Goal: Task Accomplishment & Management: Manage account settings

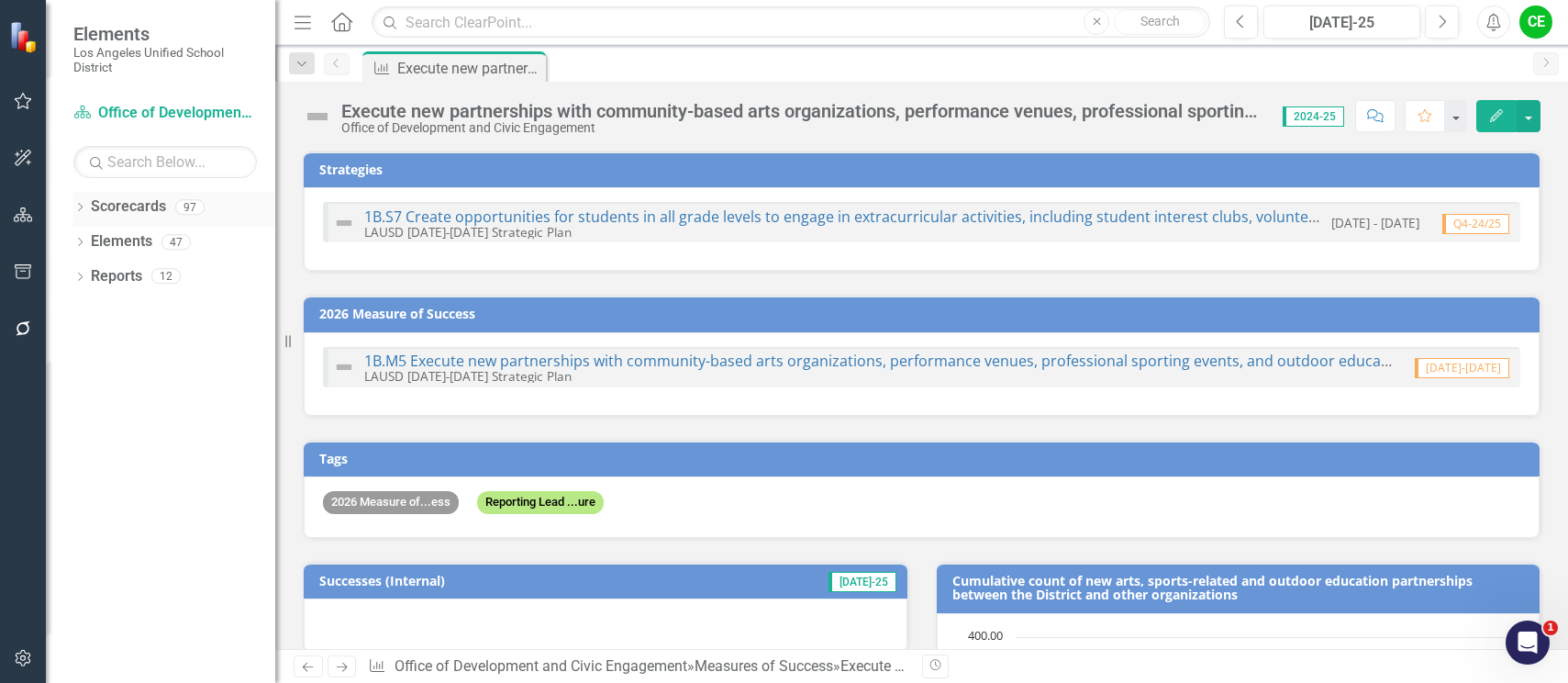
click at [76, 206] on icon "Dropdown" at bounding box center [79, 209] width 12 height 11
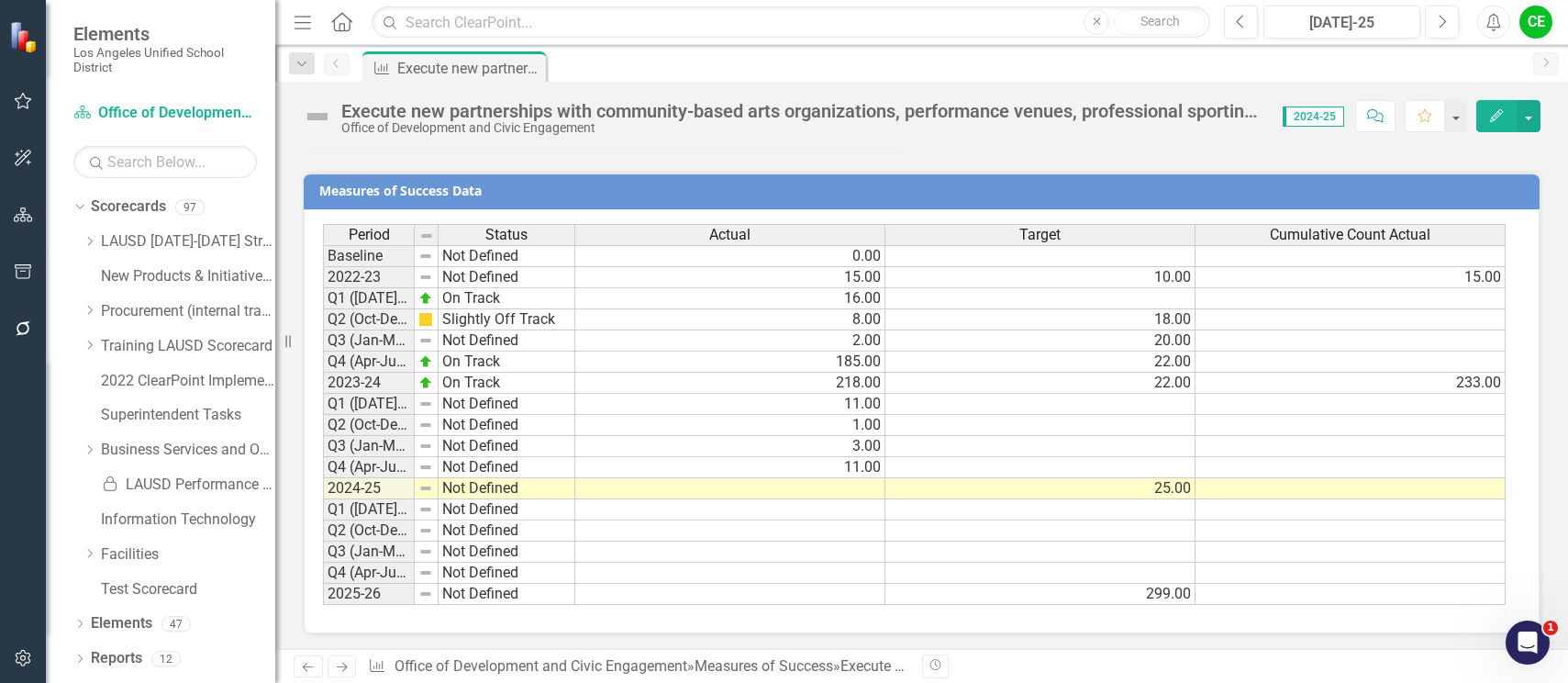
scroll to position [1601, 0]
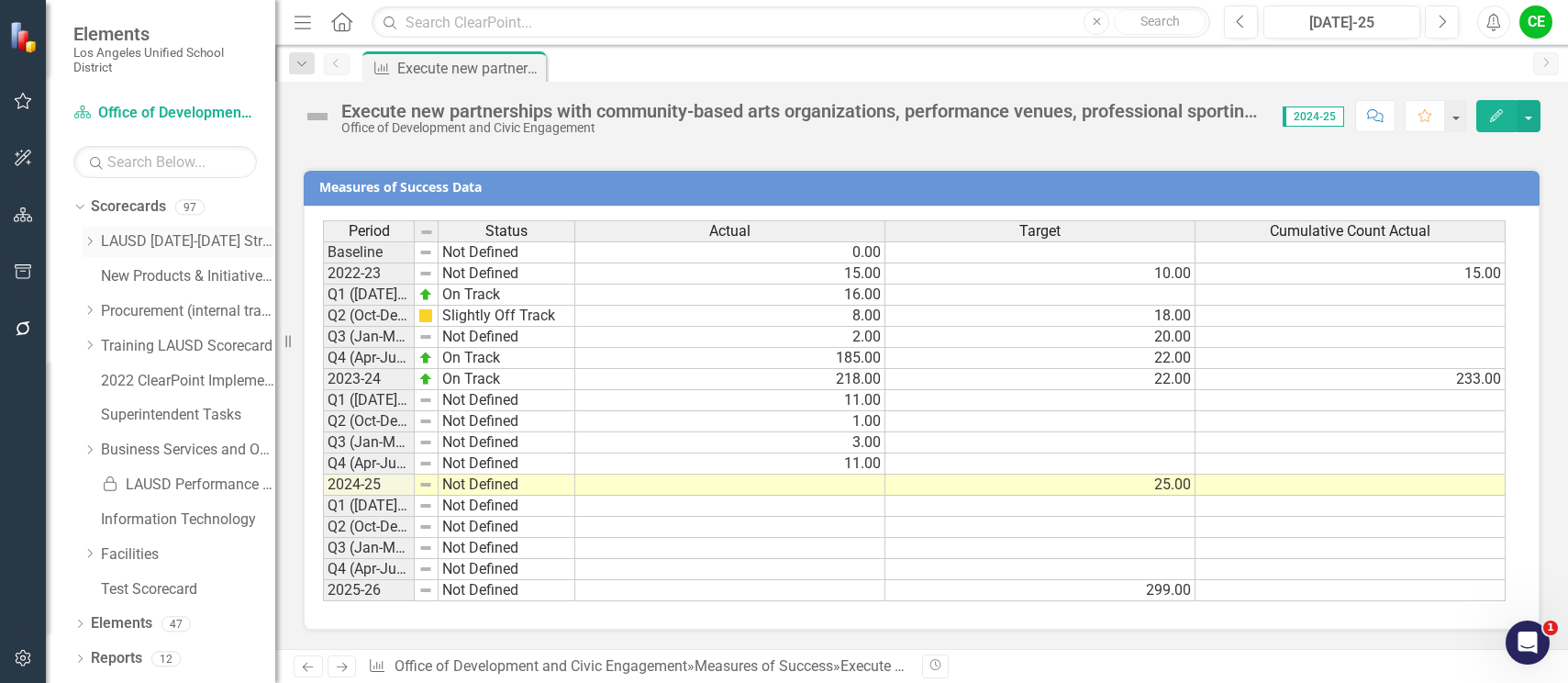
click at [89, 239] on icon "Dropdown" at bounding box center [89, 241] width 13 height 11
click at [107, 484] on icon "Dropdown" at bounding box center [107, 484] width 13 height 11
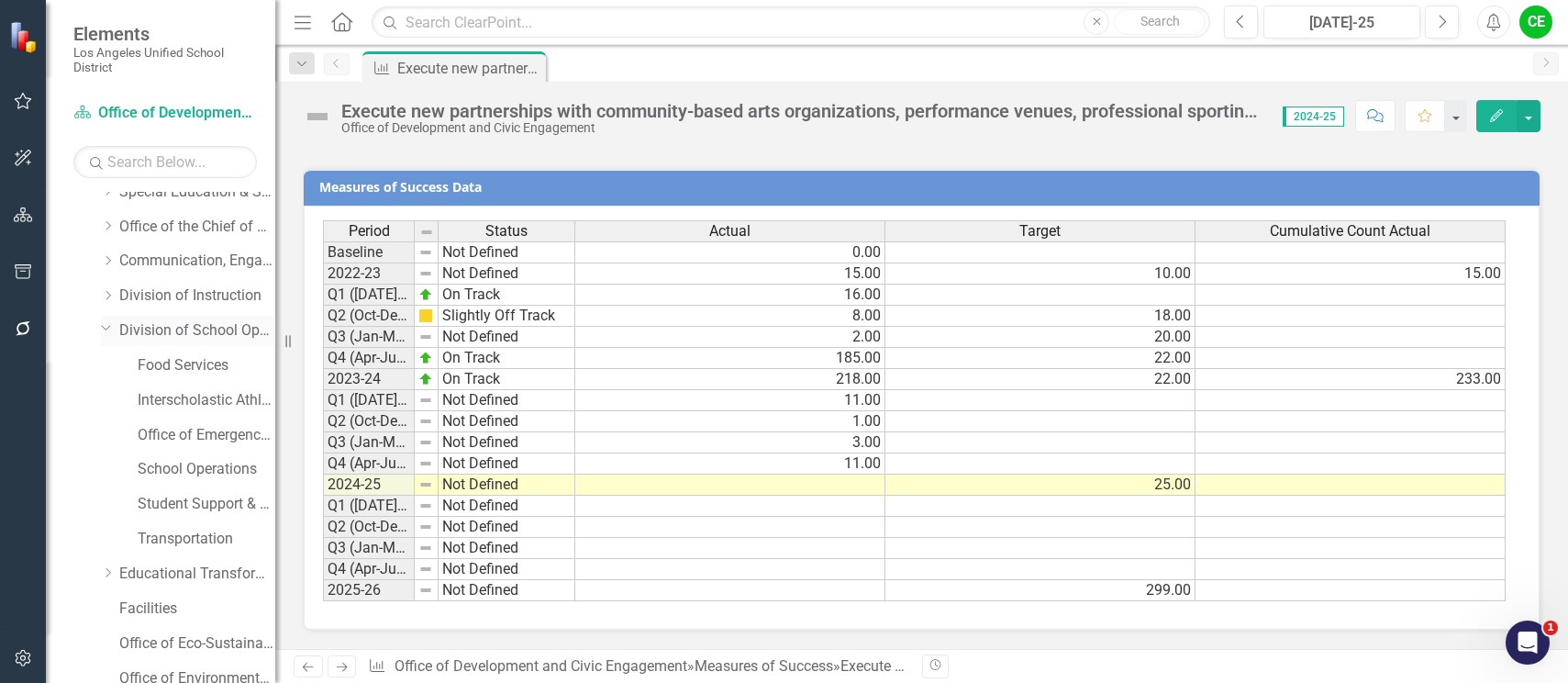
scroll to position [184, 0]
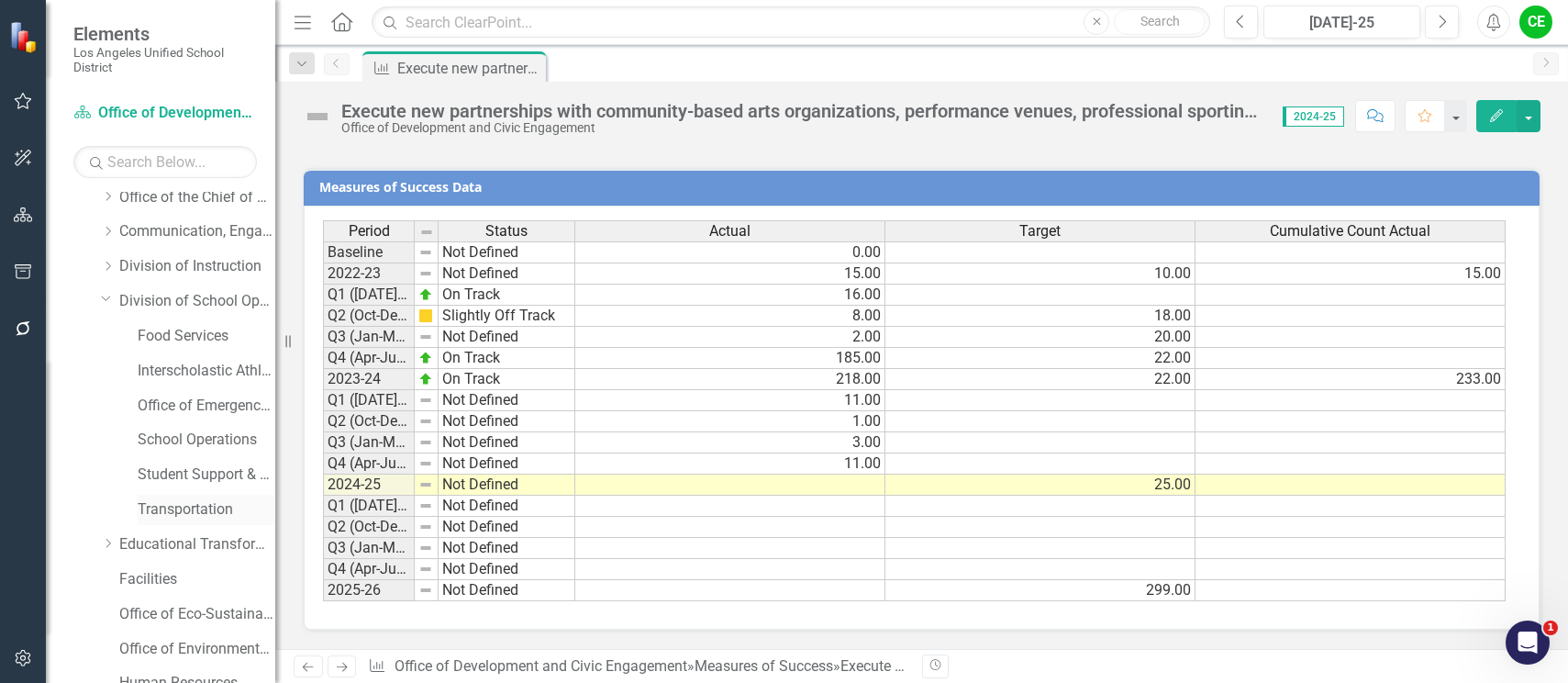
click at [178, 509] on link "Transportation" at bounding box center [207, 511] width 138 height 21
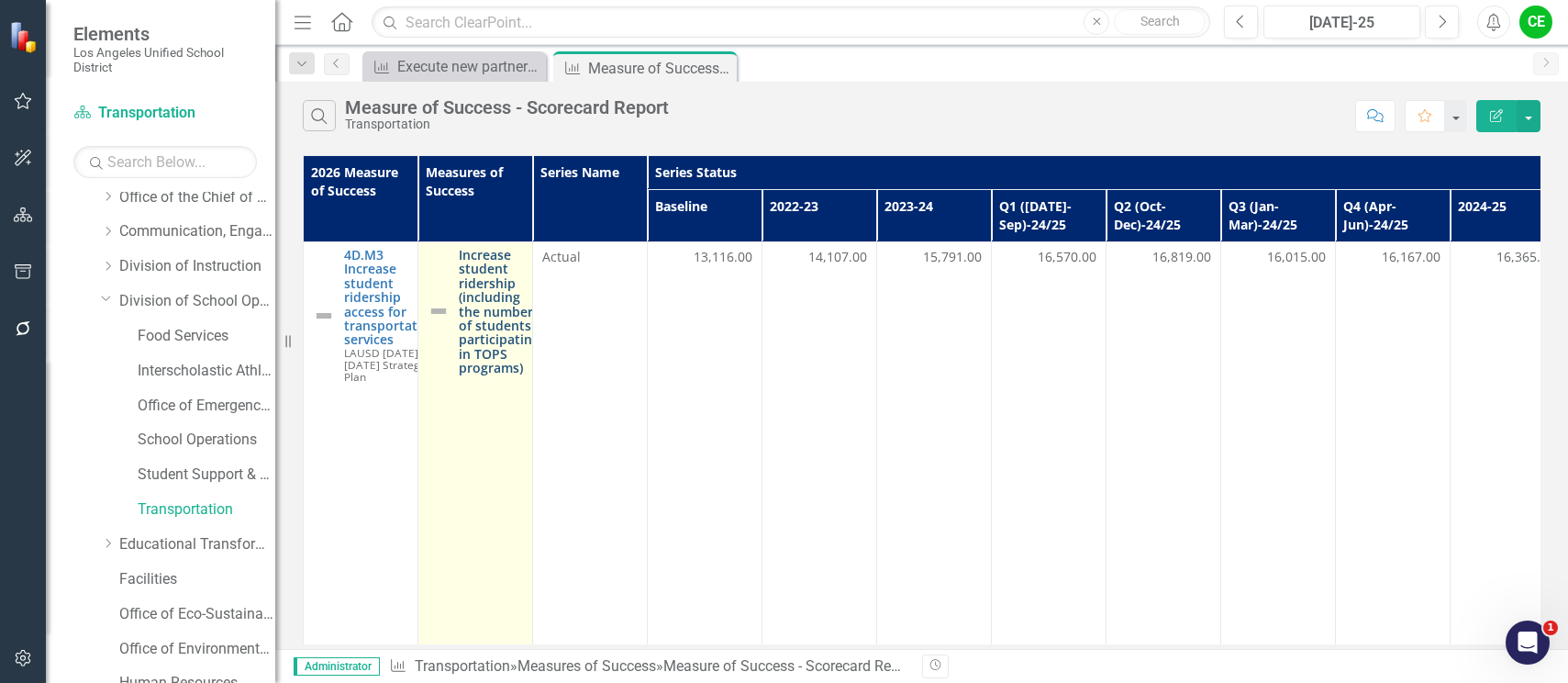
click at [520, 293] on link "Increase student ridership (including the number of students participating in T…" at bounding box center [499, 311] width 80 height 127
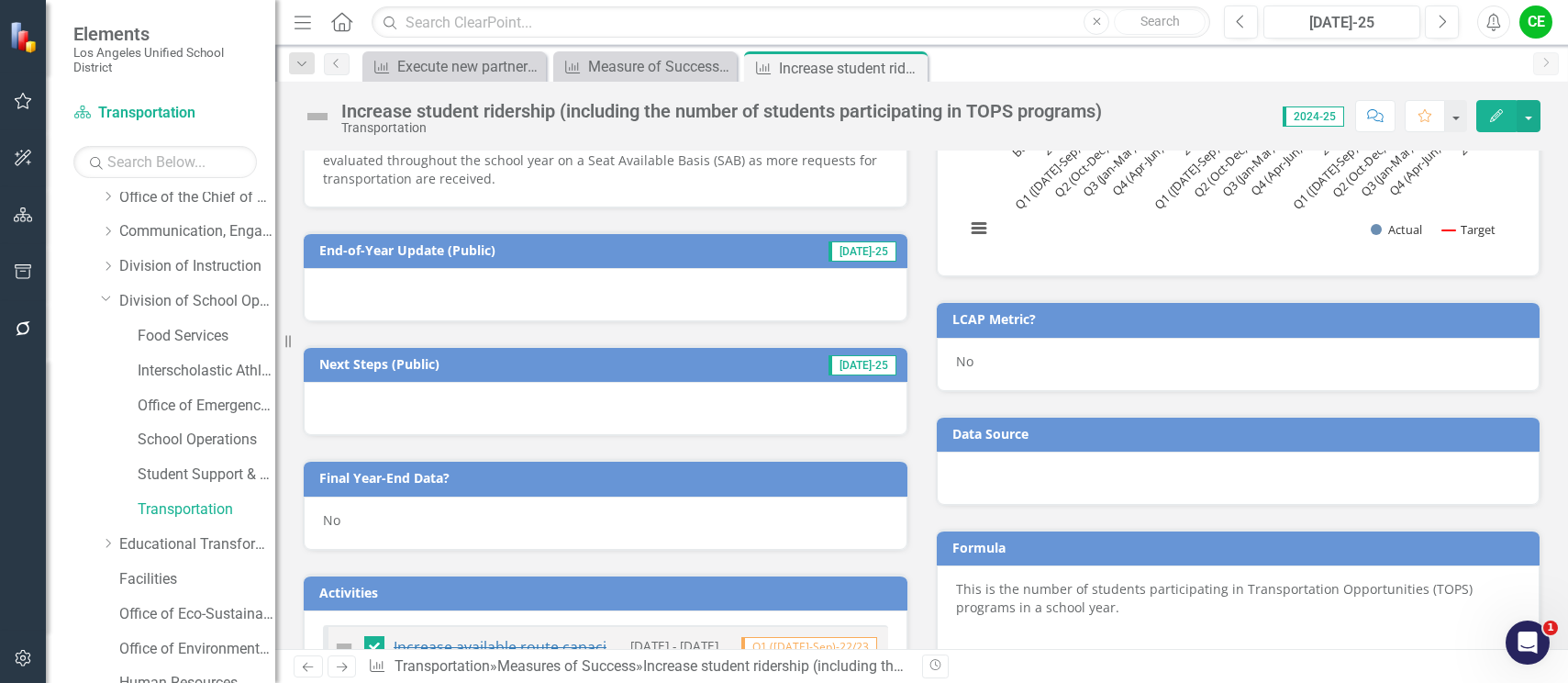
scroll to position [599, 0]
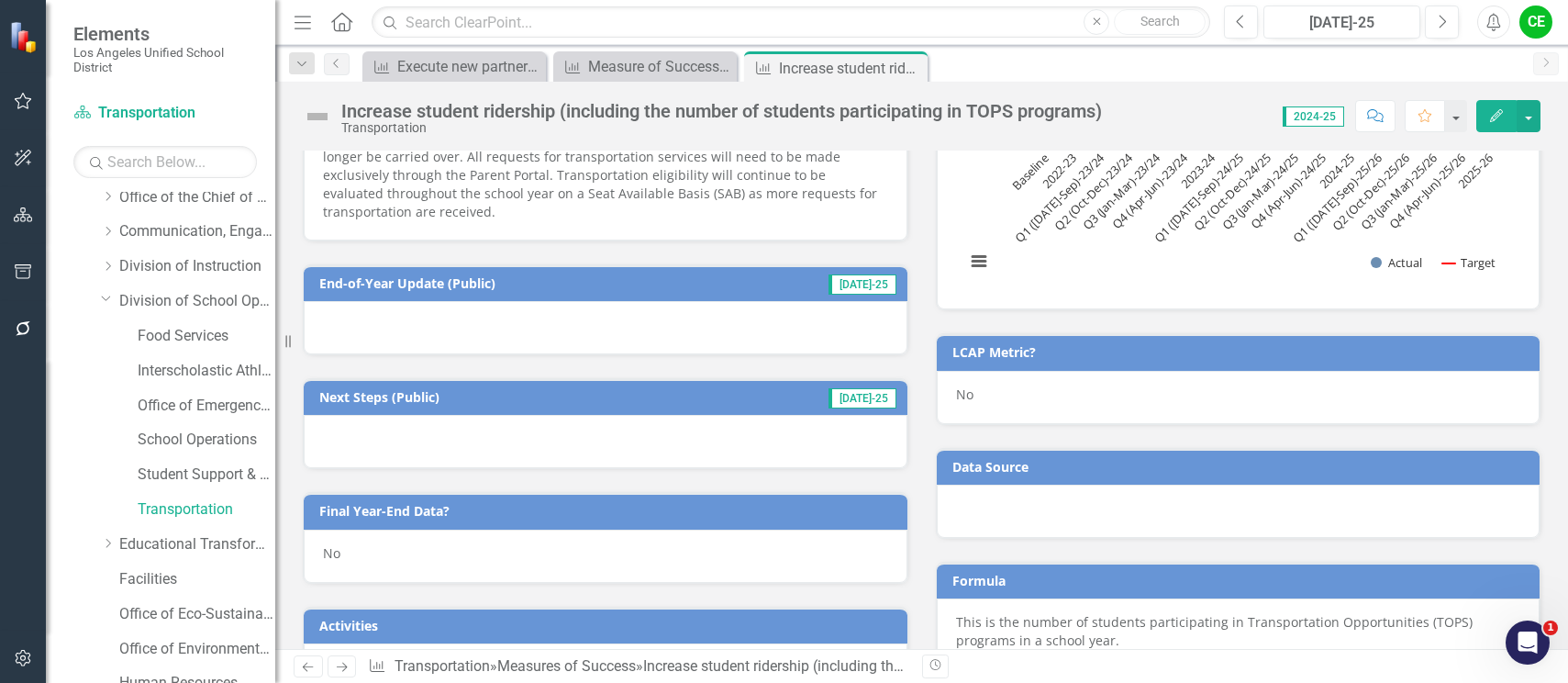
click at [361, 547] on div "No" at bounding box center [605, 557] width 604 height 54
click at [362, 547] on div "No" at bounding box center [605, 557] width 604 height 54
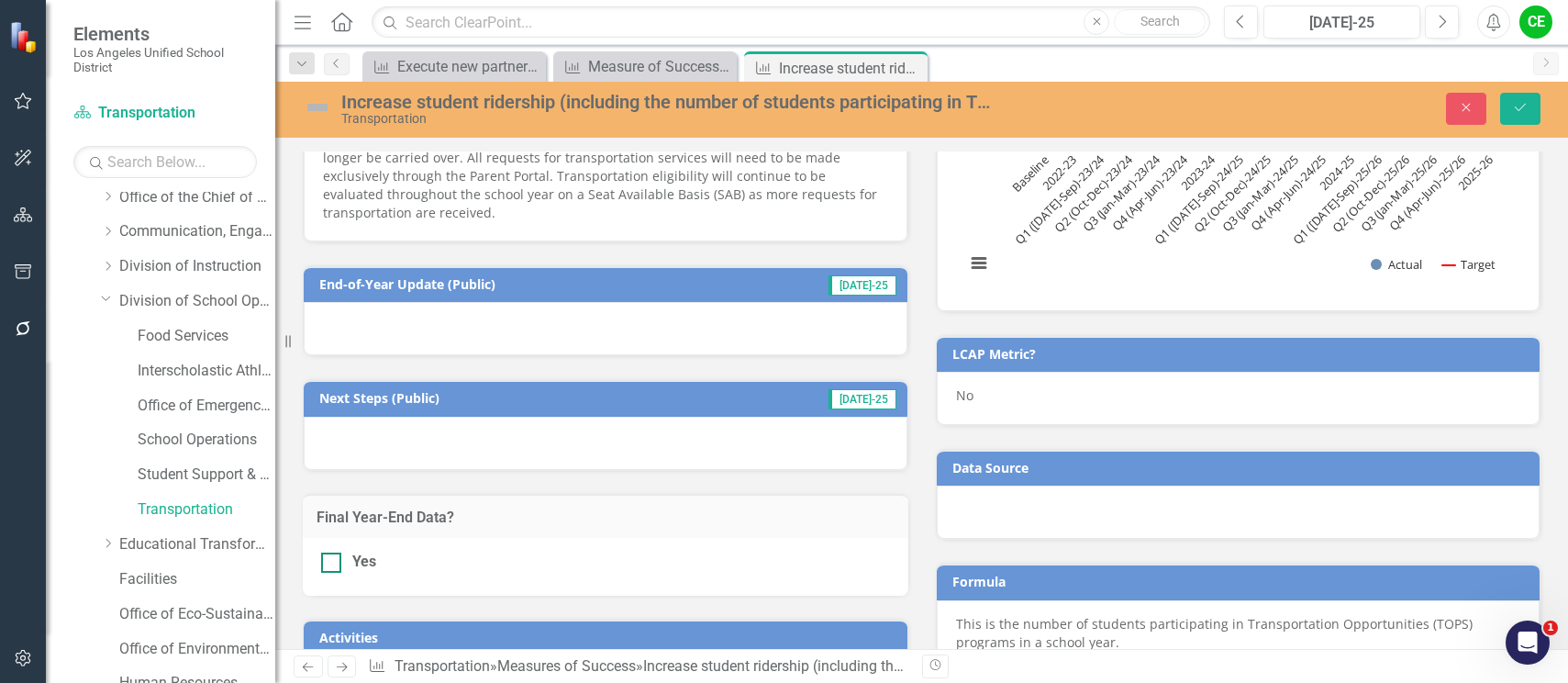
click at [326, 563] on input "Yes" at bounding box center [327, 558] width 11 height 11
checkbox input "true"
click at [1533, 107] on button "Save" at bounding box center [1520, 109] width 40 height 33
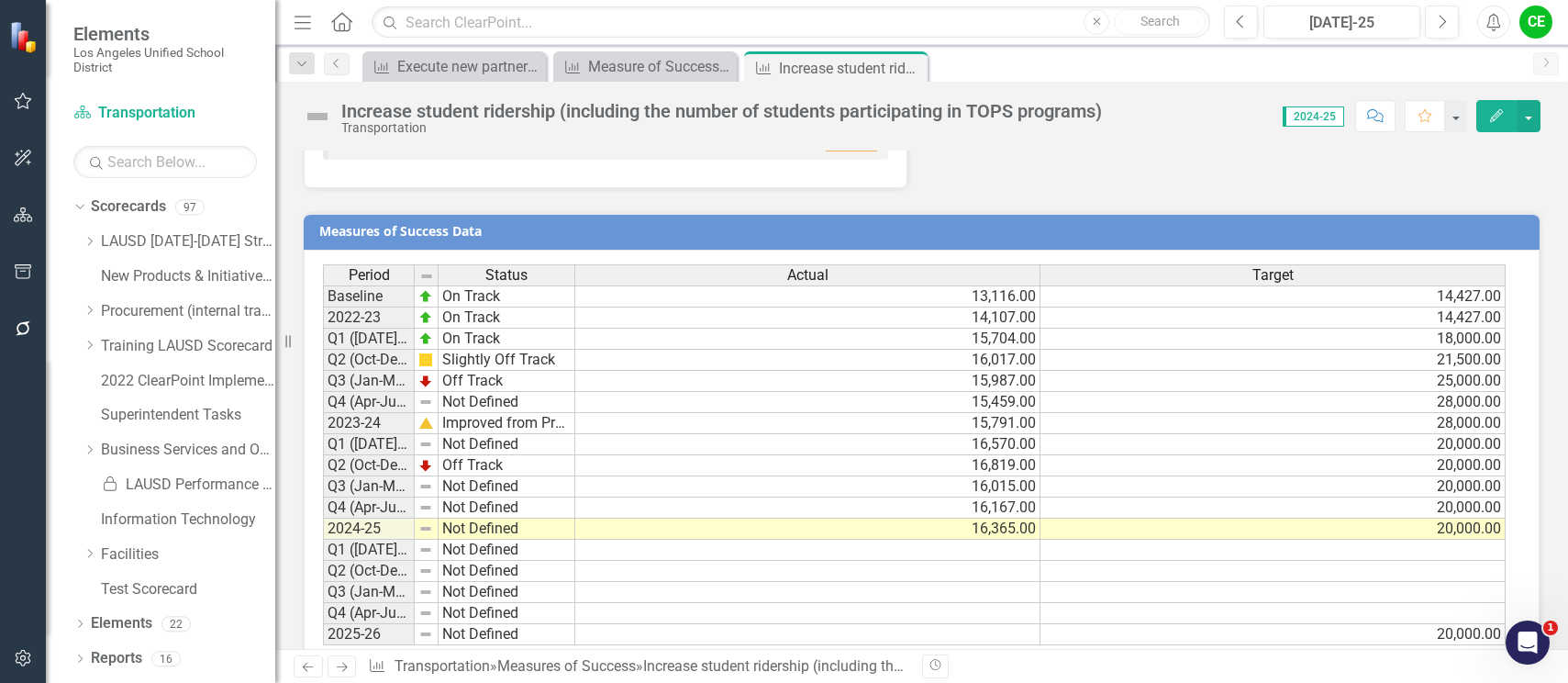
scroll to position [1425, 0]
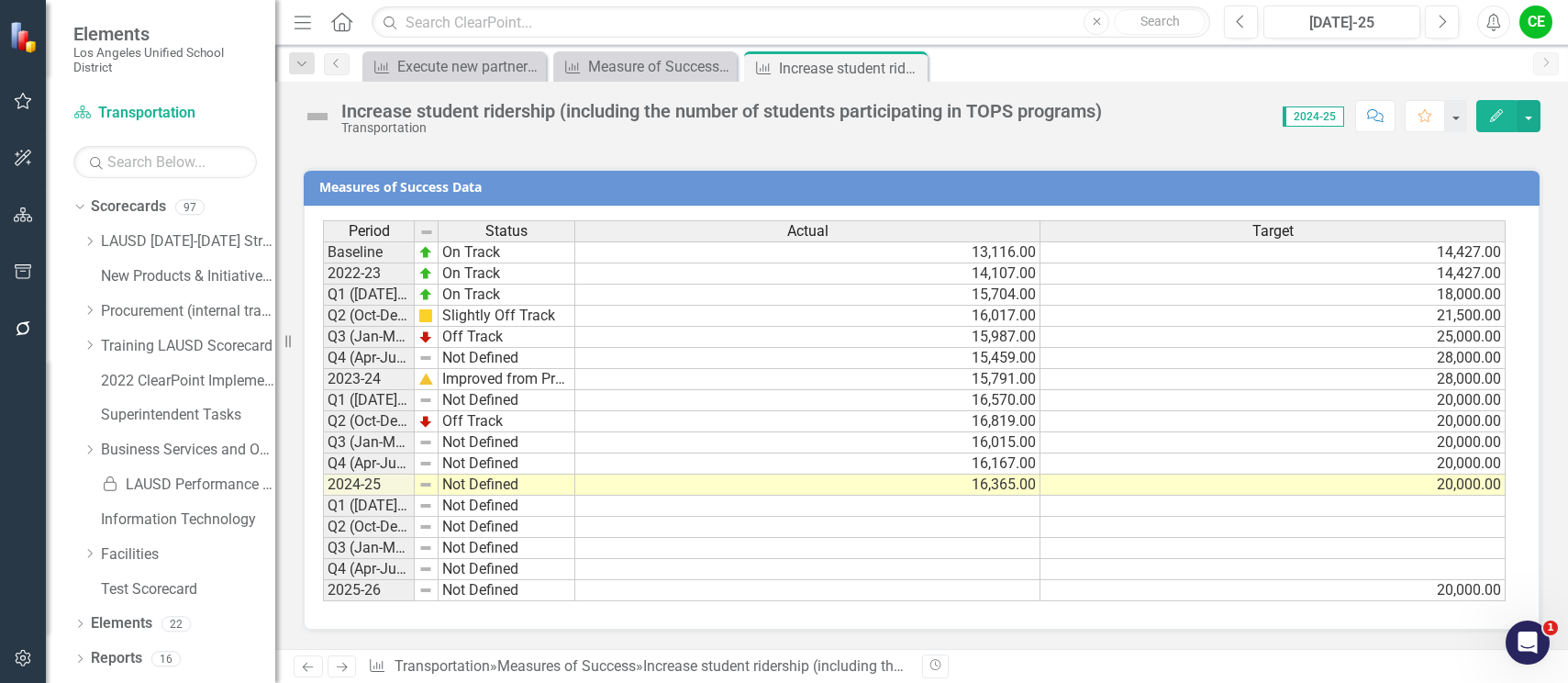
click at [461, 489] on td "Not Defined" at bounding box center [506, 486] width 137 height 21
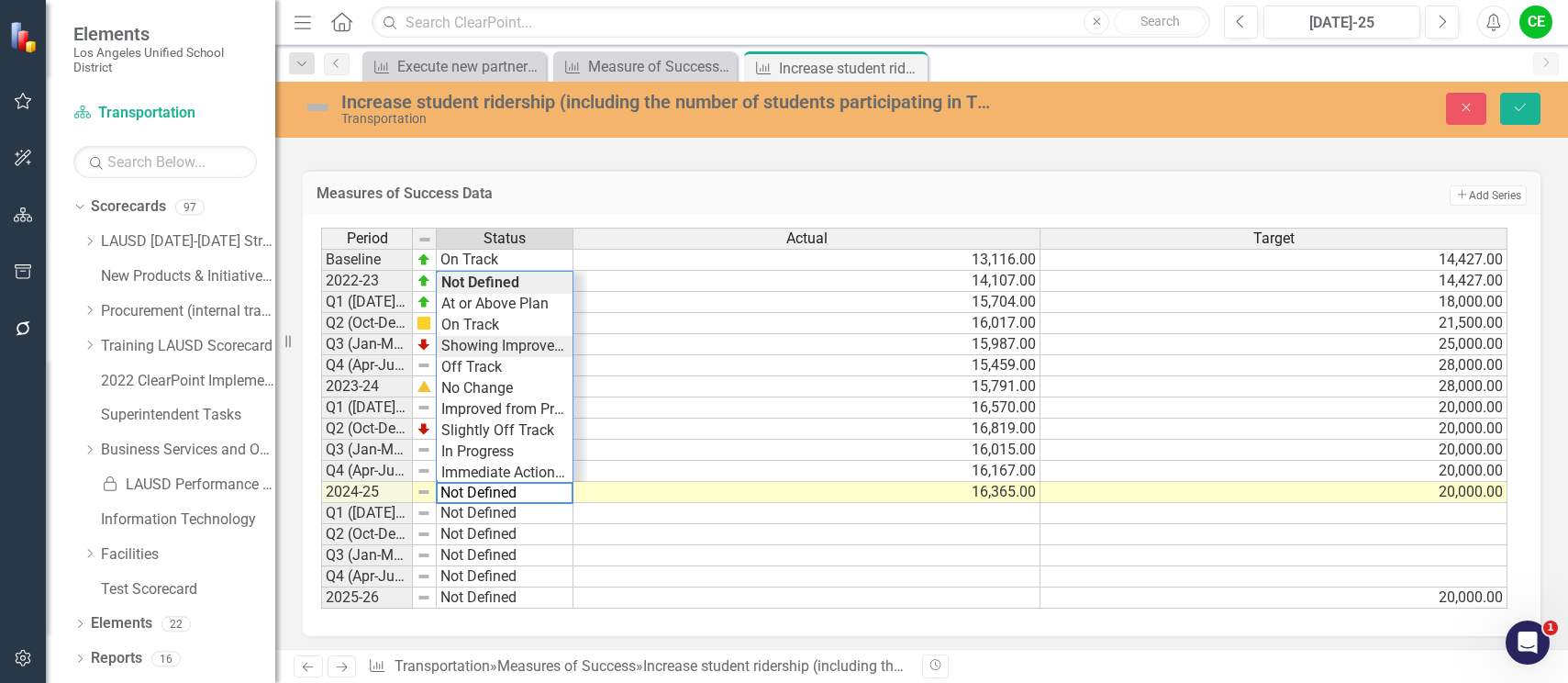
type textarea "Showing Improvemet"
click at [502, 352] on div "Period Status Actual Target Baseline On Track 13,116.00 14,427.00 2022-23 On Tr…" at bounding box center [915, 419] width 1188 height 382
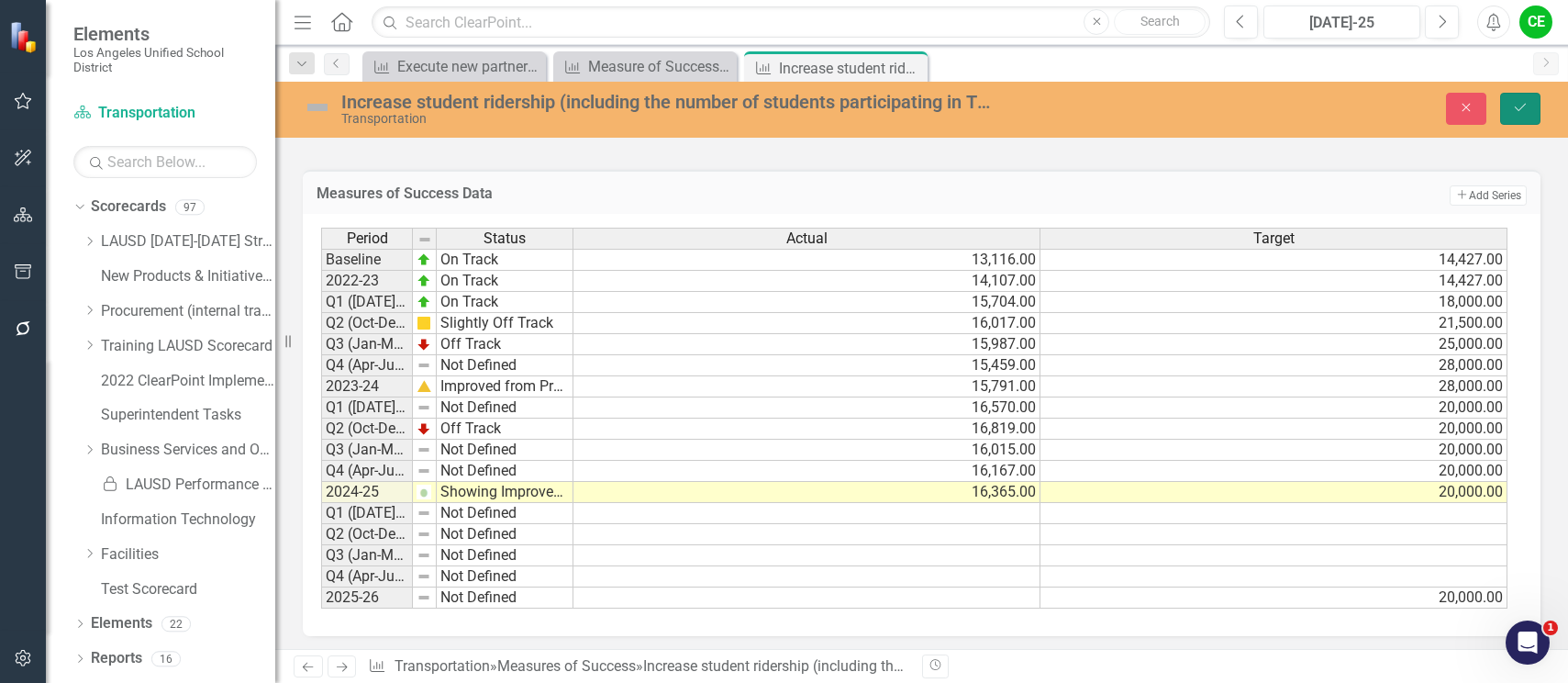
click at [1517, 102] on icon "Save" at bounding box center [1520, 106] width 16 height 12
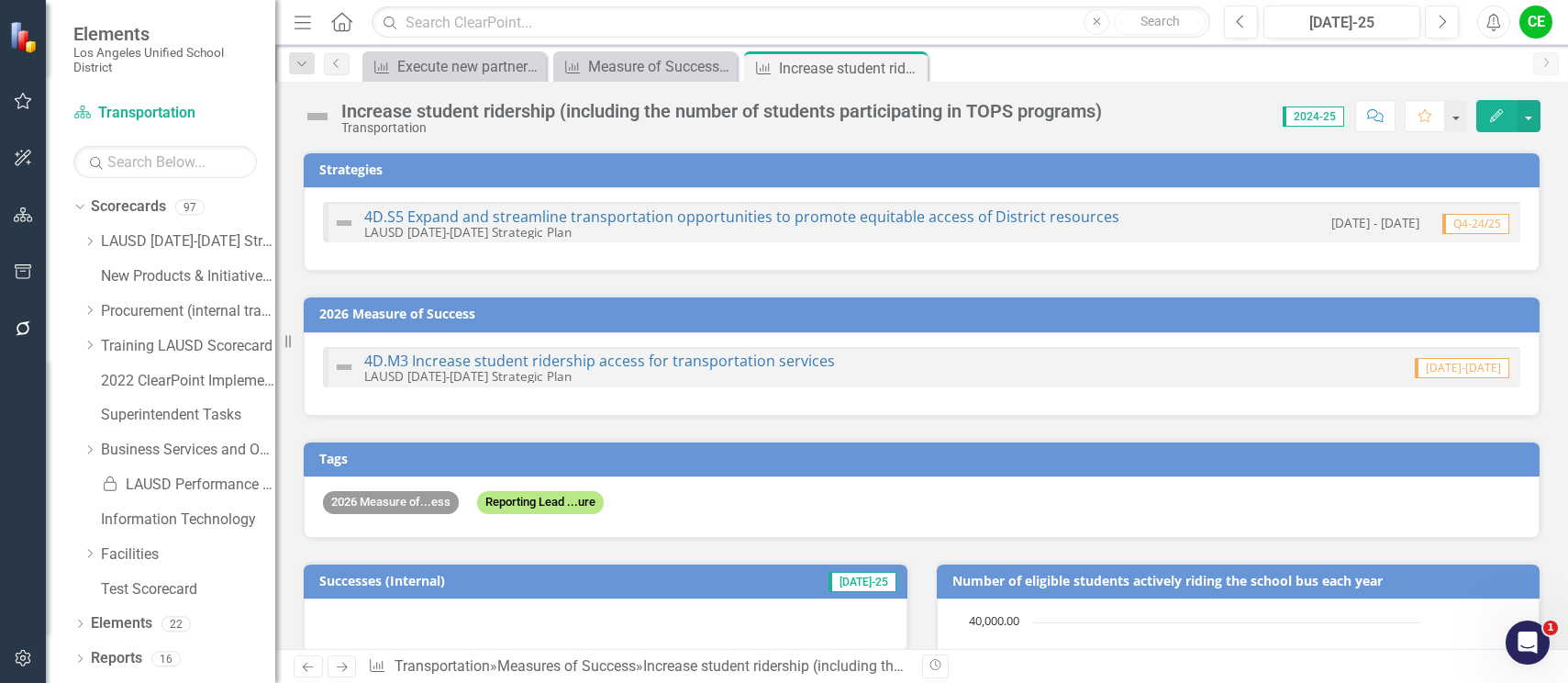
checkbox input "false"
checkbox input "true"
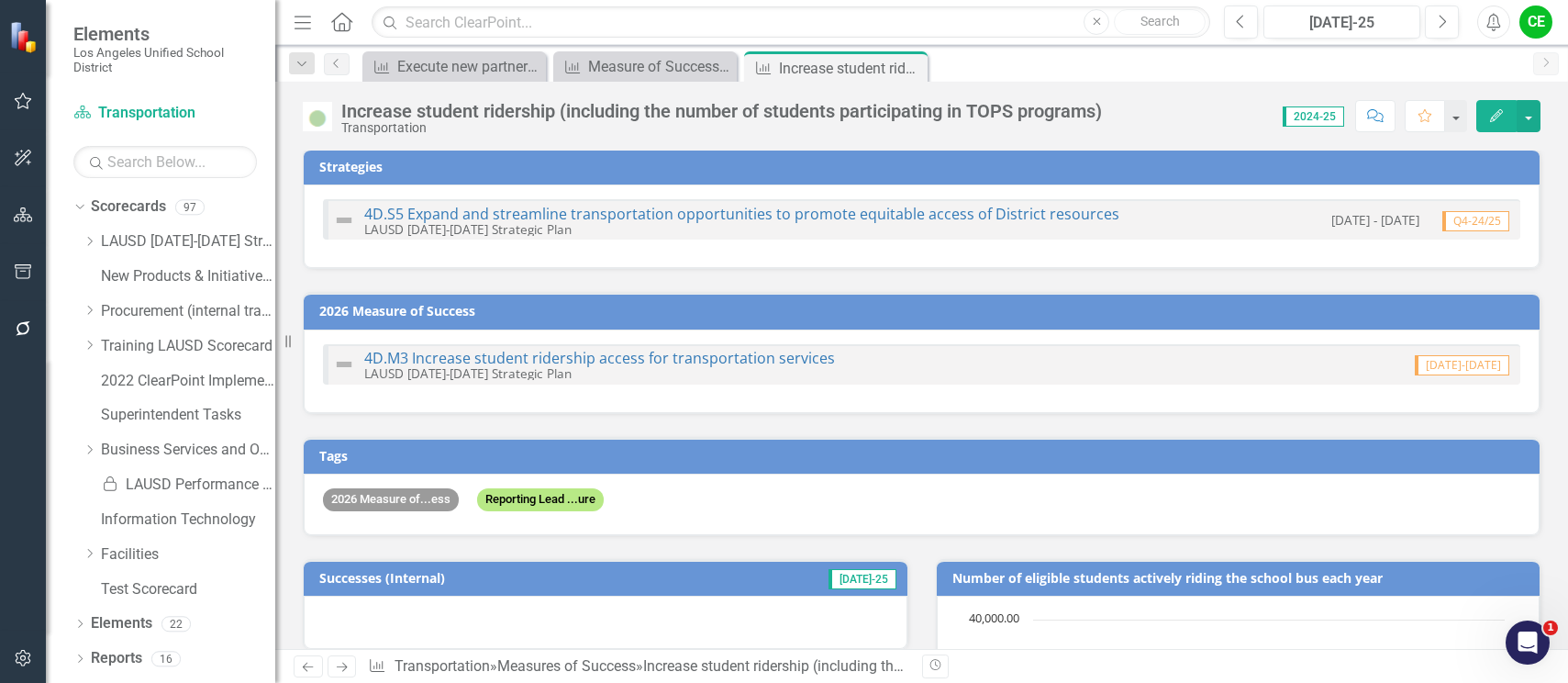
scroll to position [0, 0]
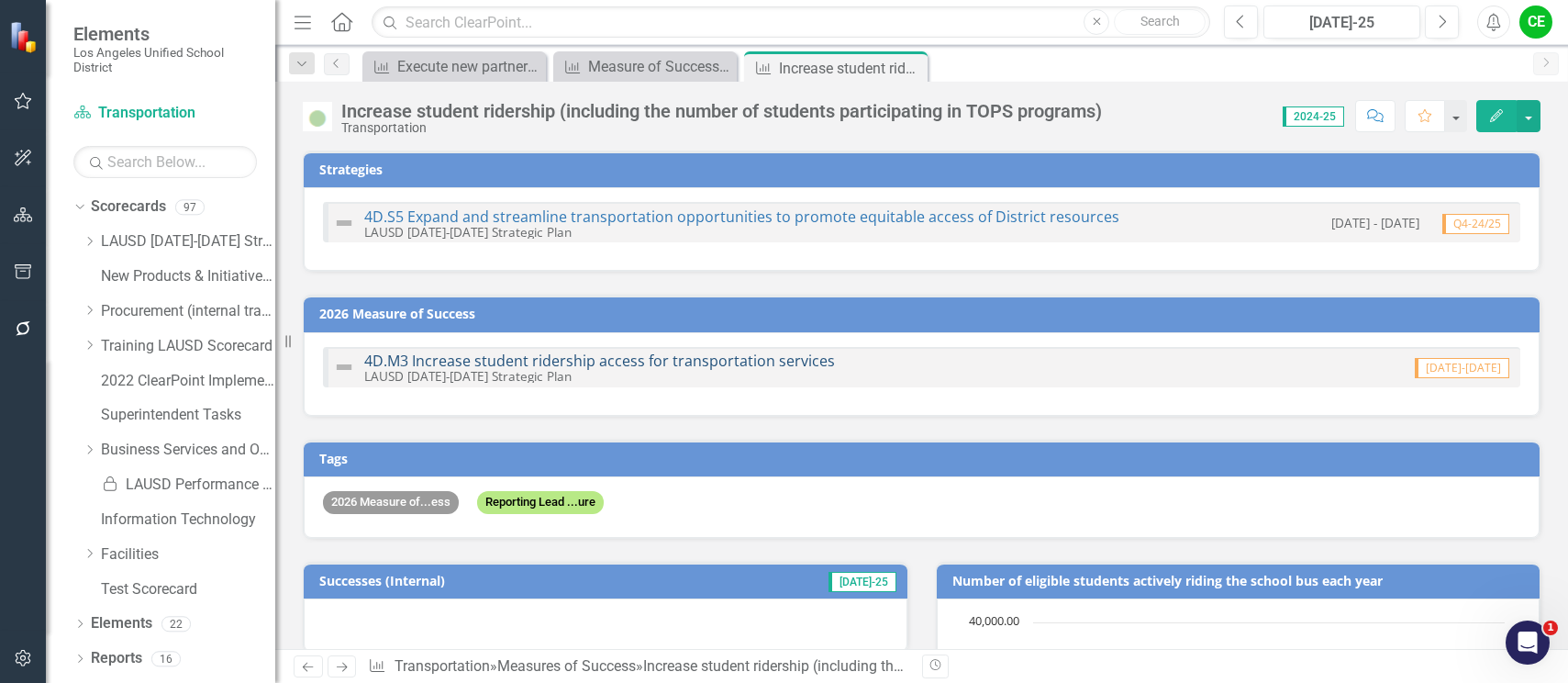
click at [618, 365] on link "4D.M3 Increase student ridership access for transportation services" at bounding box center [600, 360] width 471 height 20
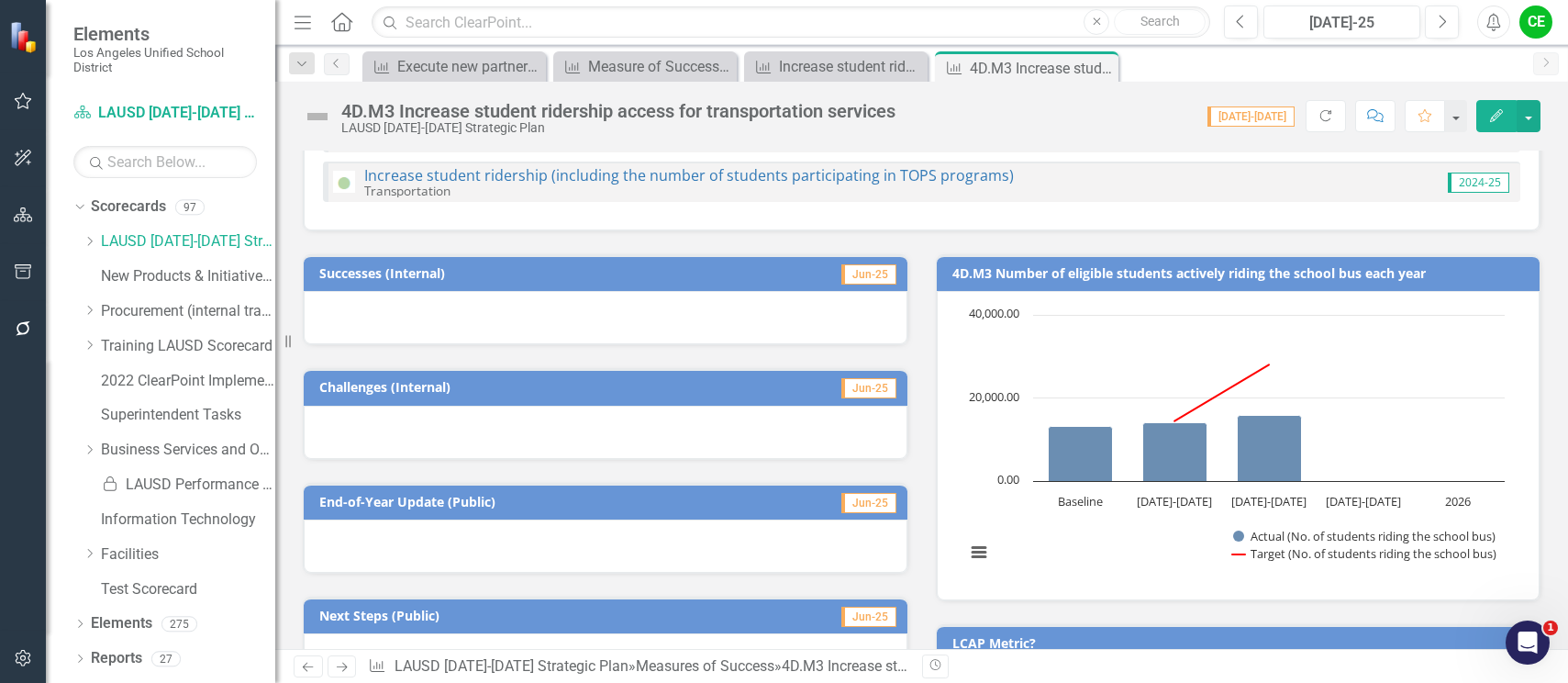
scroll to position [276, 0]
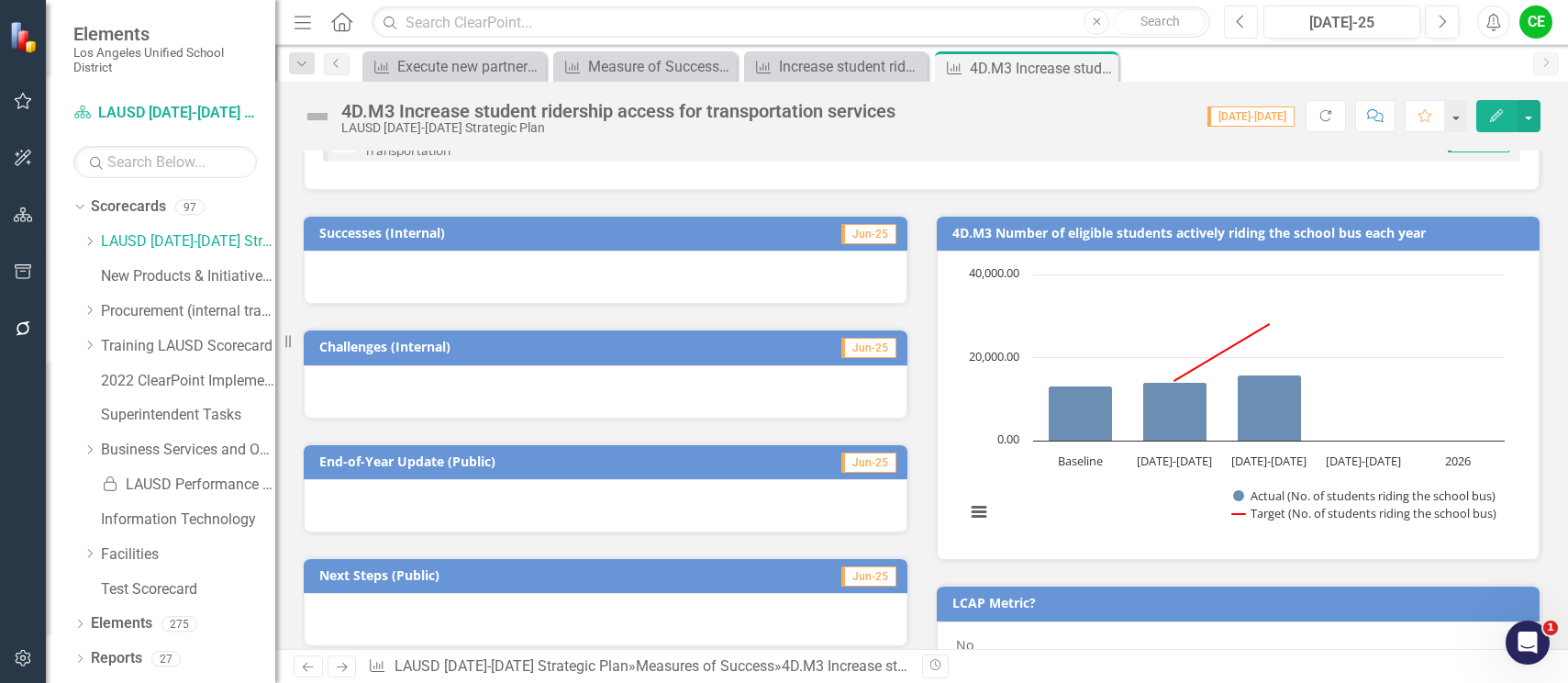
click at [1248, 16] on button "Previous" at bounding box center [1241, 22] width 34 height 34
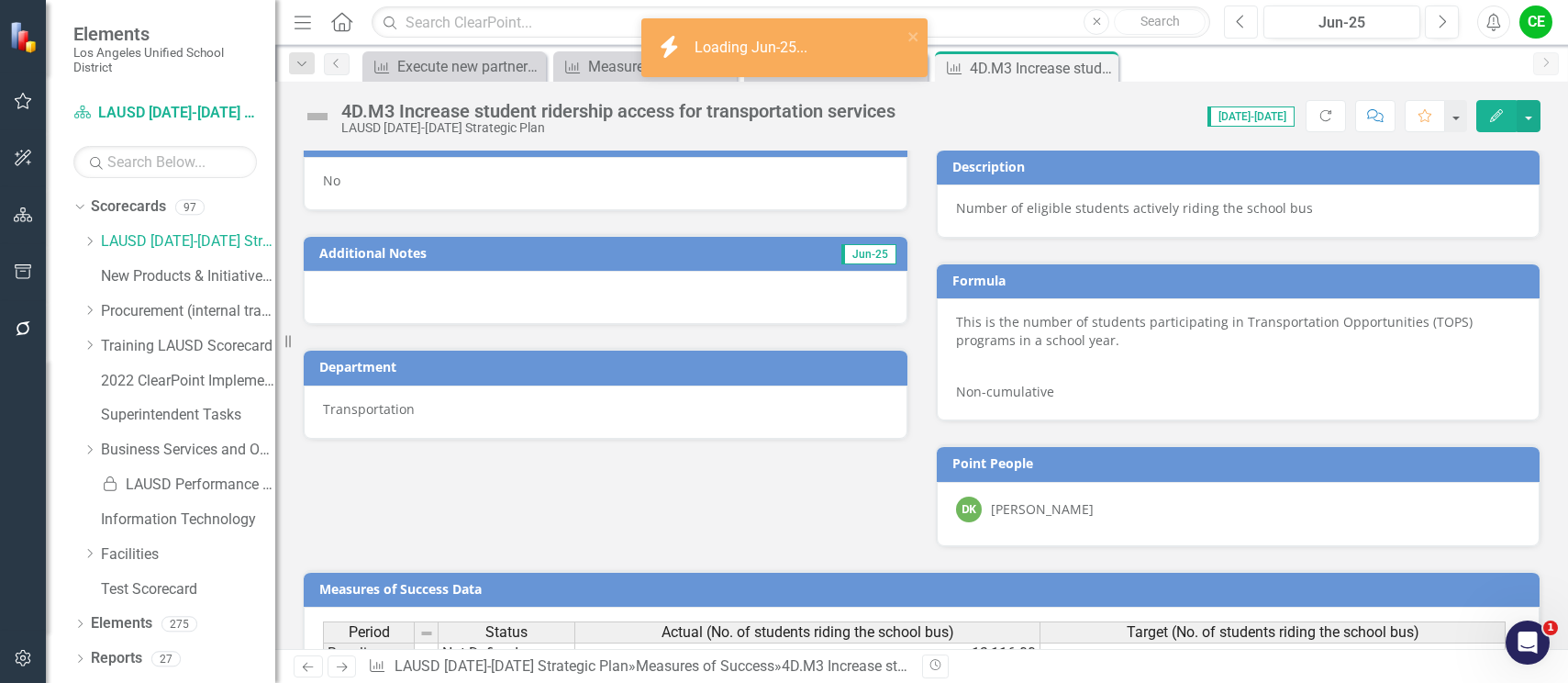
scroll to position [1030, 0]
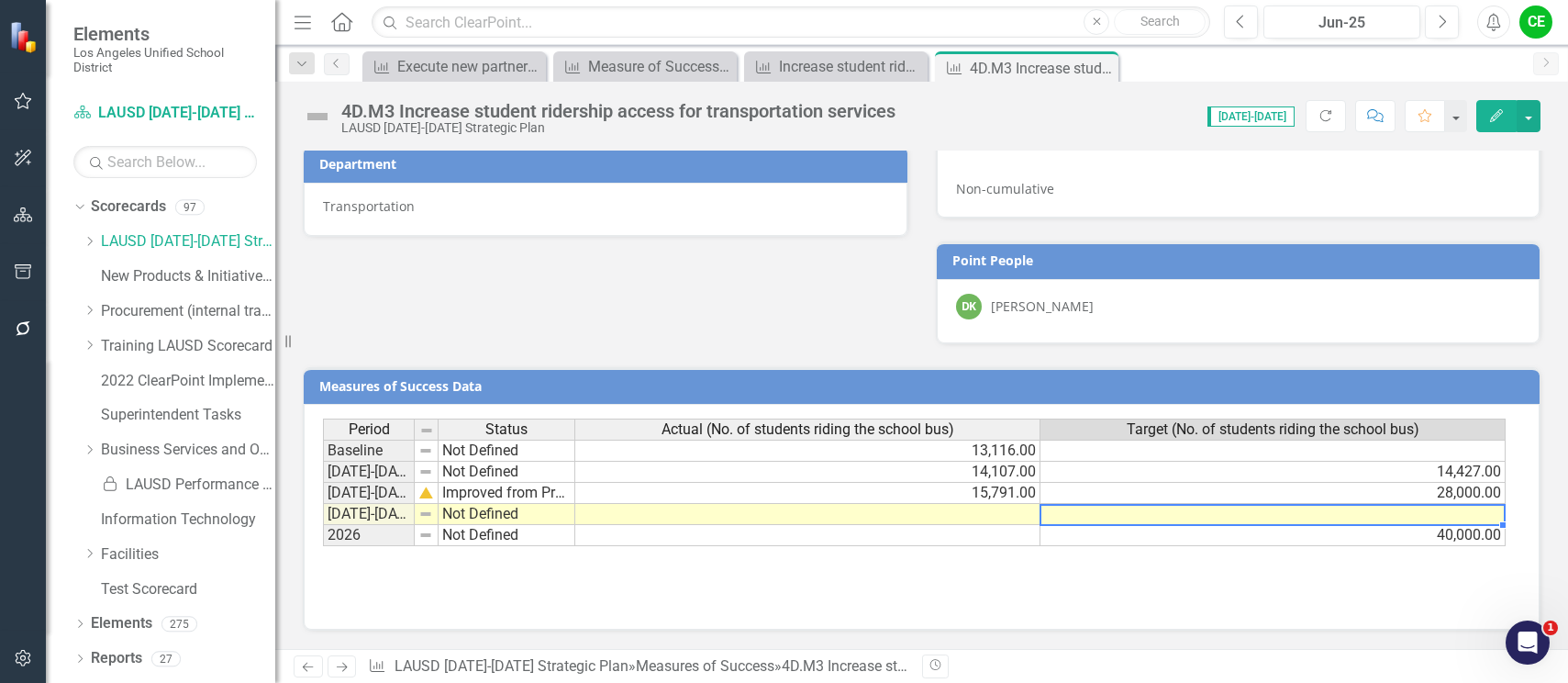
click at [1255, 522] on td at bounding box center [1273, 514] width 465 height 21
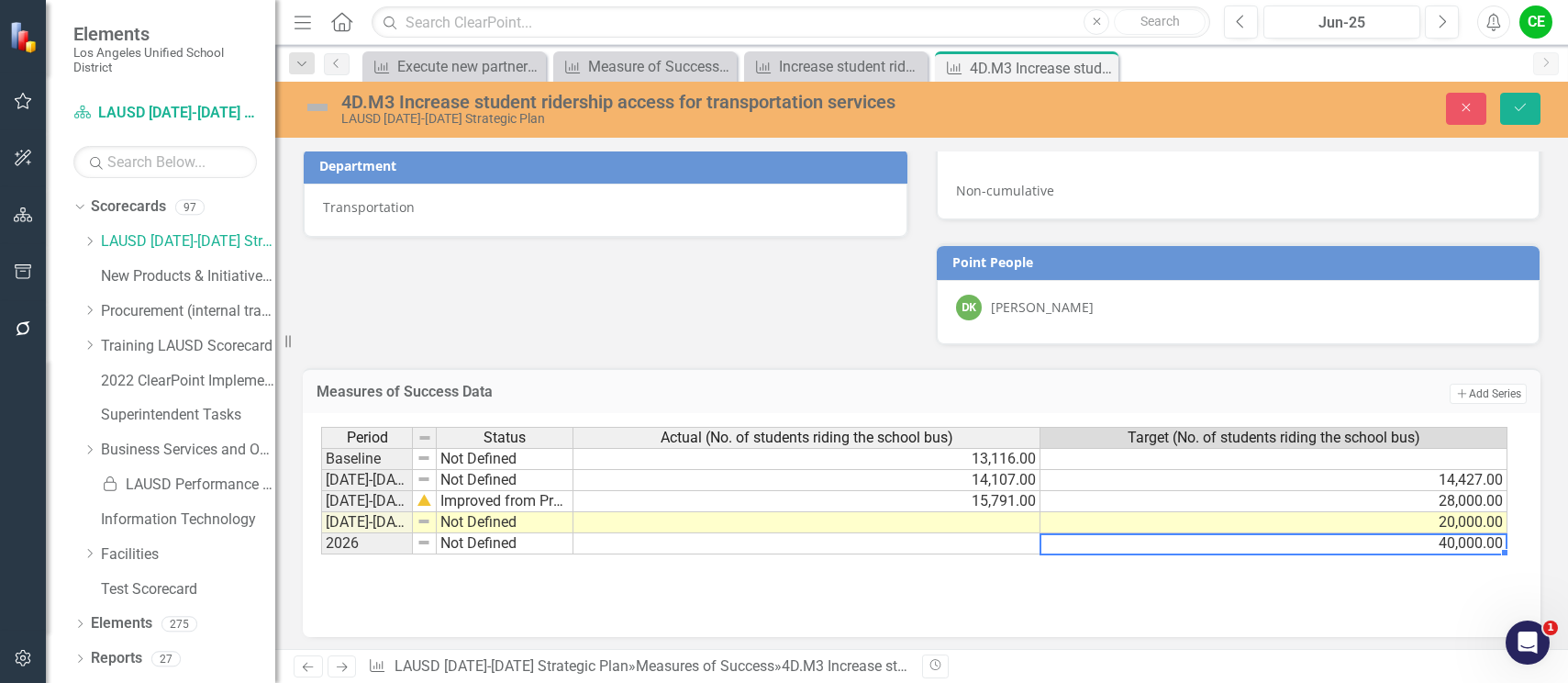
click at [1156, 541] on td "40,000.00" at bounding box center [1274, 544] width 467 height 21
type textarea "20000"
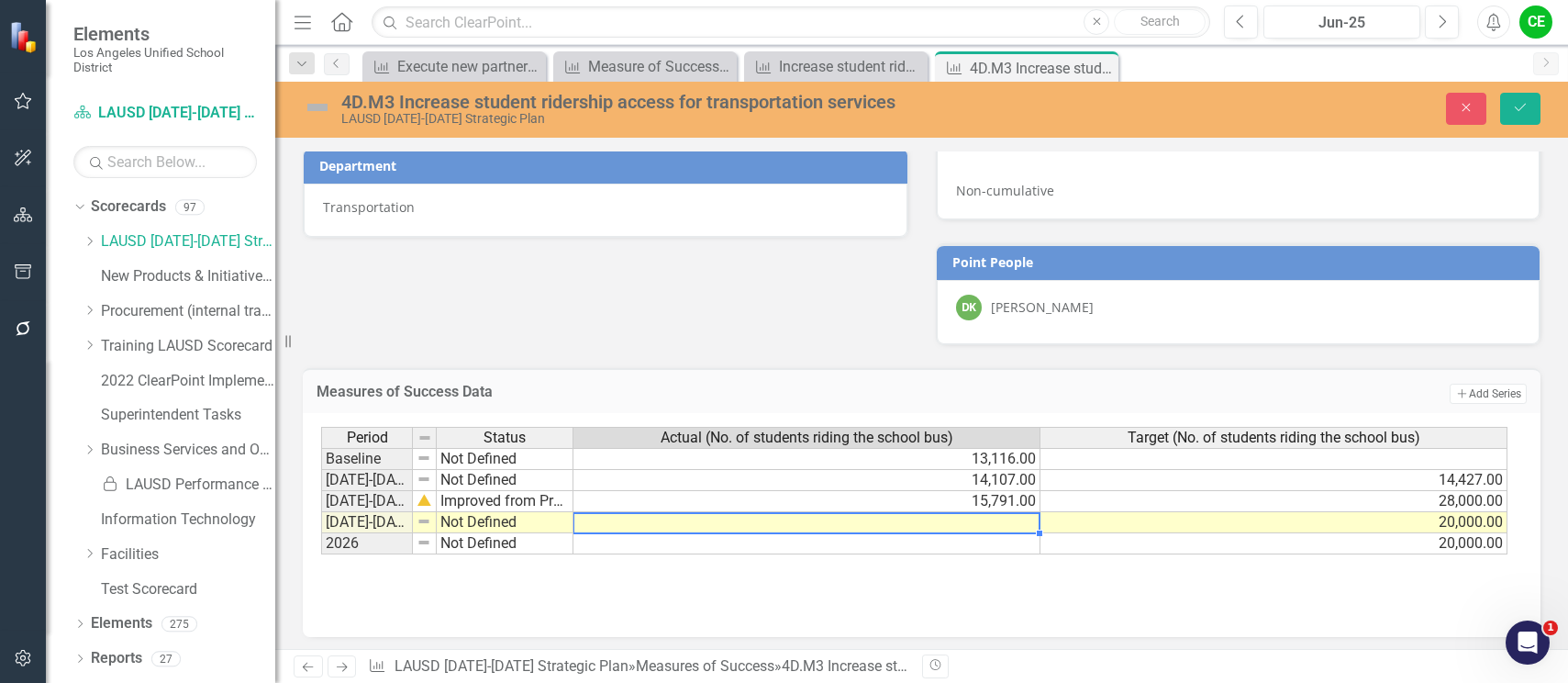
click at [322, 512] on div "Period Status Actual (No. of students riding the school bus) Target (No. of stu…" at bounding box center [322, 490] width 0 height 127
type textarea "16365"
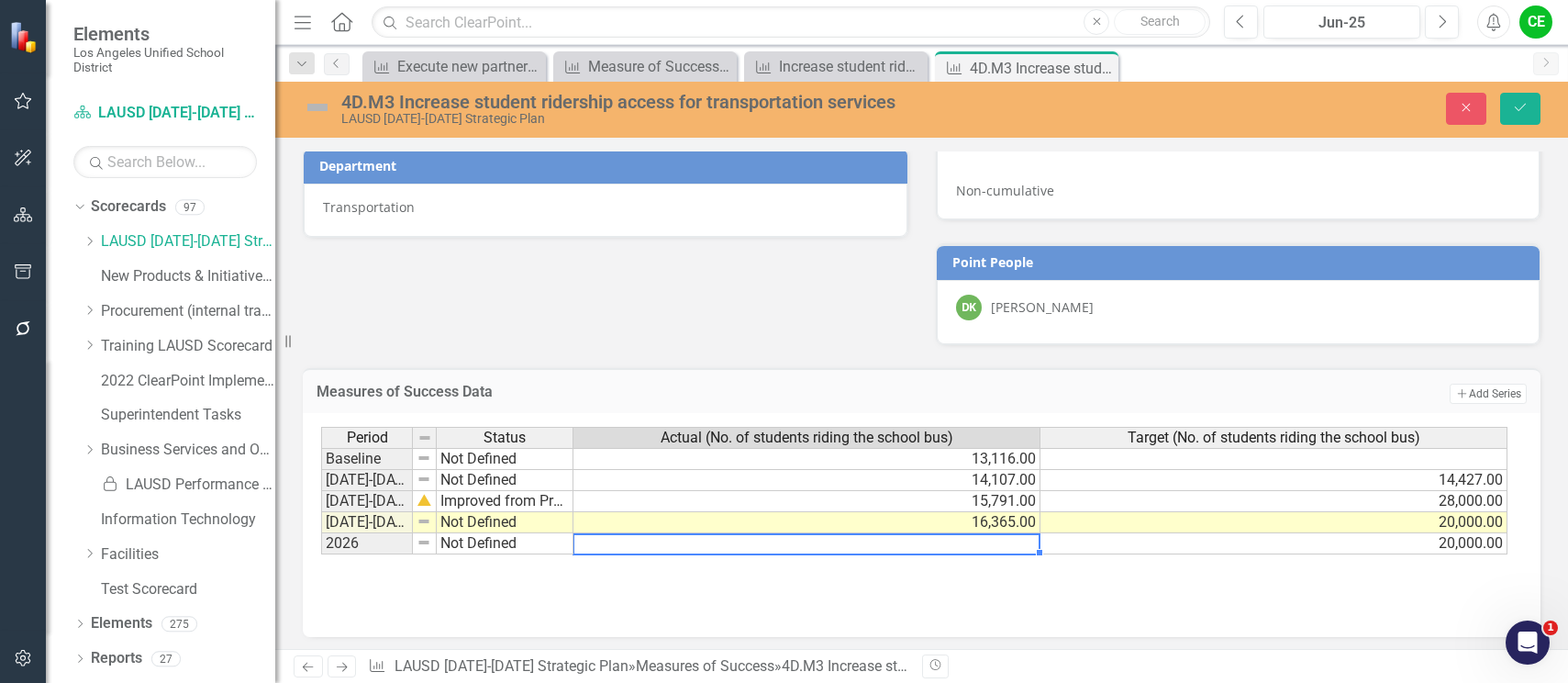
click at [996, 537] on td at bounding box center [807, 544] width 467 height 21
click at [1525, 110] on icon "Save" at bounding box center [1520, 106] width 16 height 12
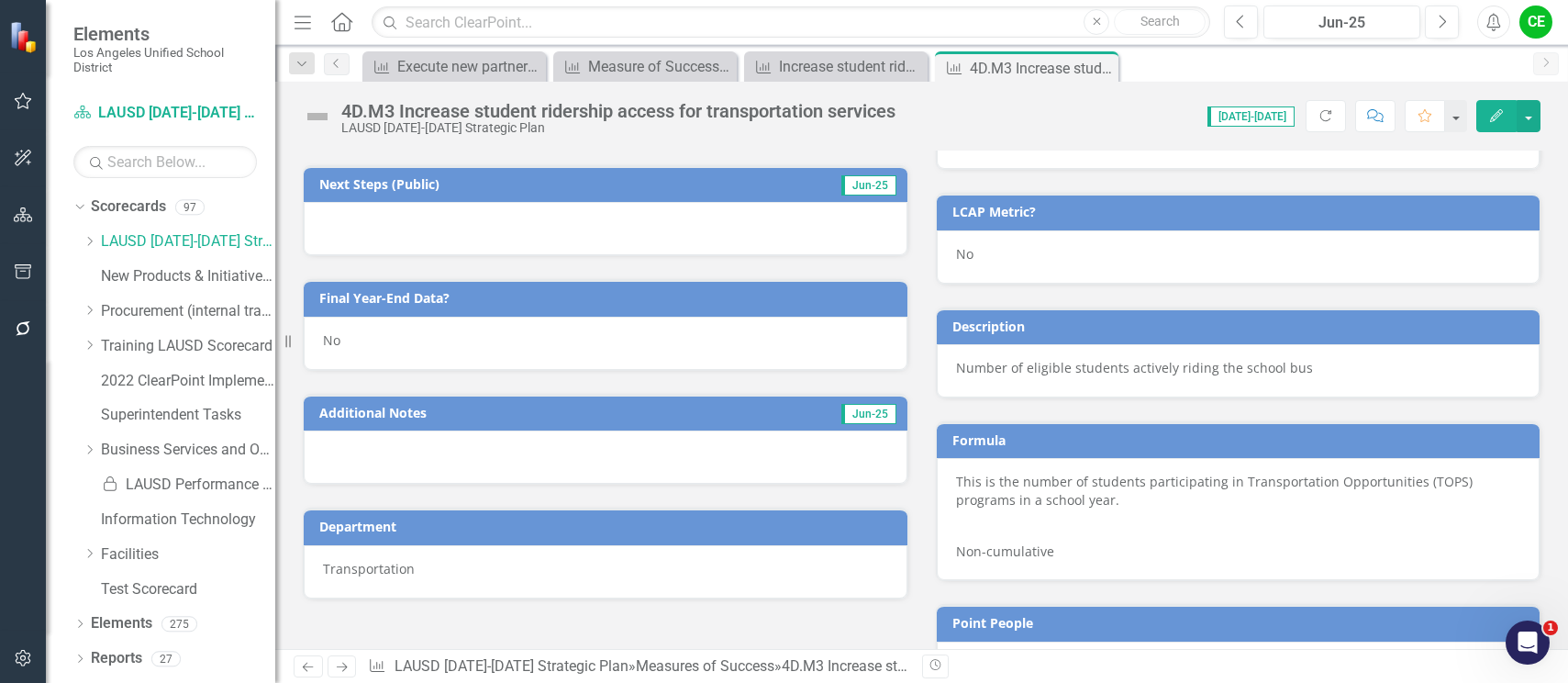
scroll to position [662, 0]
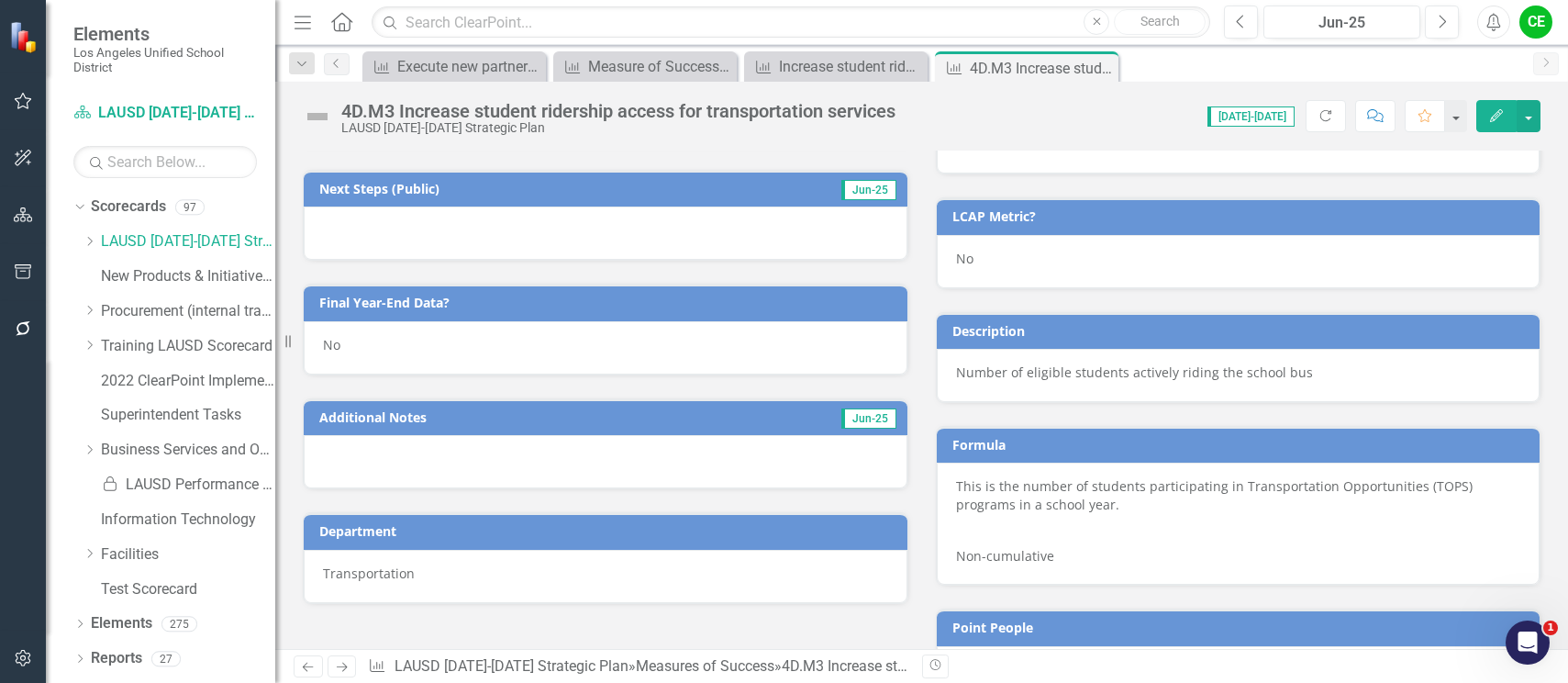
click at [354, 345] on div "No" at bounding box center [605, 349] width 604 height 54
click at [356, 345] on div "No" at bounding box center [605, 349] width 604 height 54
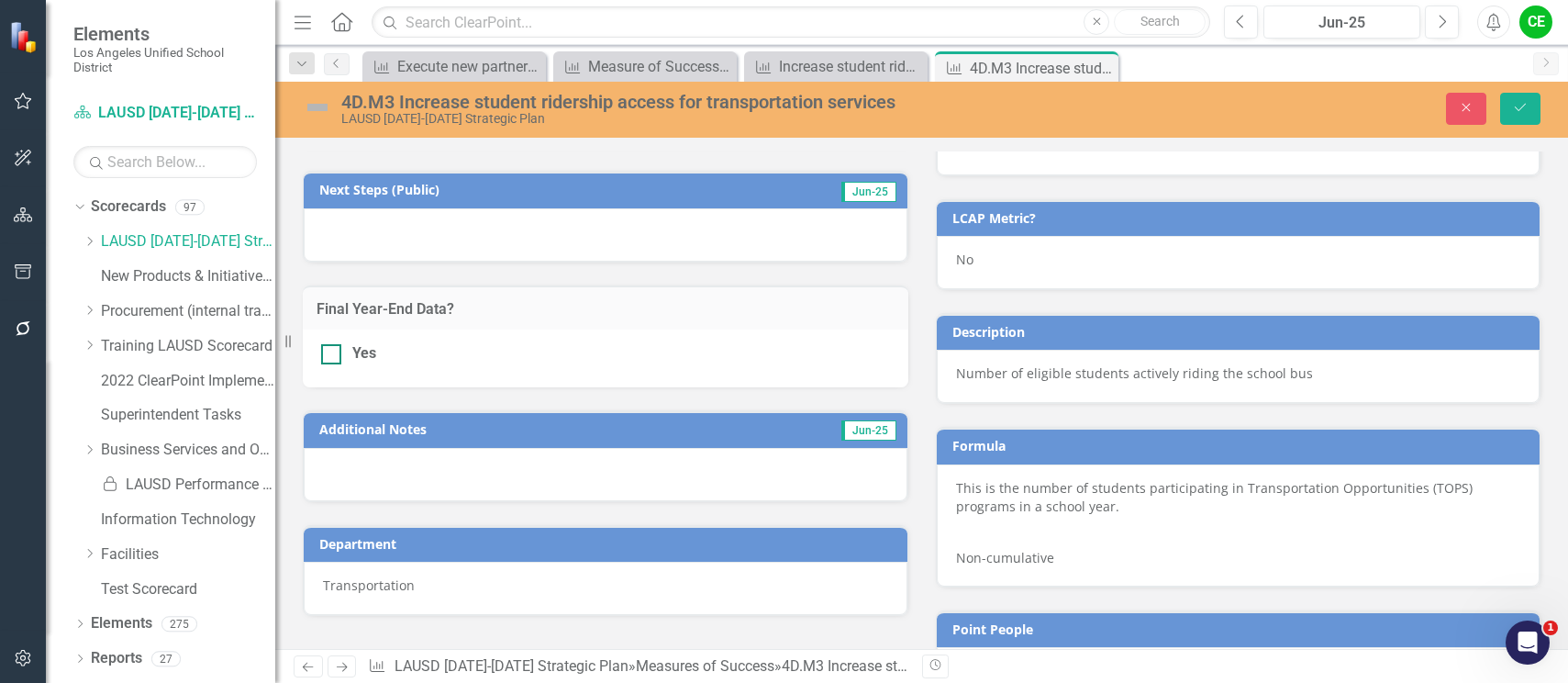
click at [326, 351] on input "Yes" at bounding box center [327, 350] width 11 height 11
checkbox input "true"
click at [1526, 104] on icon "Save" at bounding box center [1520, 106] width 16 height 12
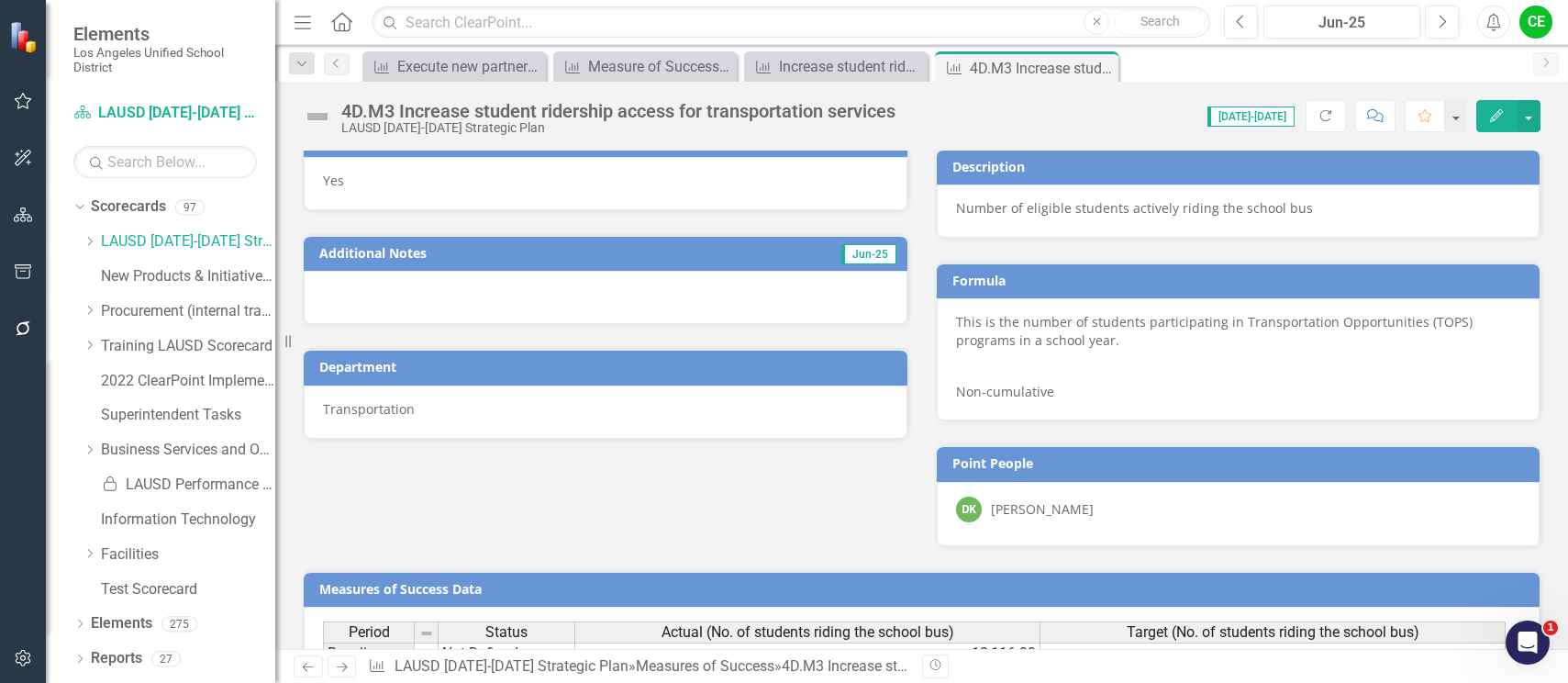
scroll to position [1030, 0]
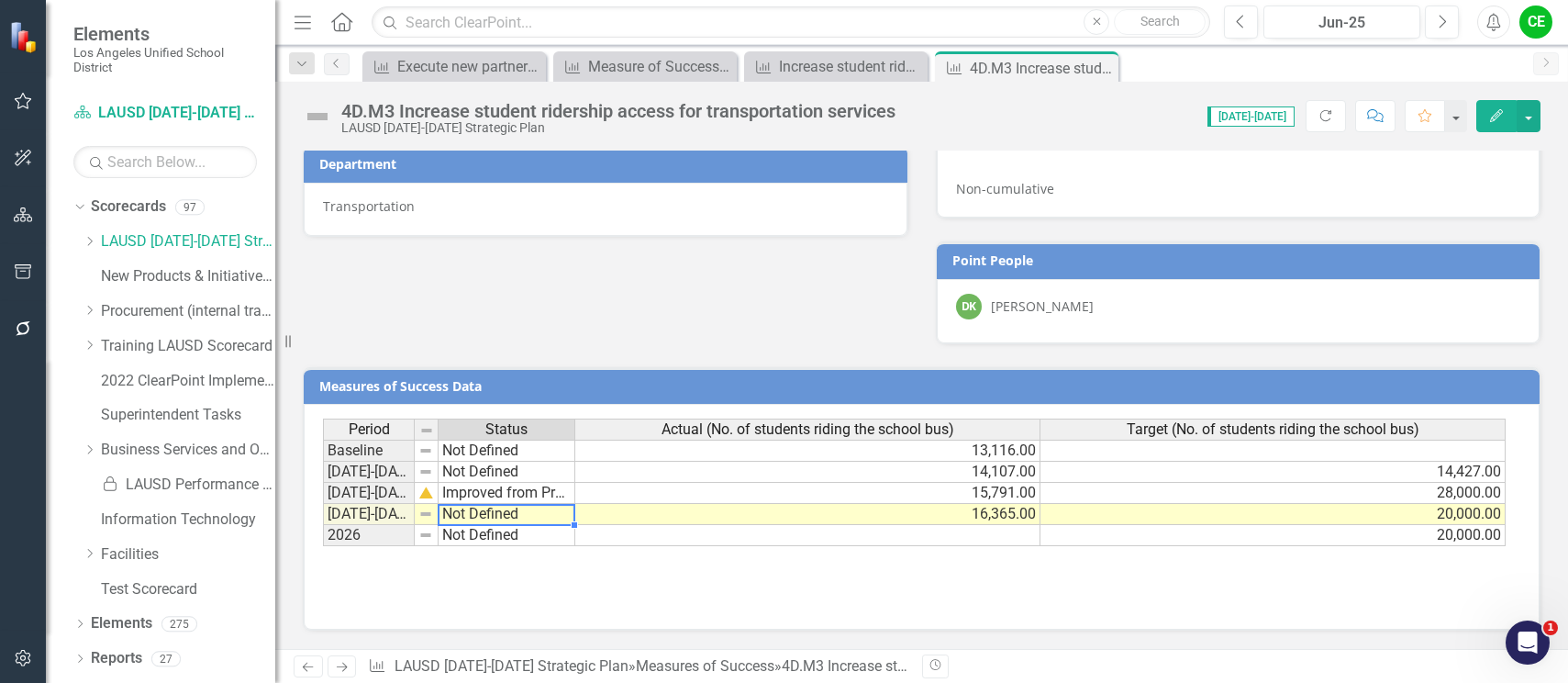
click at [481, 518] on td "Not Defined" at bounding box center [506, 514] width 137 height 21
click at [455, 520] on td "Not Defined" at bounding box center [506, 514] width 137 height 21
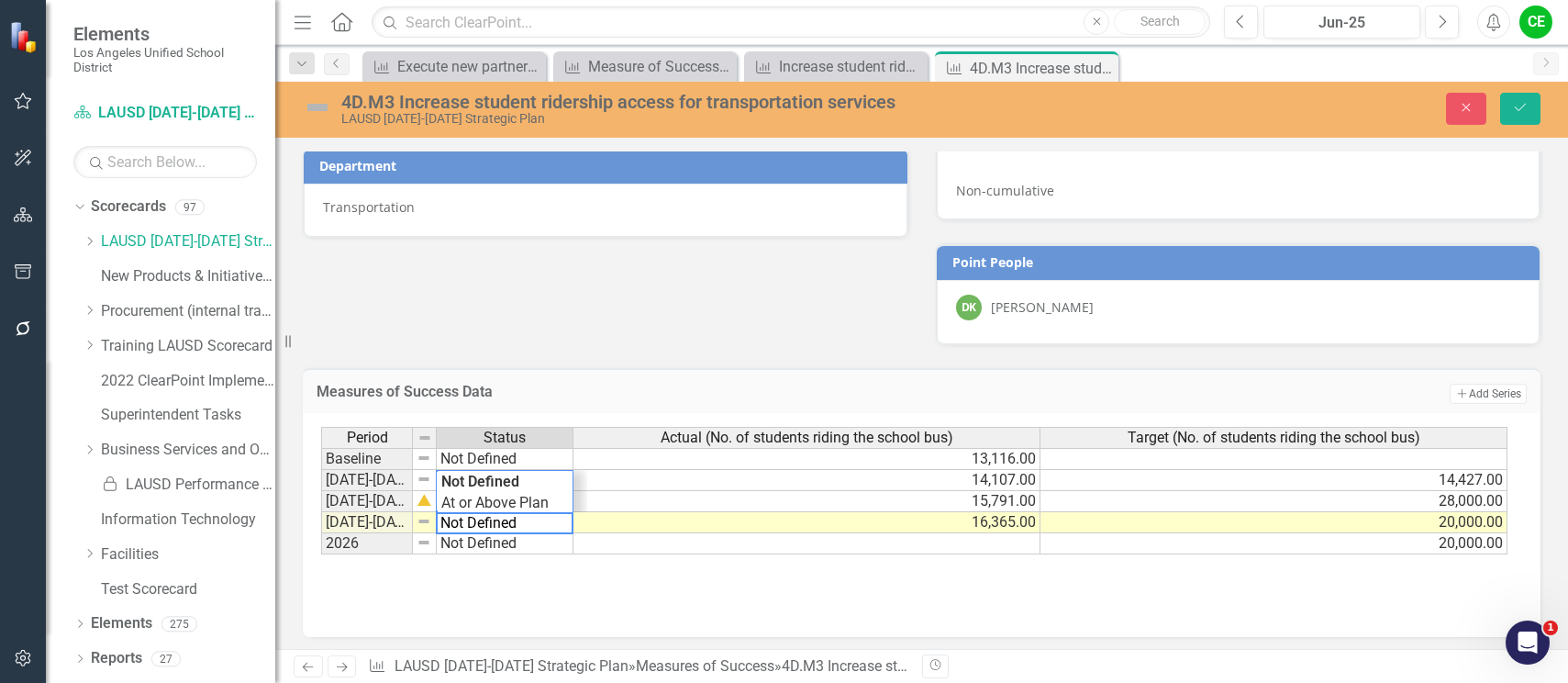
drag, startPoint x: 522, startPoint y: 524, endPoint x: 386, endPoint y: 529, distance: 136.1
click at [386, 529] on div "Period Status Actual (No. of students riding the school bus) Target (No. of stu…" at bounding box center [915, 491] width 1188 height 128
click at [441, 503] on div "Period Status Actual (No. of students riding the school bus) Target (No. of stu…" at bounding box center [915, 491] width 1188 height 128
type textarea "Showing Improvemet"
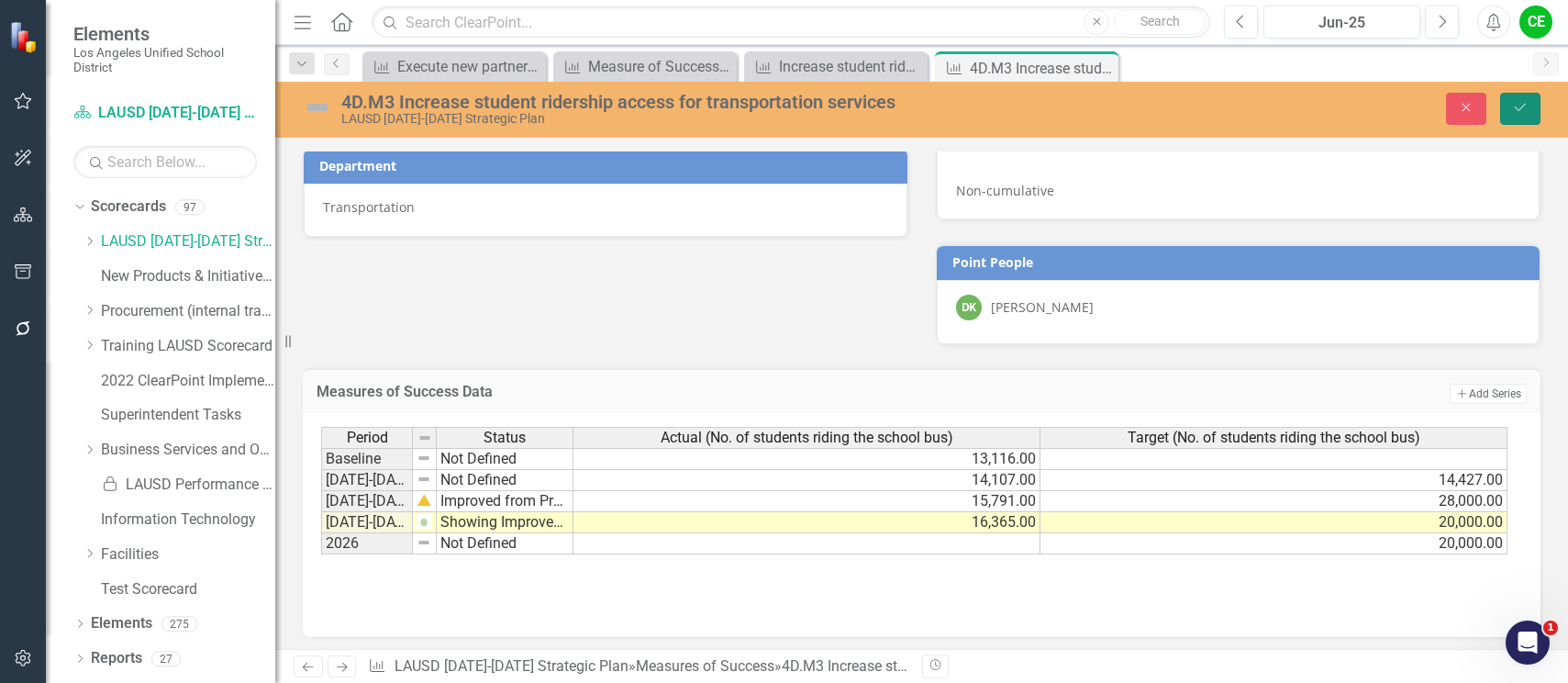
click at [1516, 103] on icon "Save" at bounding box center [1520, 106] width 16 height 12
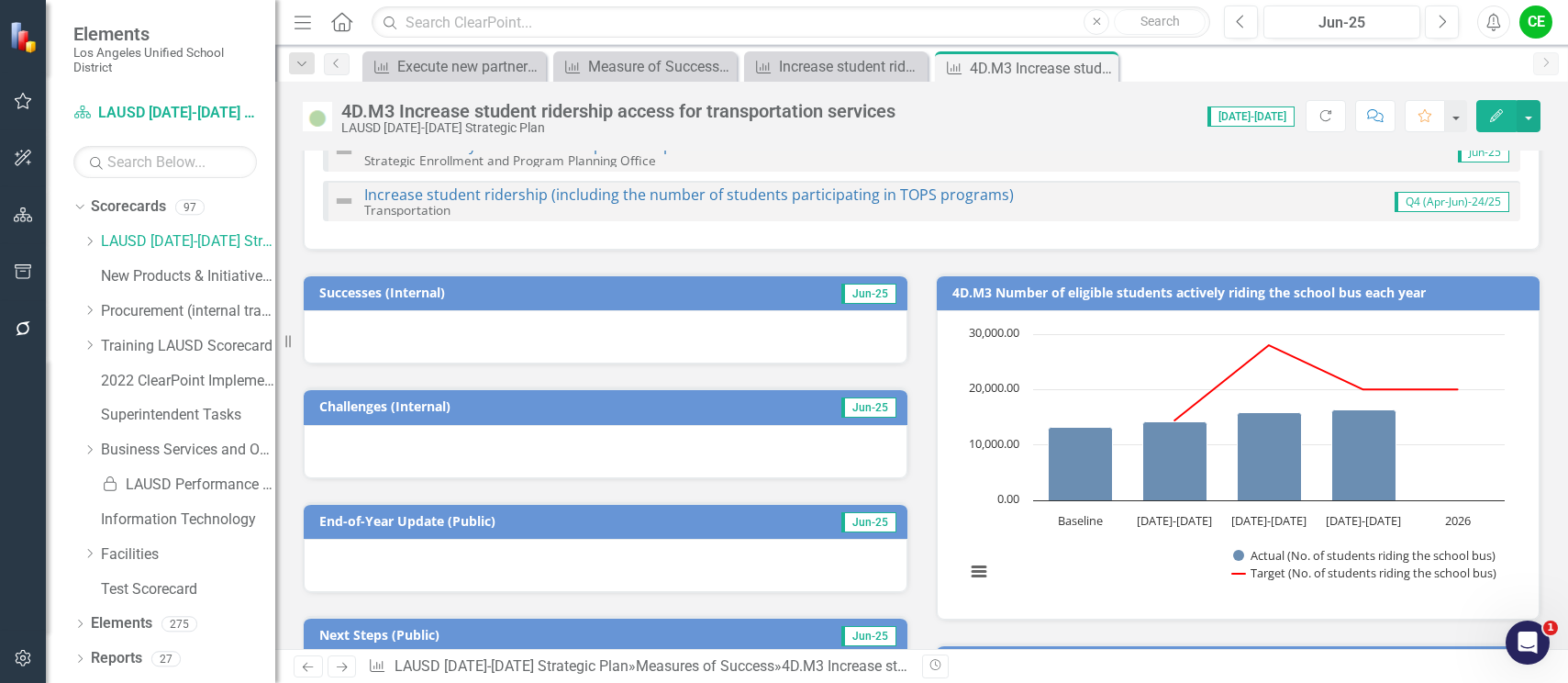
scroll to position [0, 0]
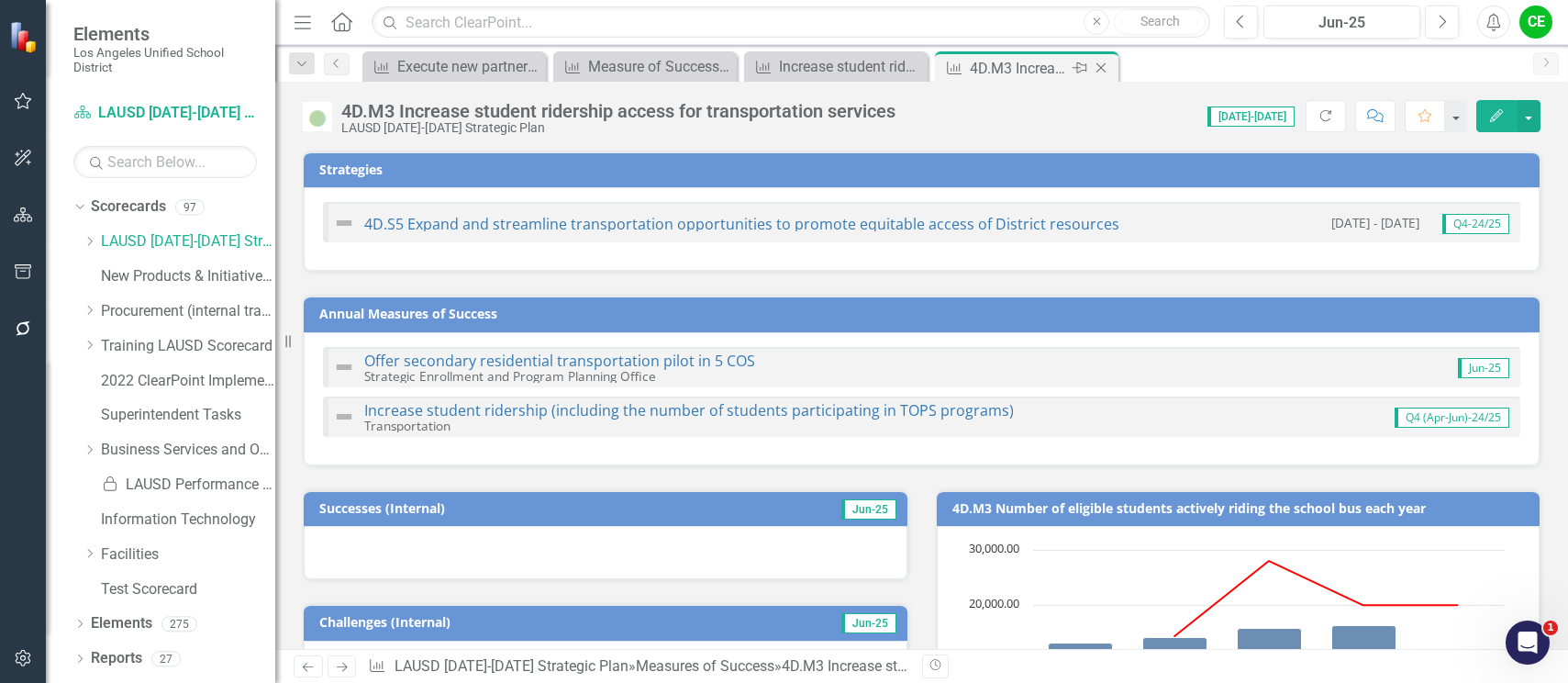
click at [1101, 71] on icon "Close" at bounding box center [1101, 67] width 18 height 14
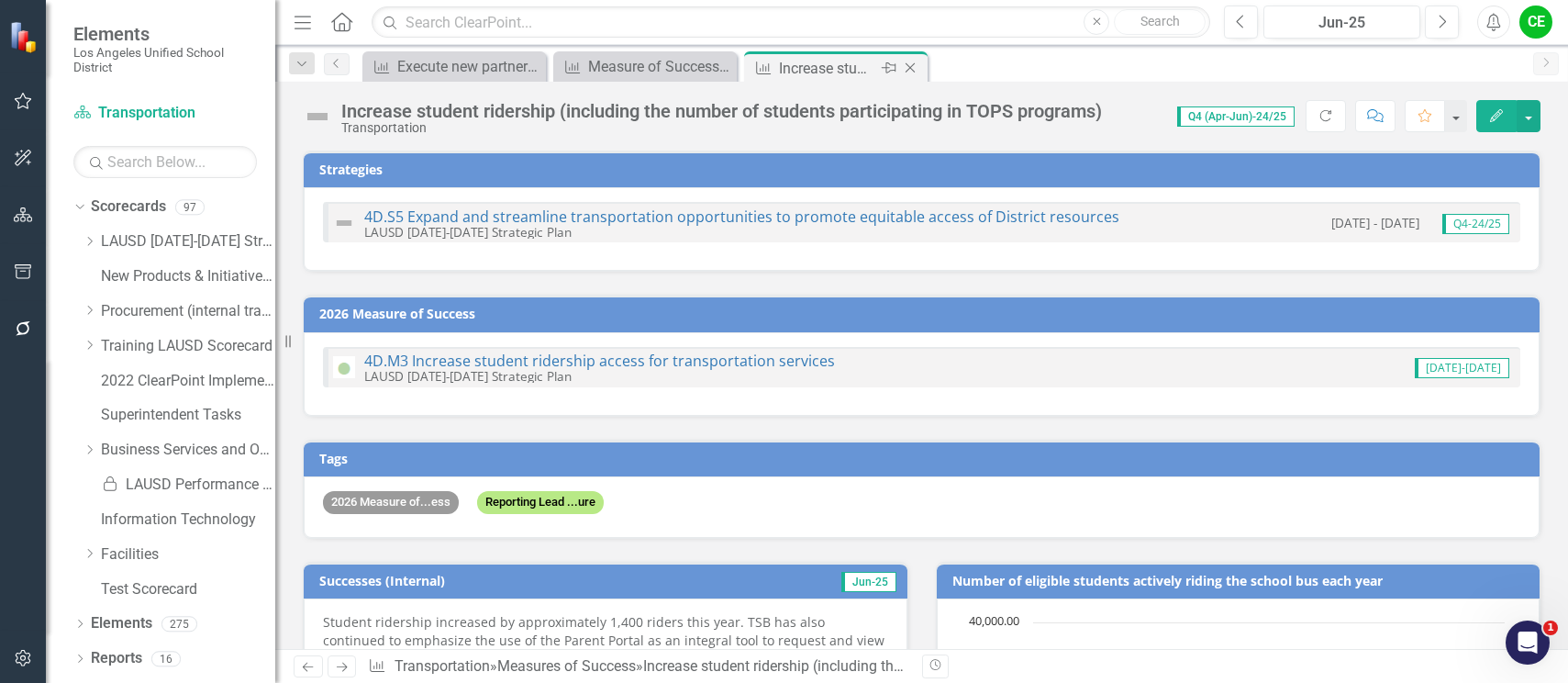
click at [915, 63] on icon at bounding box center [910, 68] width 11 height 11
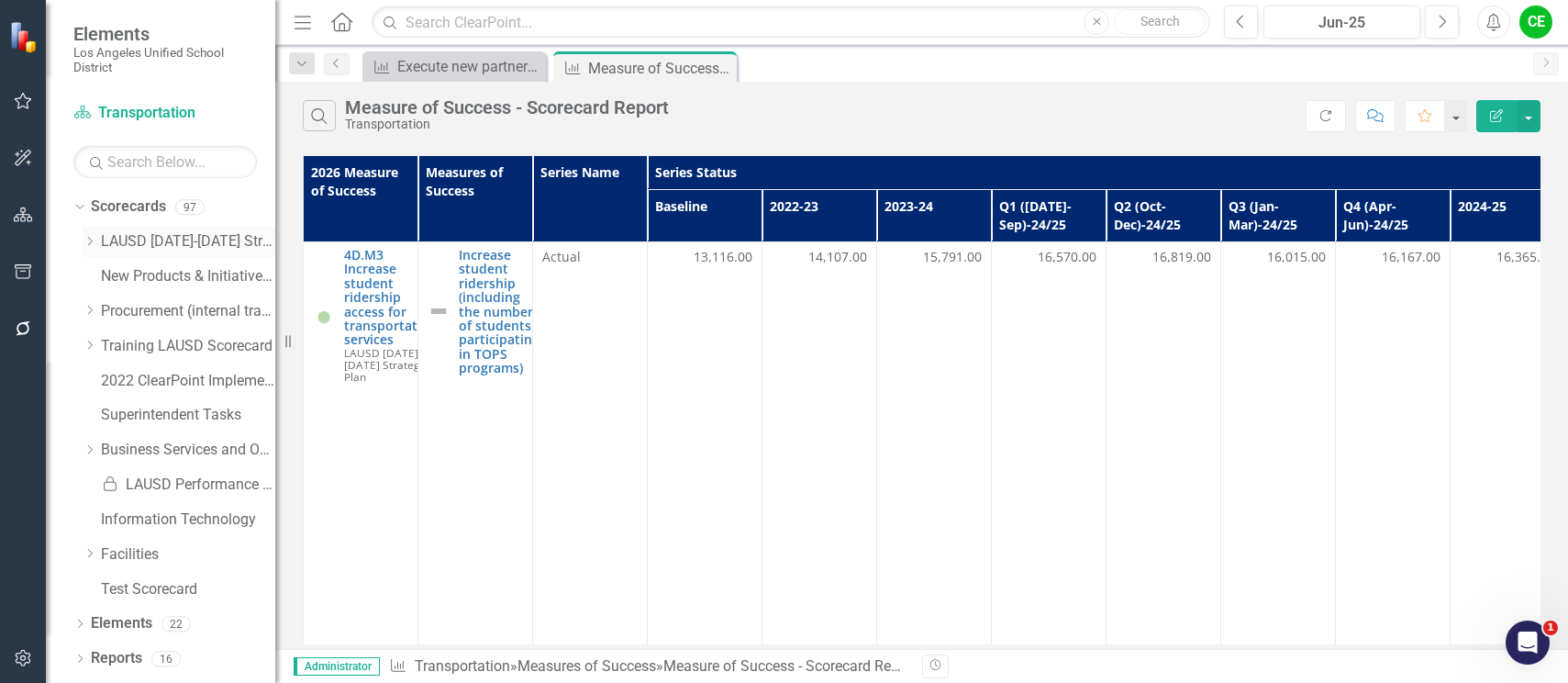
click at [92, 238] on icon "Dropdown" at bounding box center [89, 241] width 13 height 11
click at [108, 483] on icon "Dropdown" at bounding box center [107, 484] width 13 height 11
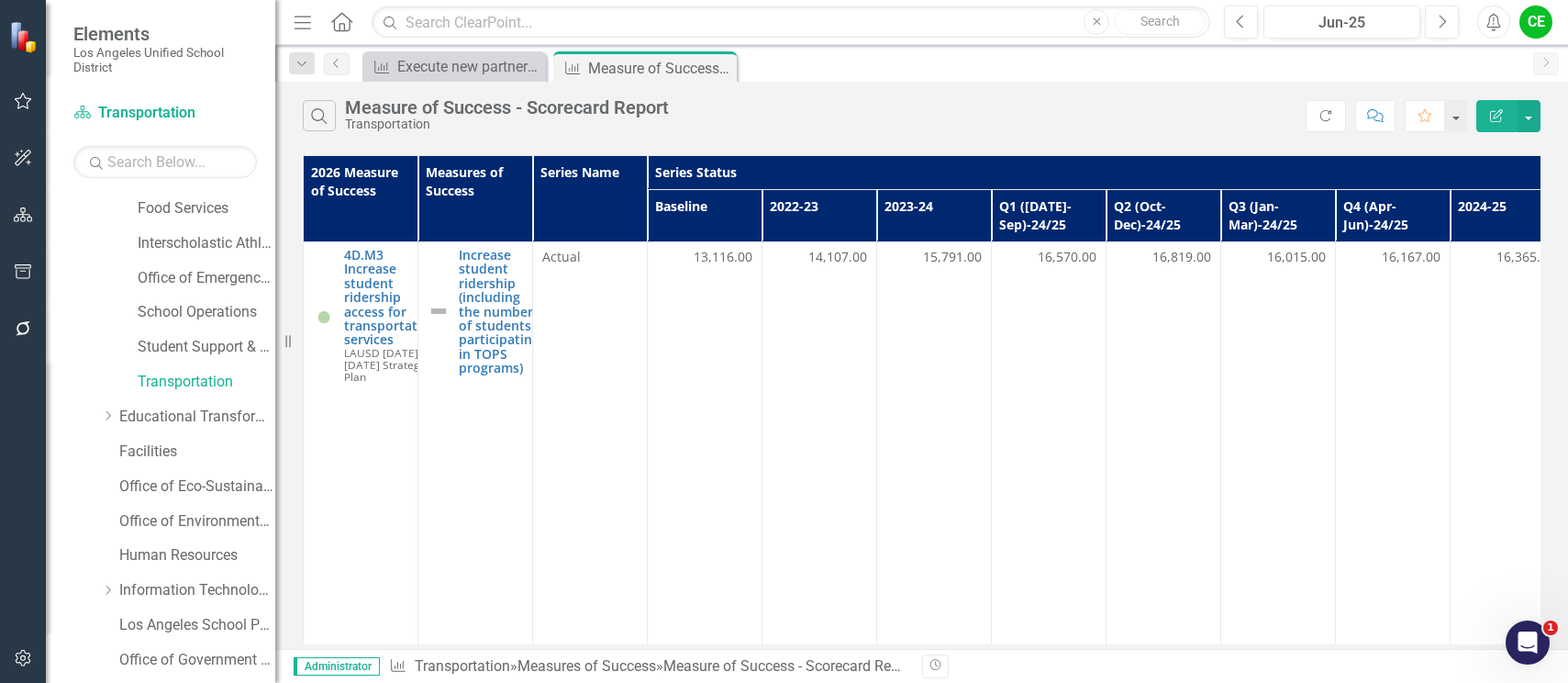
scroll to position [367, 0]
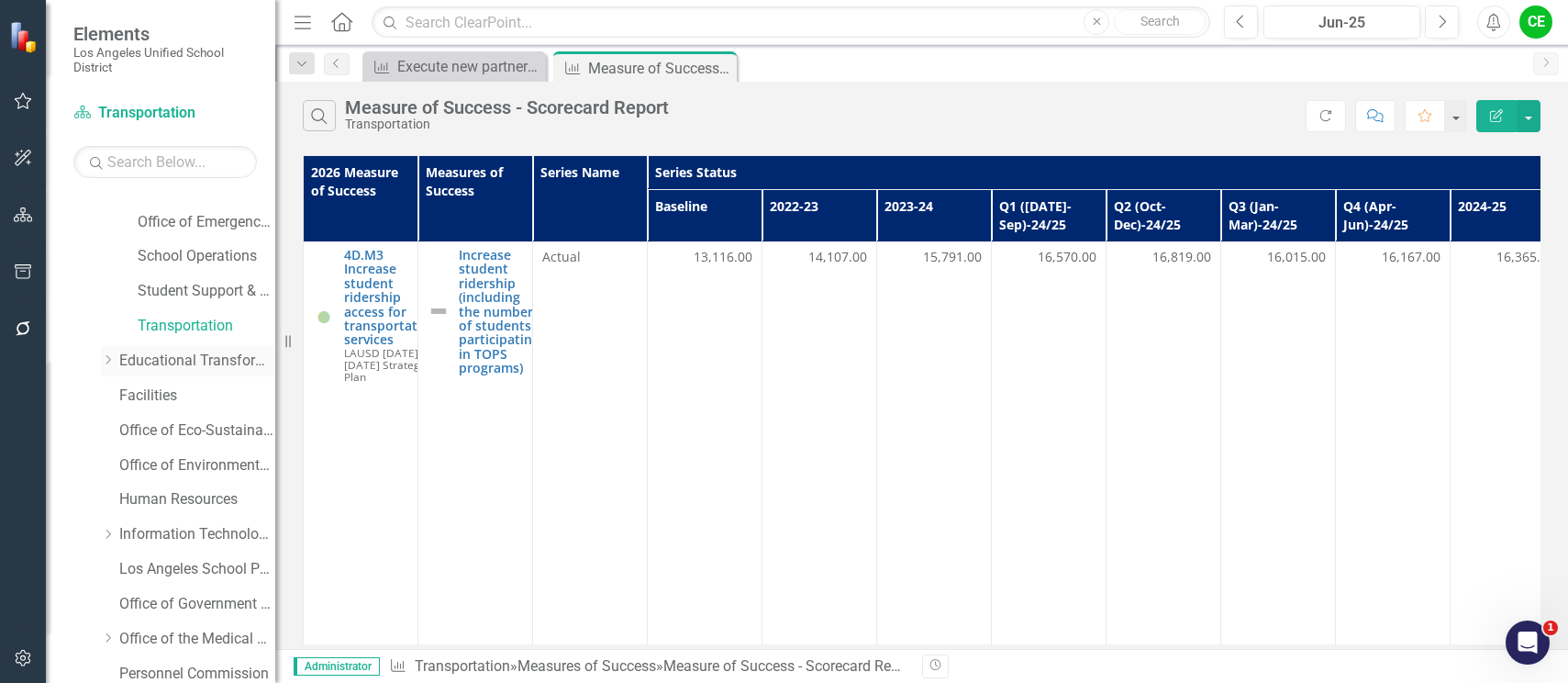
click at [111, 360] on icon "Dropdown" at bounding box center [107, 360] width 13 height 11
click at [131, 425] on link "Facilities" at bounding box center [197, 431] width 156 height 21
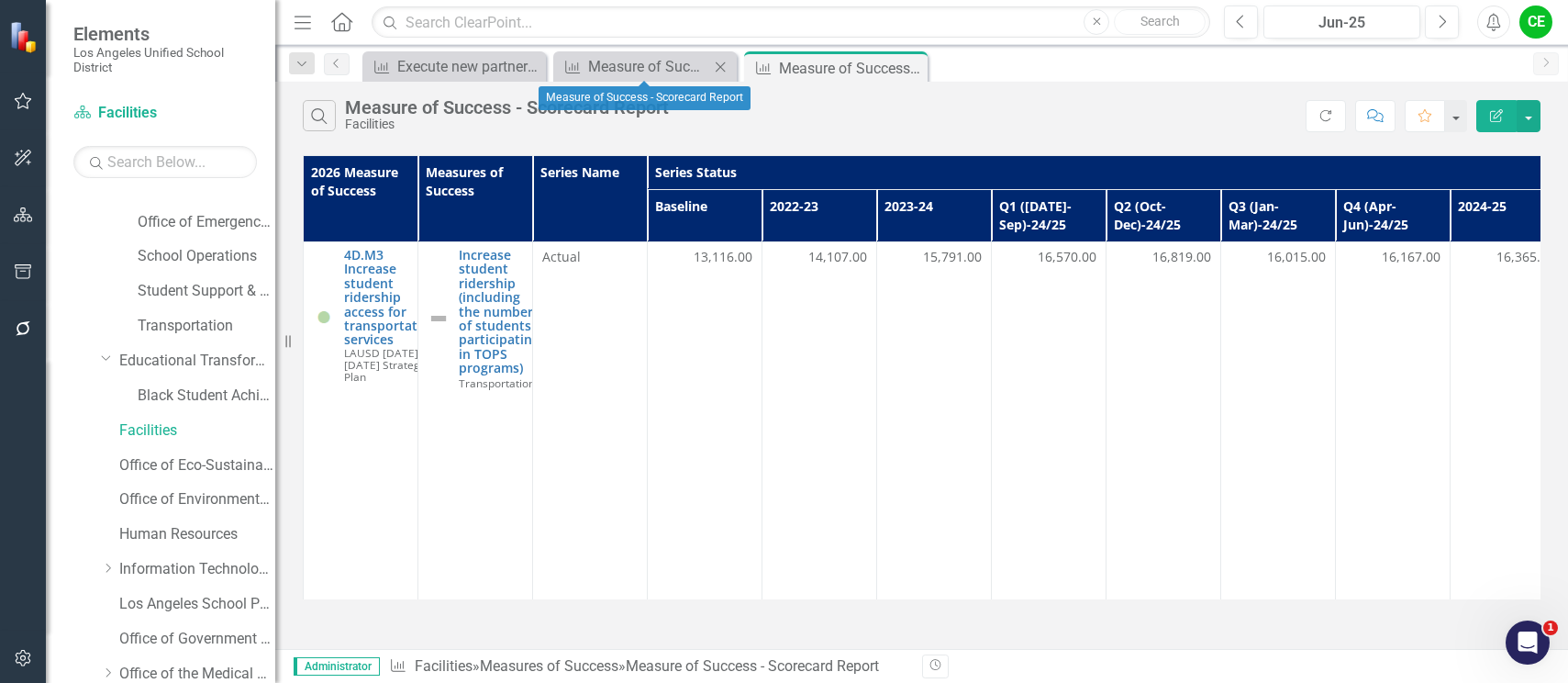
click at [722, 65] on icon "Close" at bounding box center [720, 66] width 18 height 14
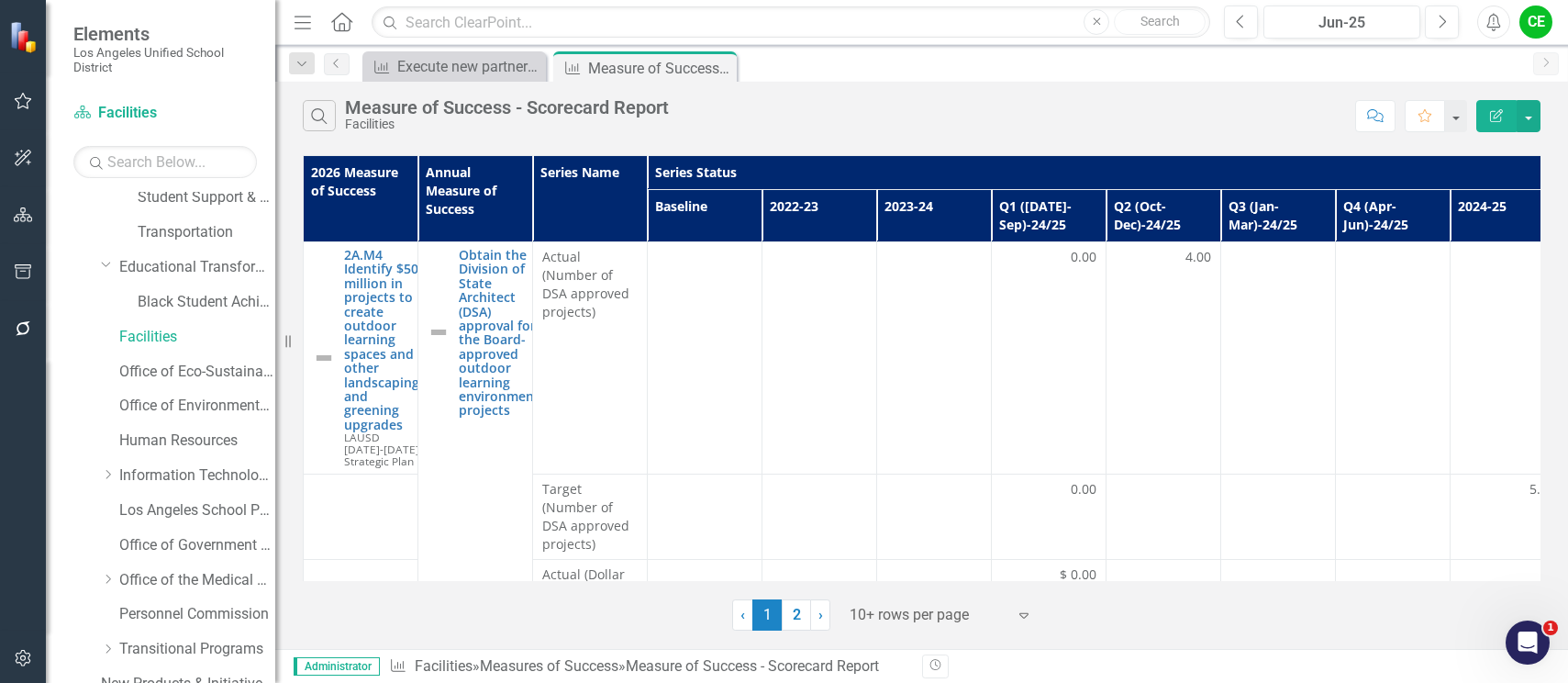
scroll to position [459, 0]
click at [207, 478] on link "Information Technology Services" at bounding box center [197, 478] width 156 height 21
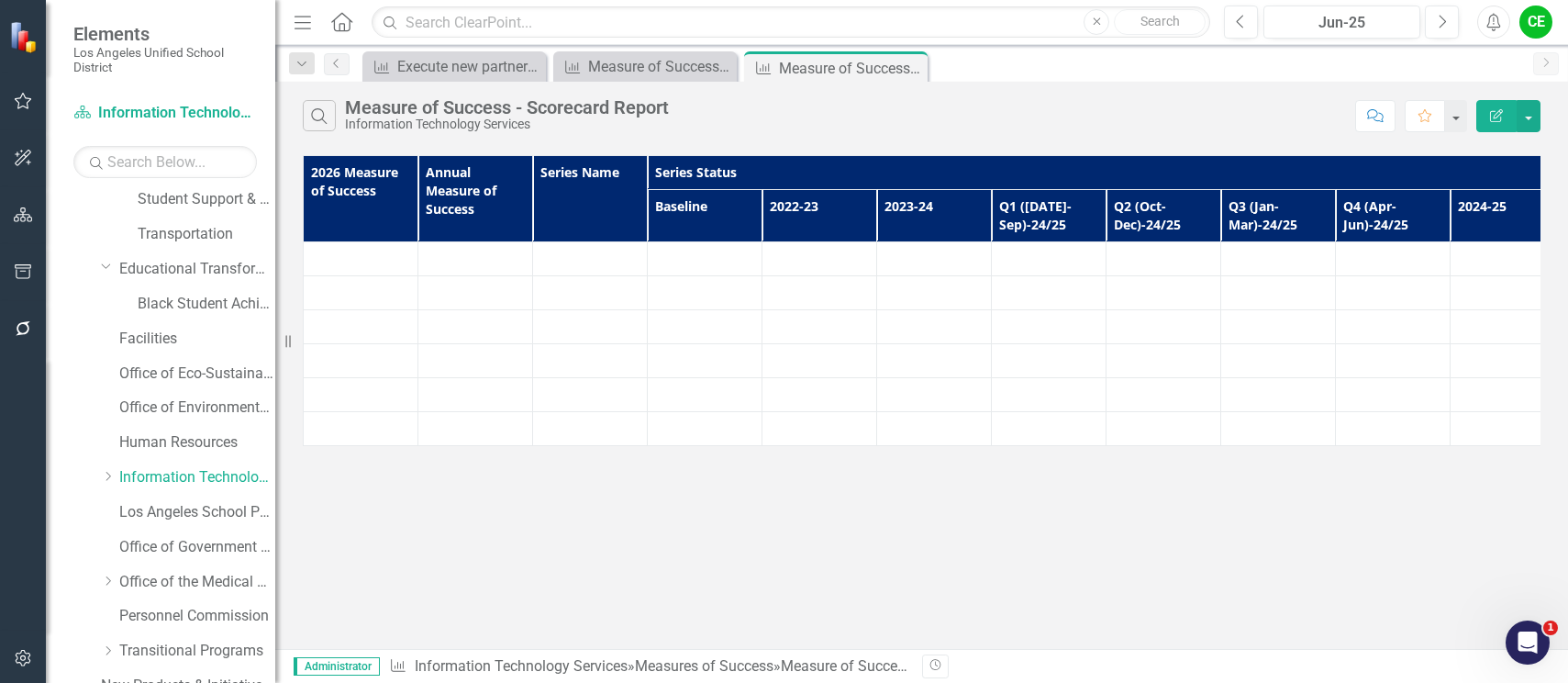
click at [504, 329] on td at bounding box center [476, 327] width 115 height 34
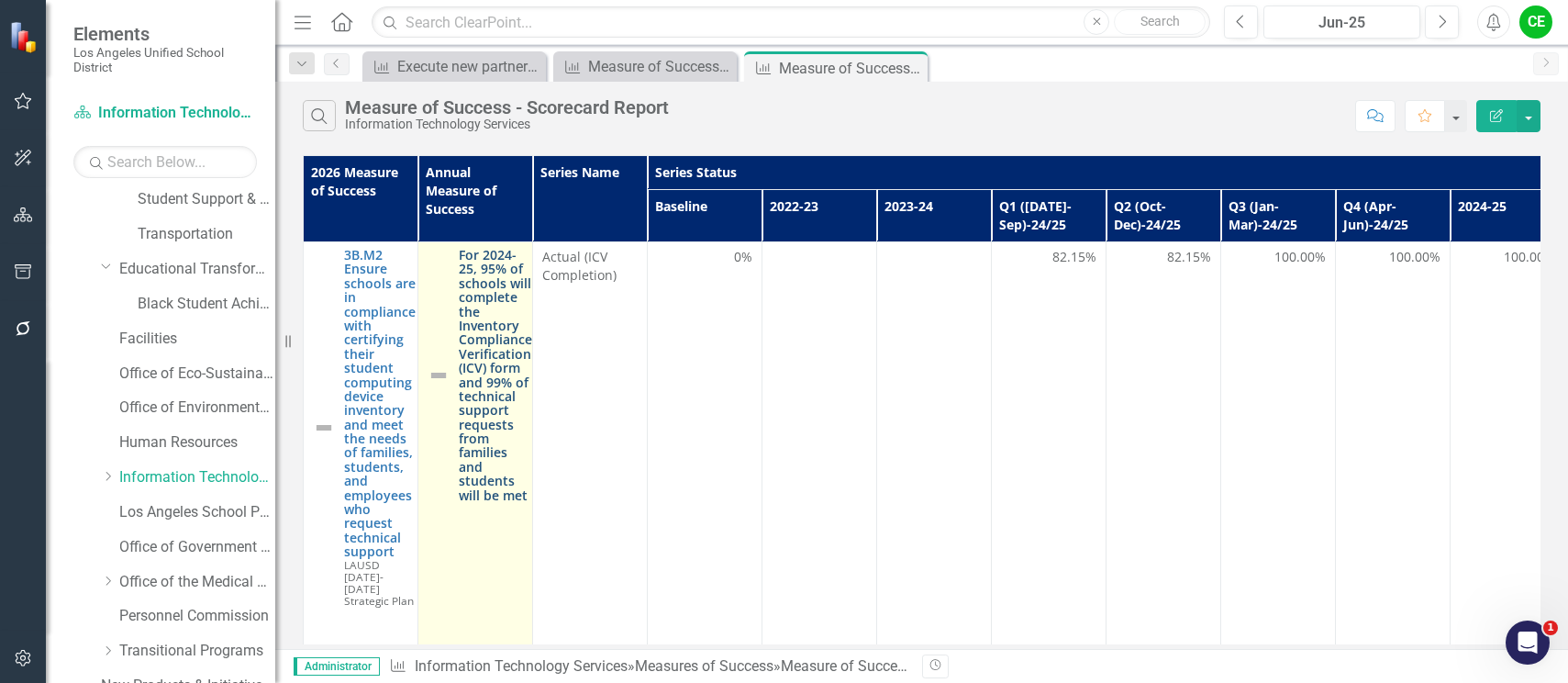
click at [472, 331] on link "For 2024-25, 95% of schools will complete the Inventory Compliance Verification…" at bounding box center [495, 376] width 74 height 255
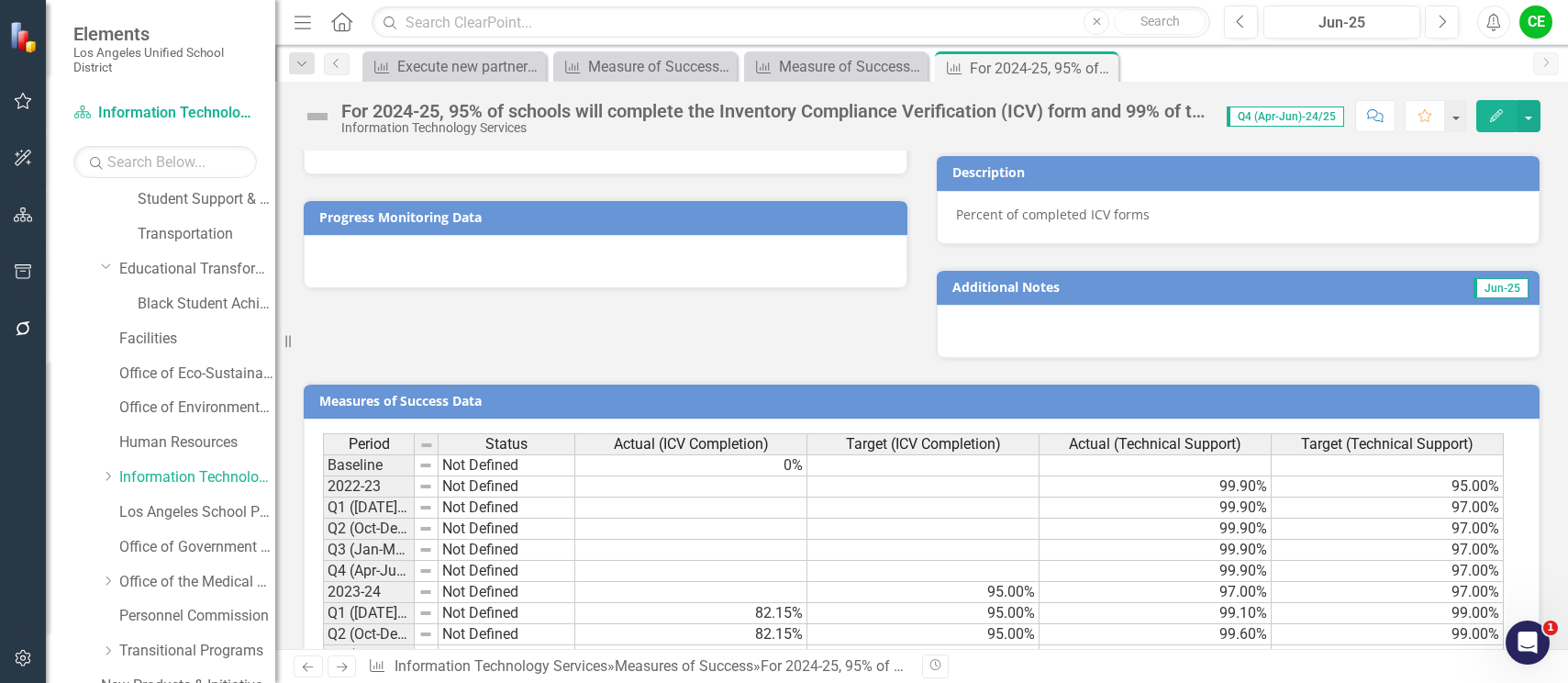
scroll to position [1407, 0]
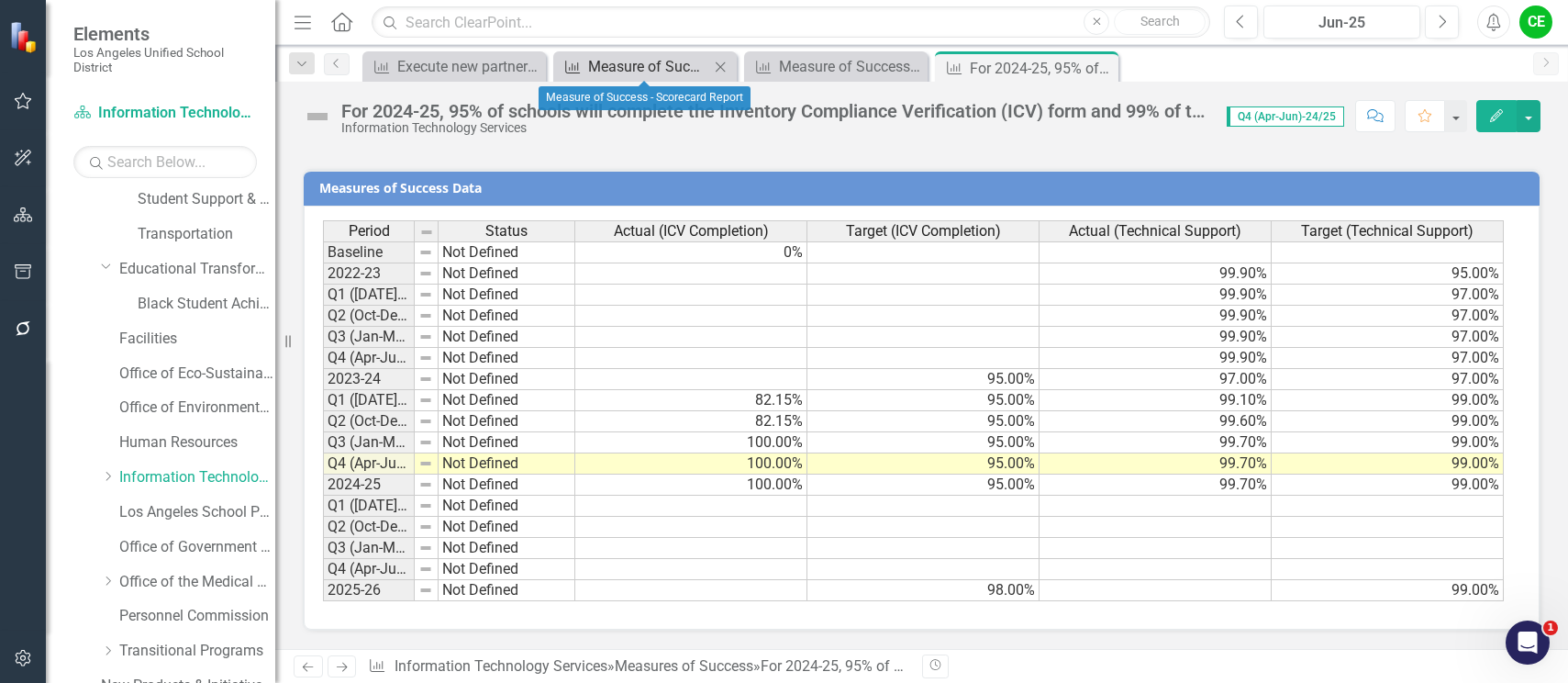
click at [658, 74] on div "Measure of Success - Scorecard Report" at bounding box center [649, 67] width 122 height 23
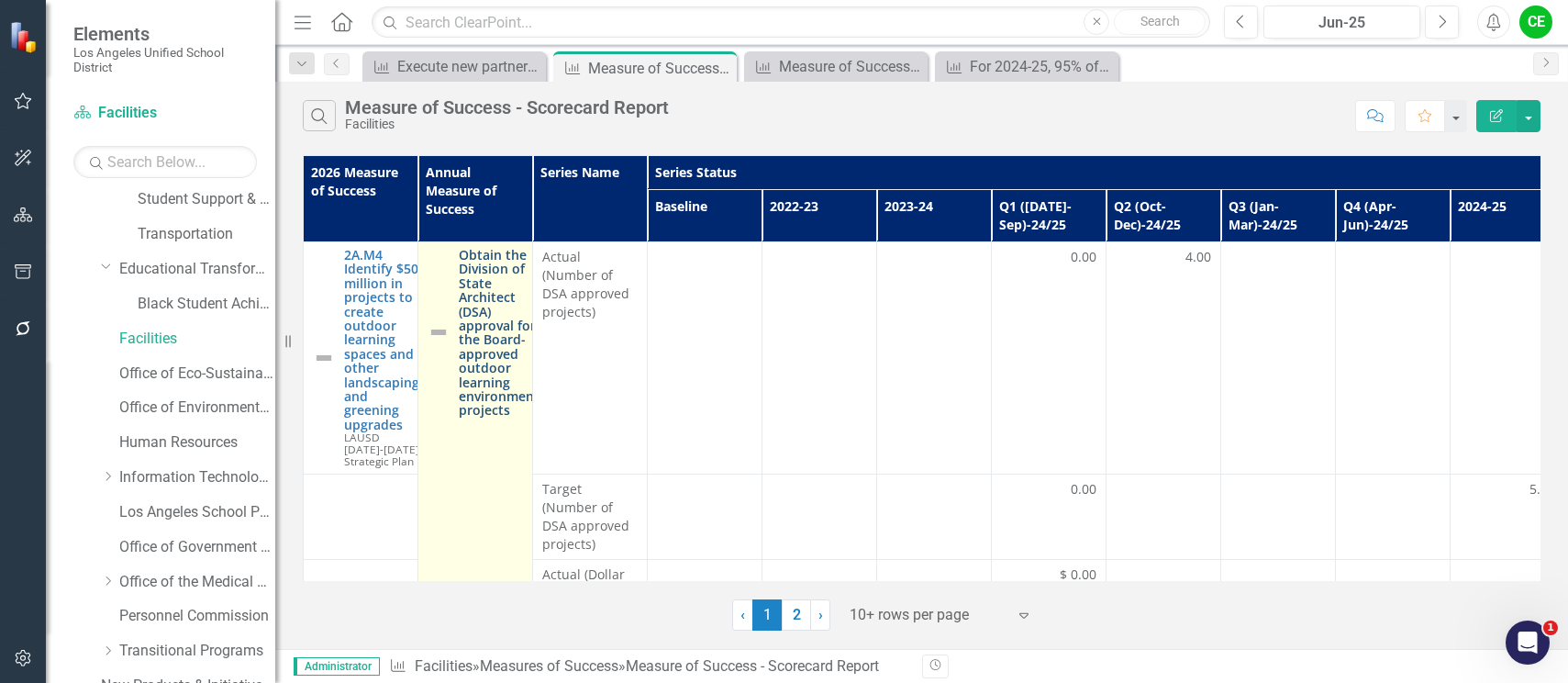
click at [479, 333] on link "Obtain the Division of State Architect (DSA) approval for the Board-approved ou…" at bounding box center [499, 332] width 80 height 170
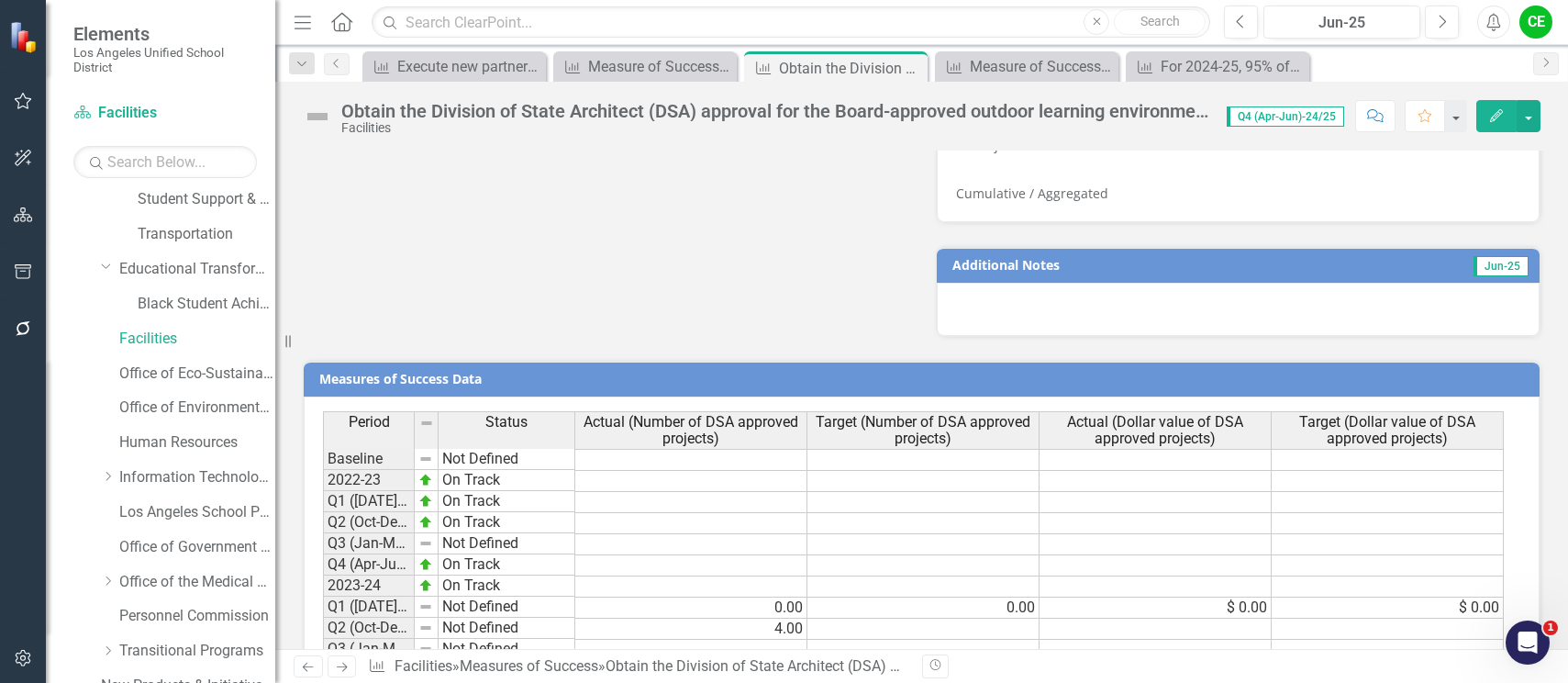
scroll to position [1479, 0]
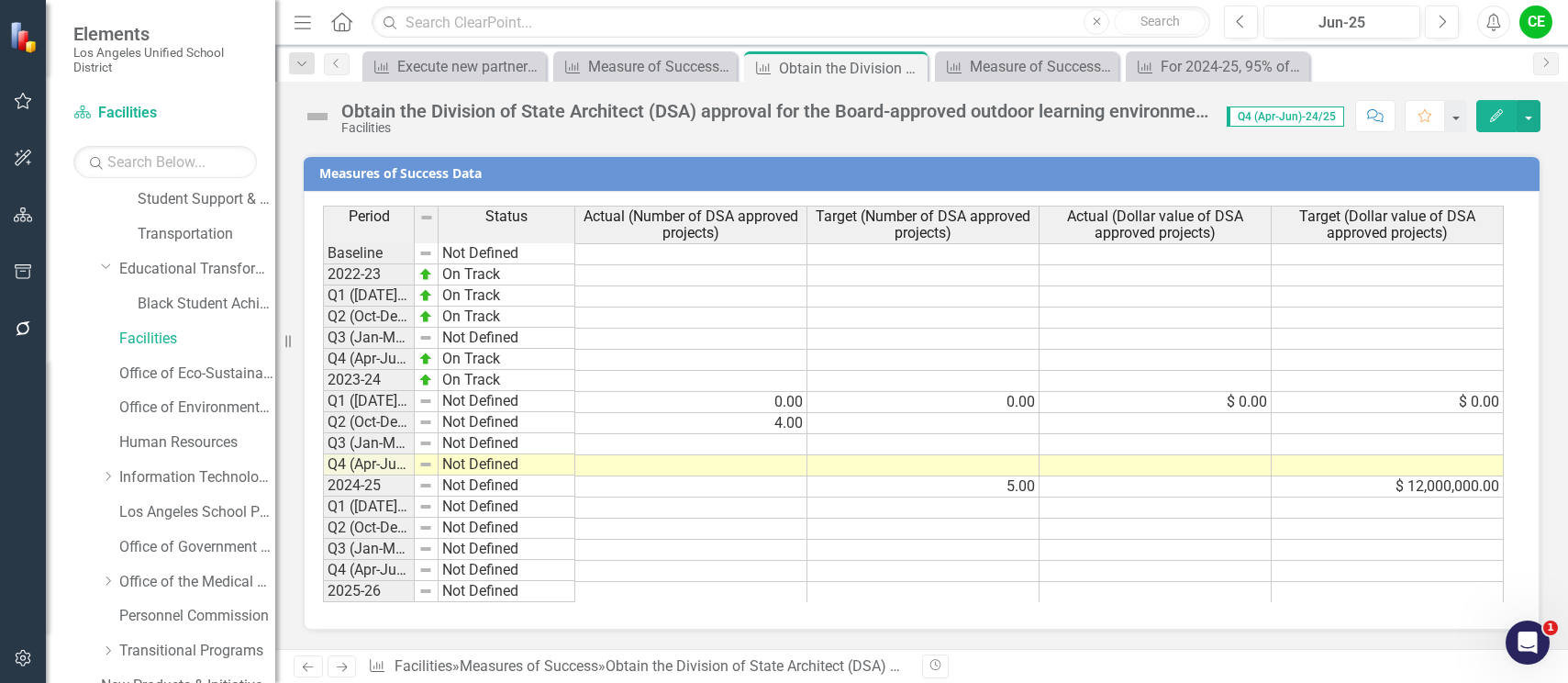
click at [871, 483] on td "5.00" at bounding box center [924, 488] width 233 height 21
click at [962, 575] on td at bounding box center [924, 572] width 233 height 21
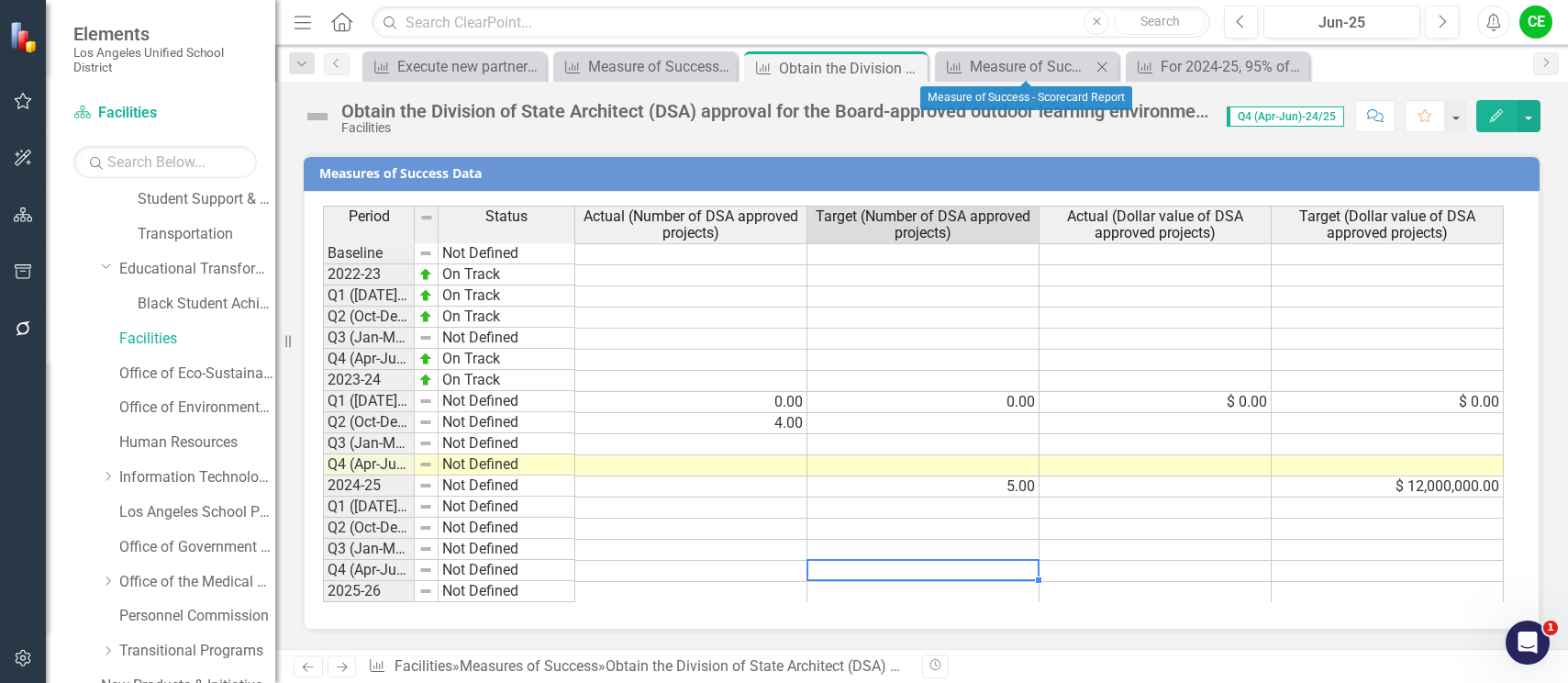
click at [1106, 62] on icon "Close" at bounding box center [1102, 66] width 18 height 14
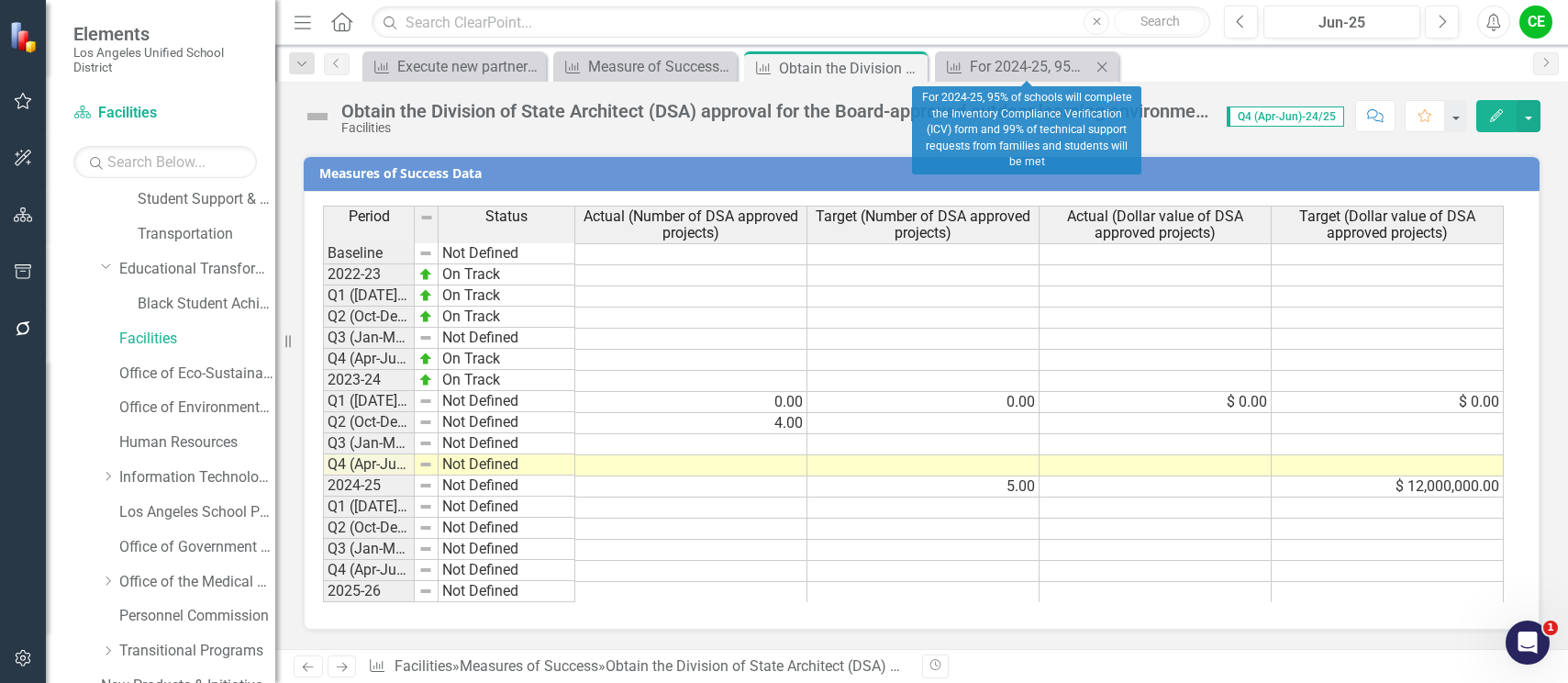
click at [1109, 66] on icon "Close" at bounding box center [1102, 66] width 18 height 14
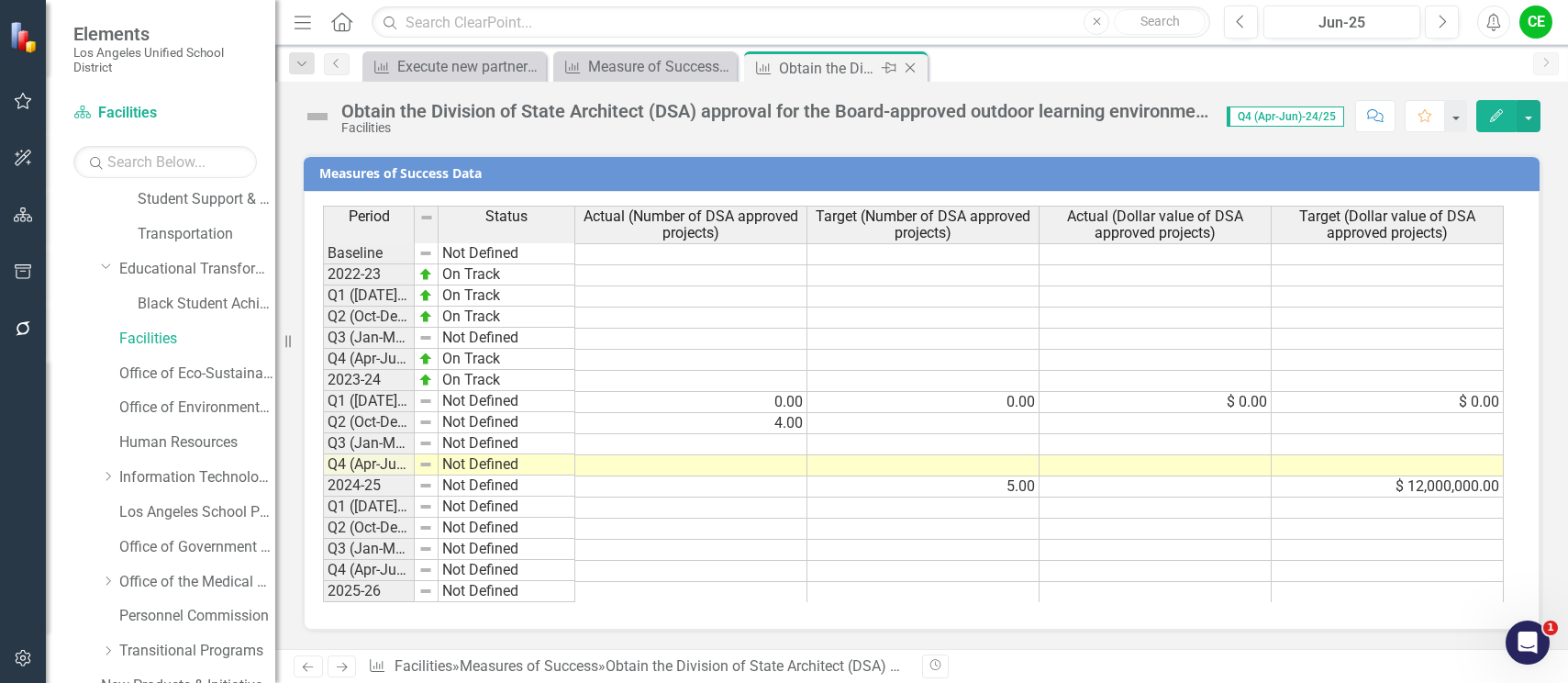
click at [821, 69] on div "Obtain the Division of State Architect (DSA) approval for the Board-approved ou…" at bounding box center [828, 68] width 99 height 23
click at [908, 66] on icon at bounding box center [910, 68] width 11 height 11
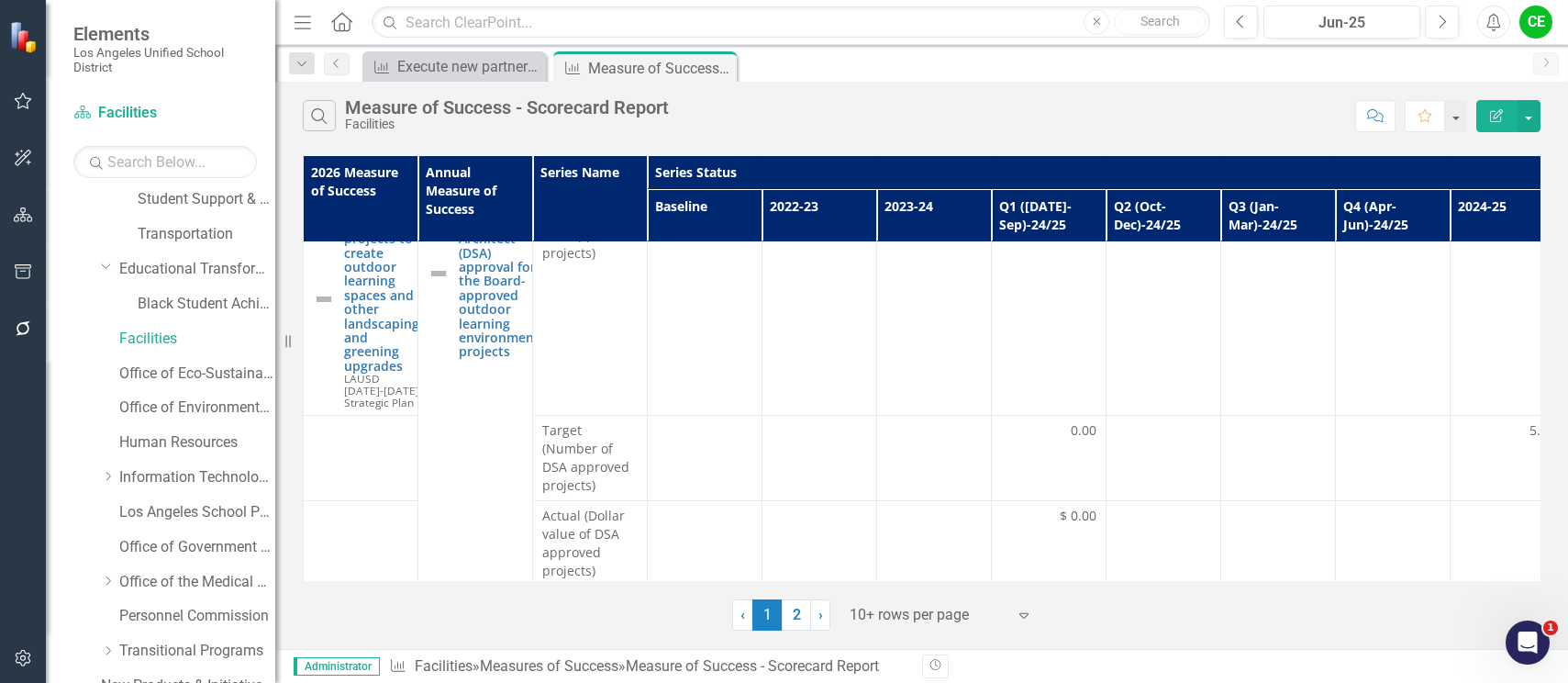
scroll to position [367, 0]
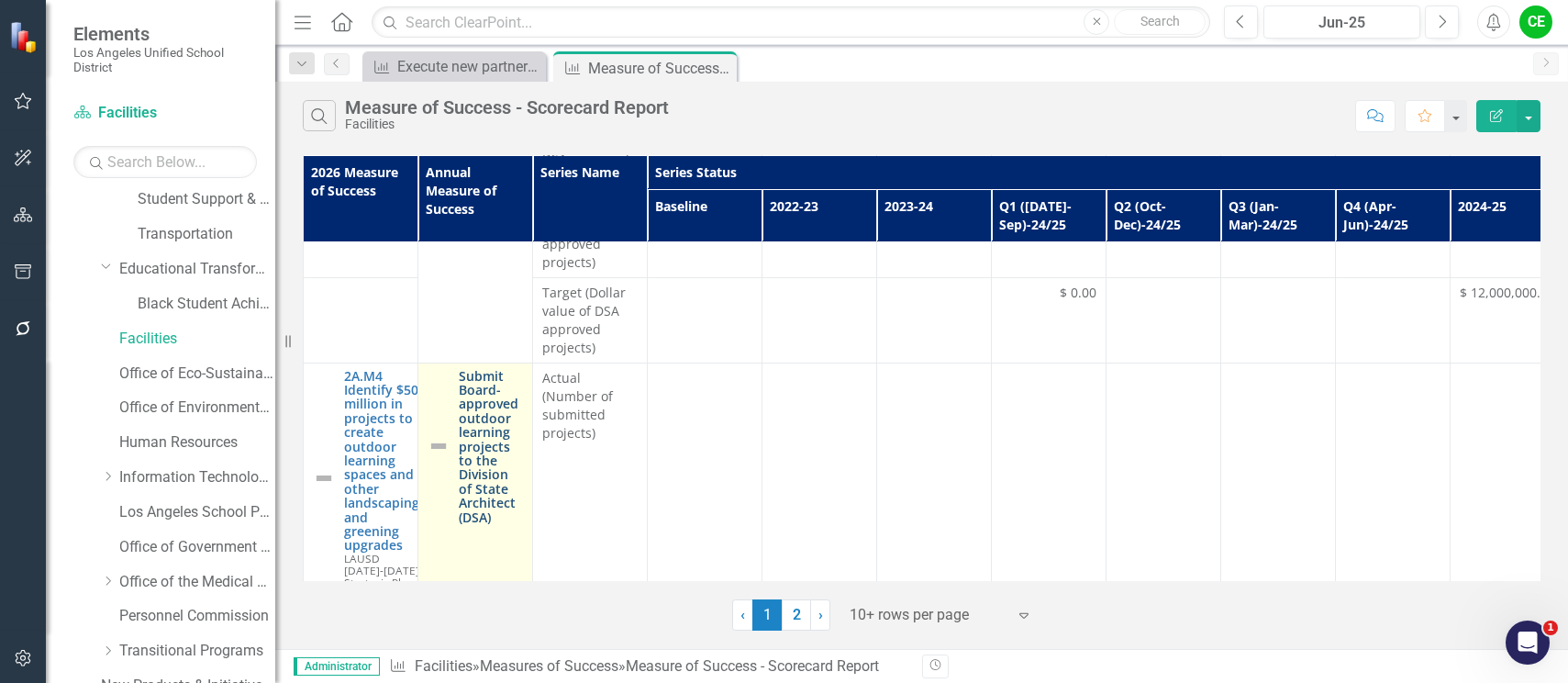
click at [502, 429] on link "Submit Board-approved outdoor learning projects to the Division of State Archit…" at bounding box center [490, 446] width 64 height 155
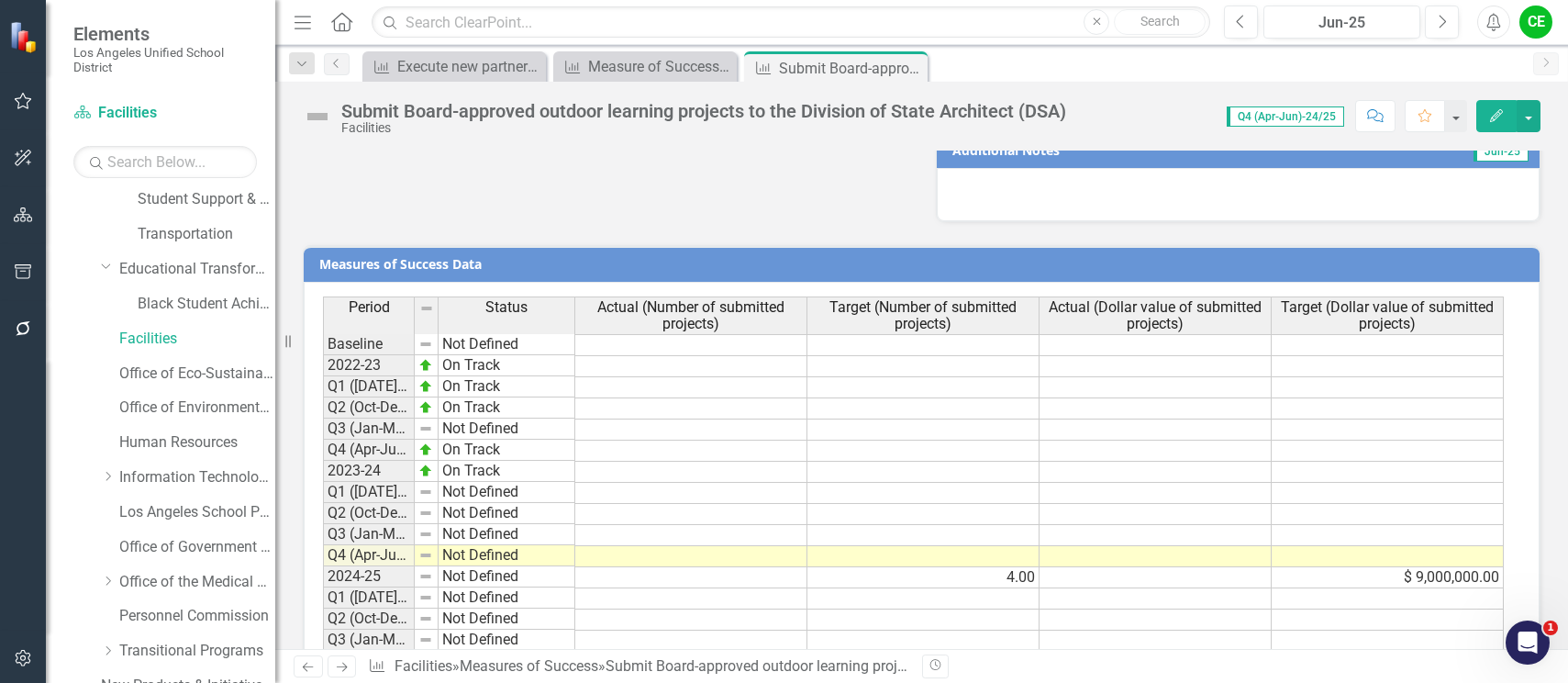
scroll to position [1400, 0]
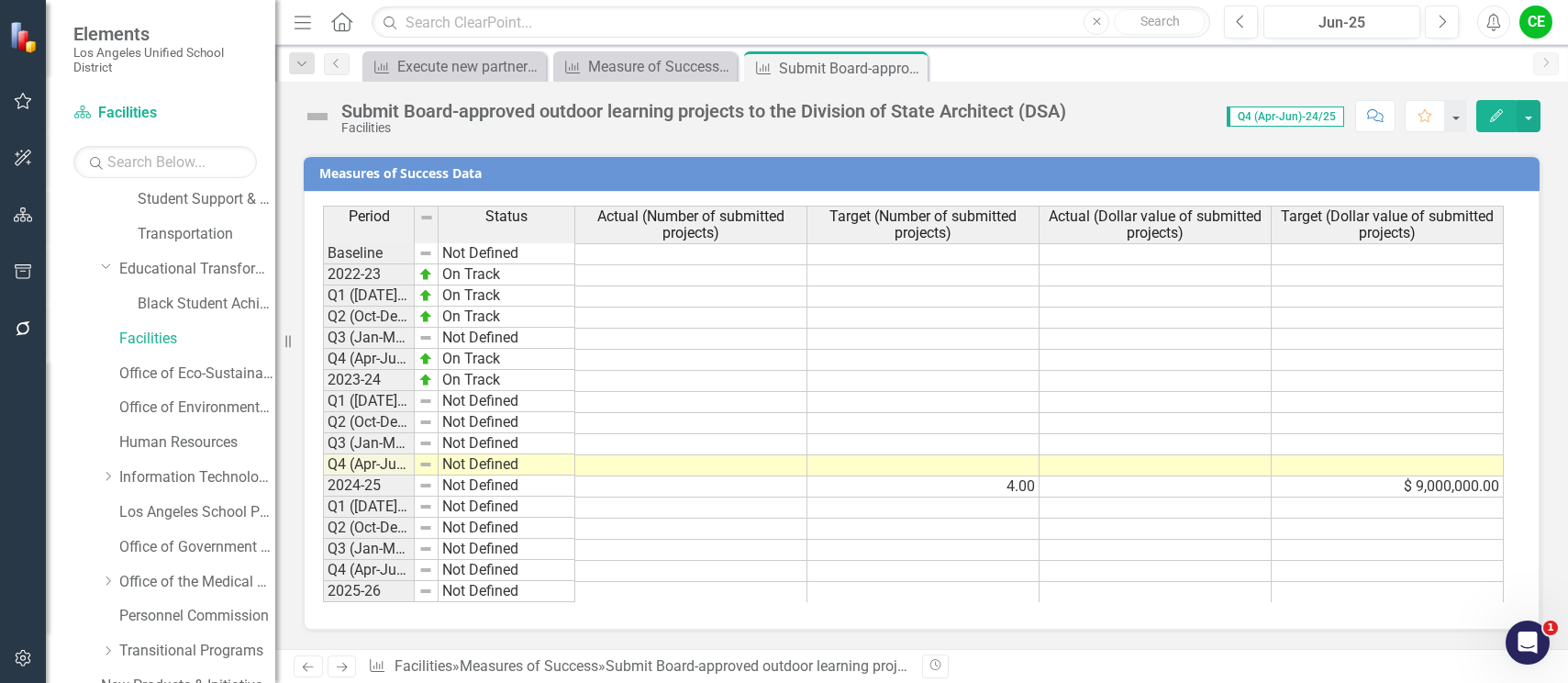
click at [0, 0] on icon "Close" at bounding box center [0, 0] width 0 height 0
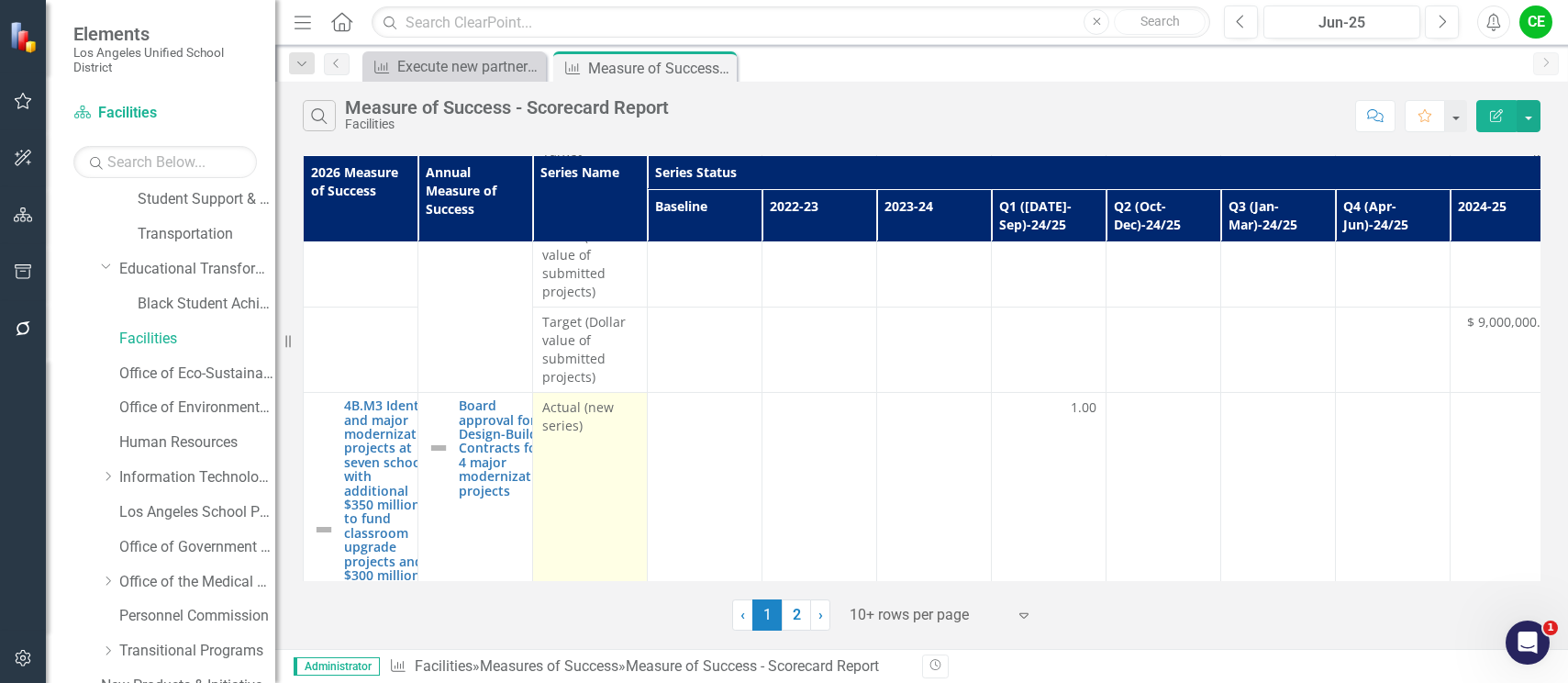
scroll to position [810, 0]
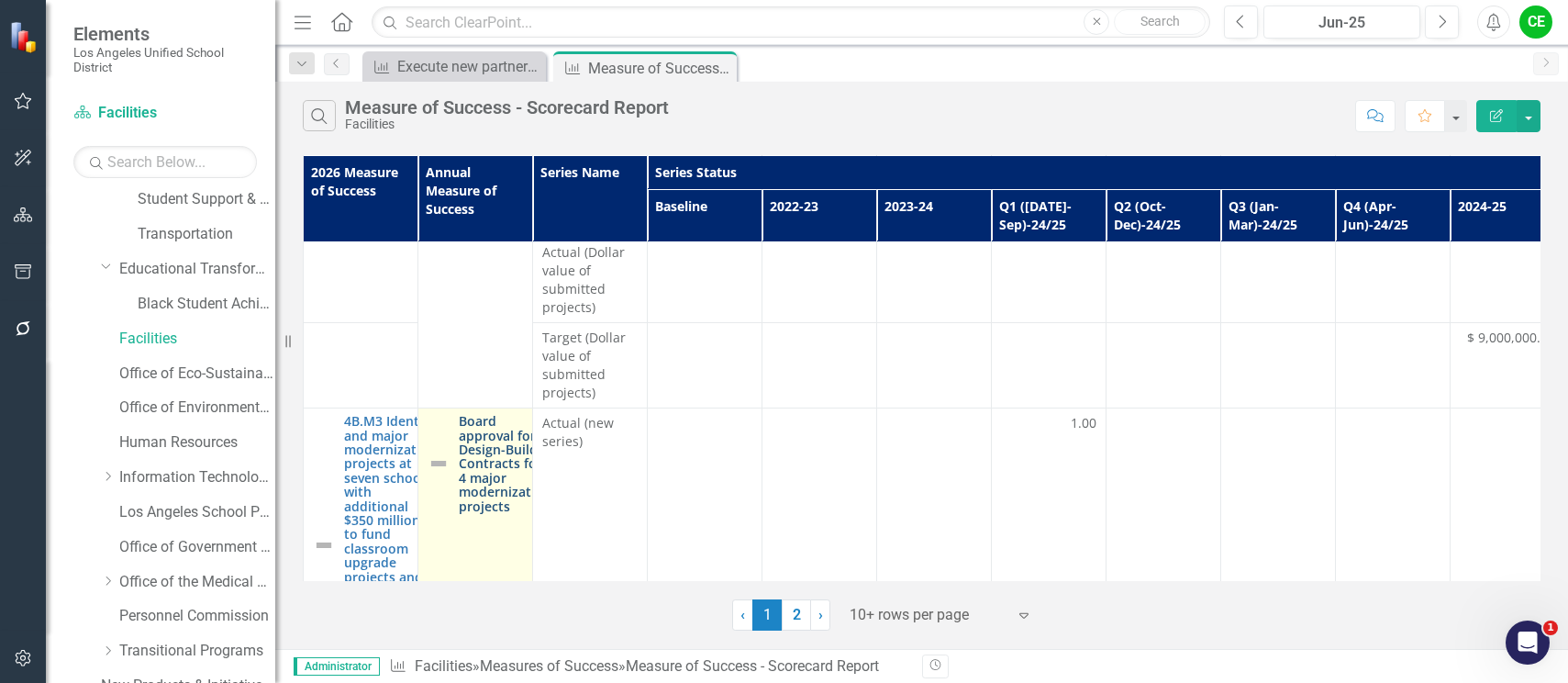
click at [496, 449] on link "Board approval for Design-Build Contracts for 4 major modernization projects" at bounding box center [504, 464] width 93 height 100
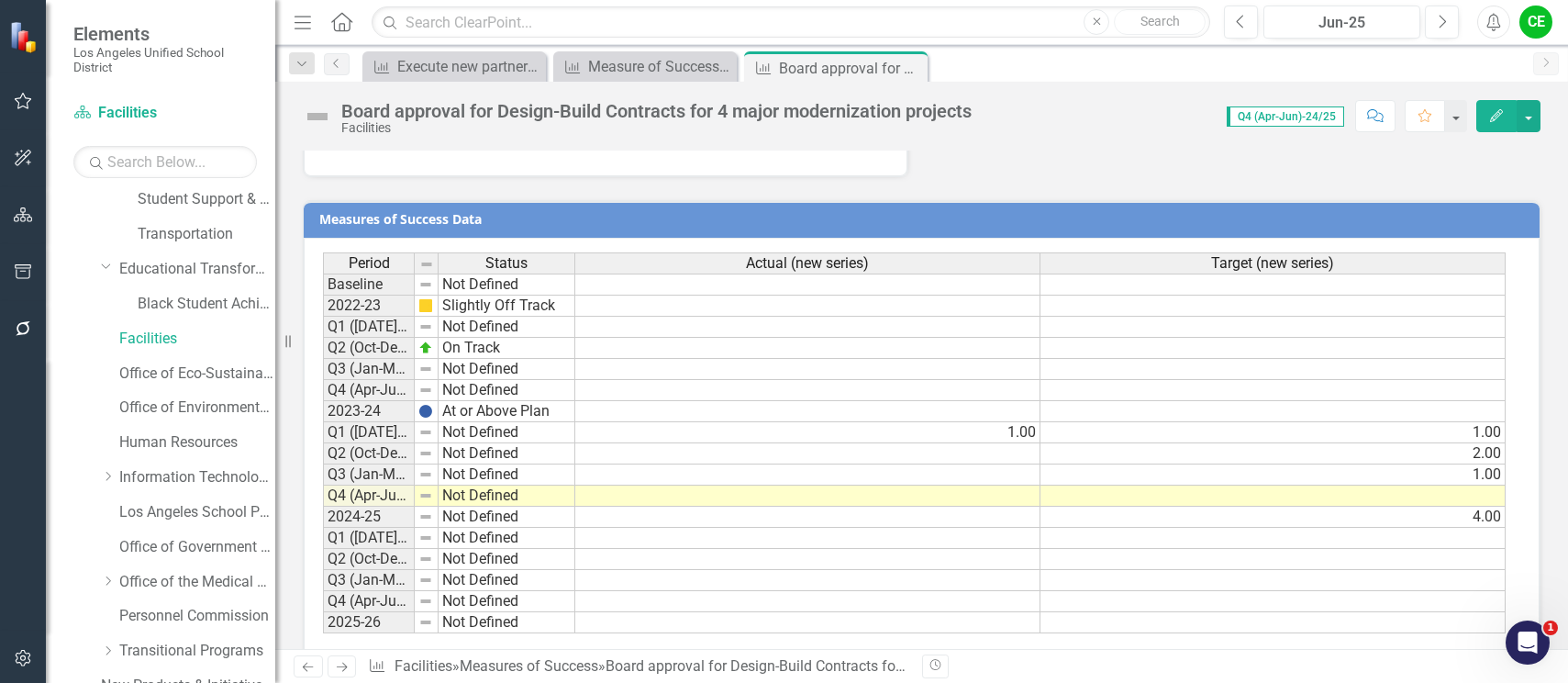
scroll to position [1551, 0]
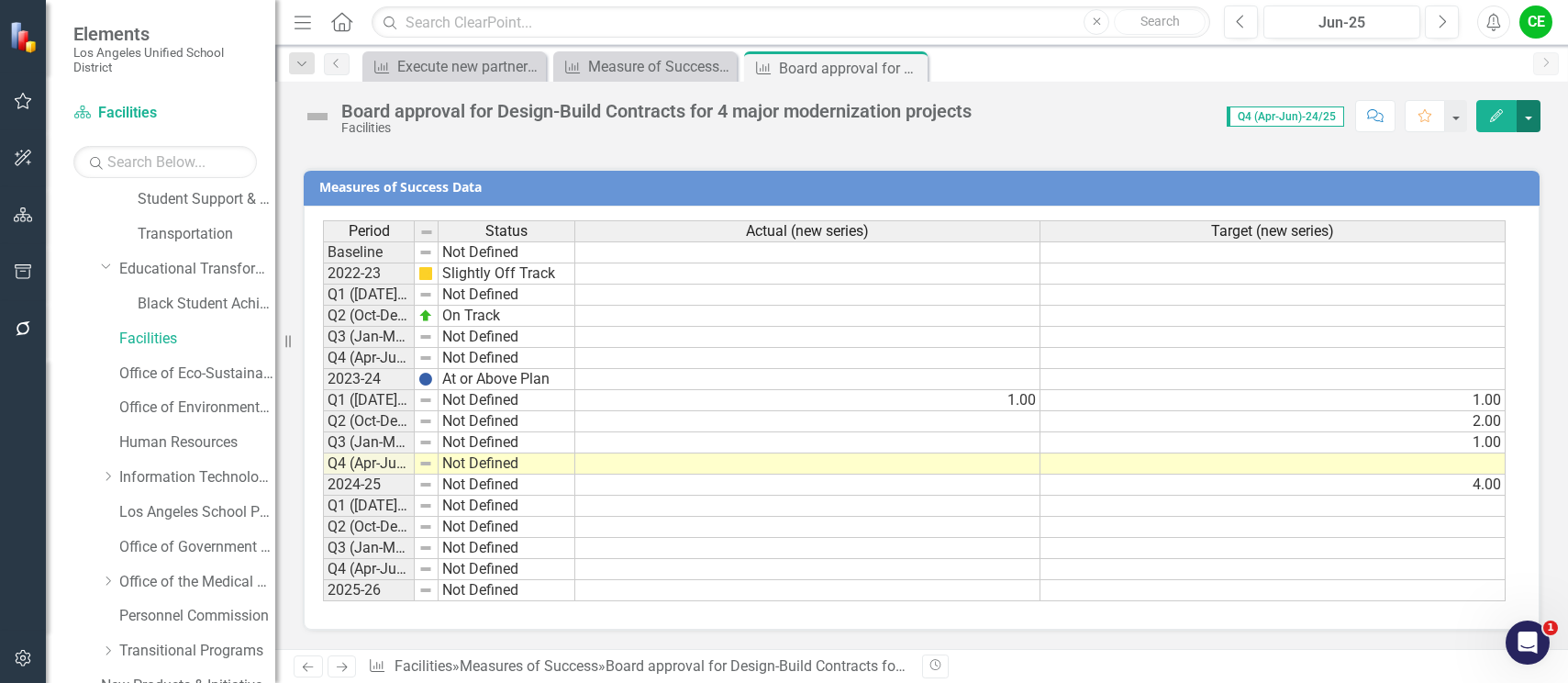
click at [1539, 118] on button "button" at bounding box center [1529, 116] width 24 height 33
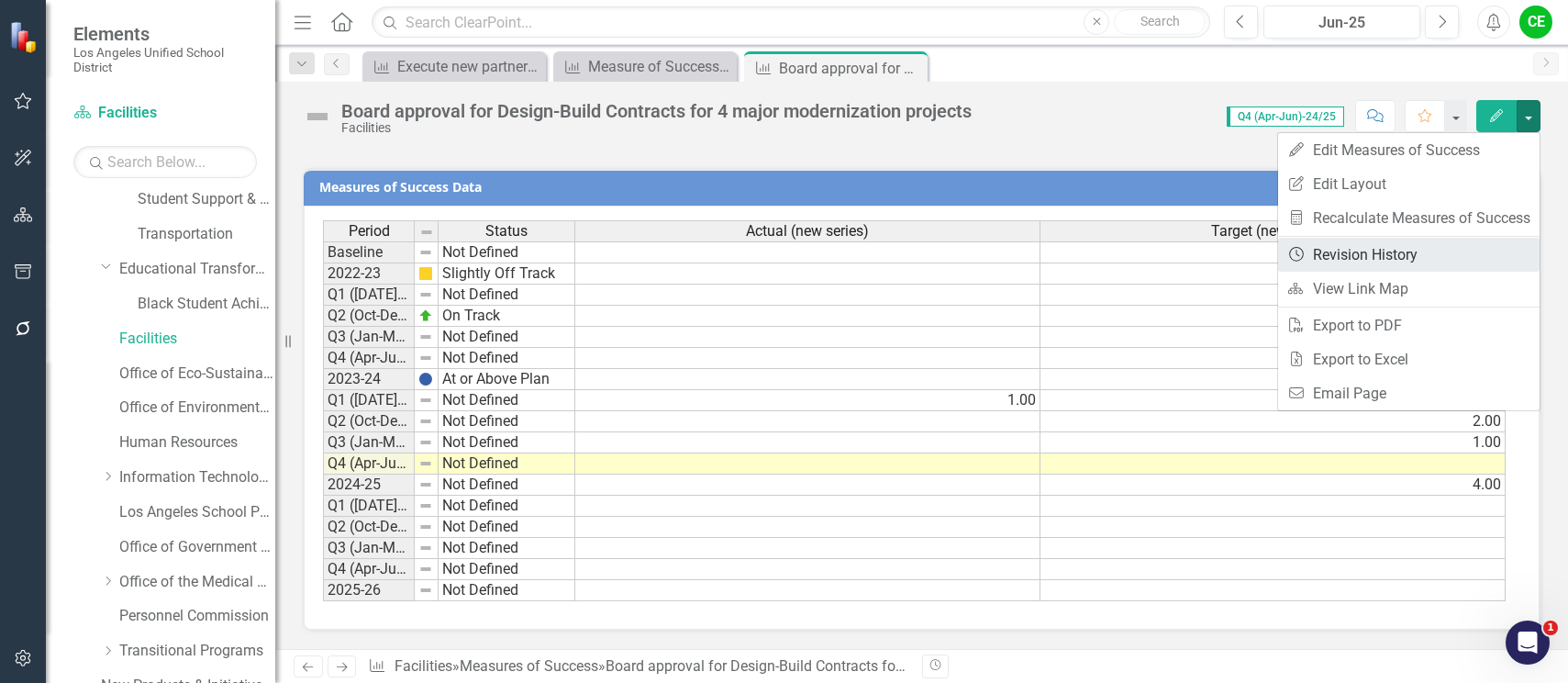
click at [1400, 259] on link "Revision History Revision History" at bounding box center [1408, 254] width 261 height 34
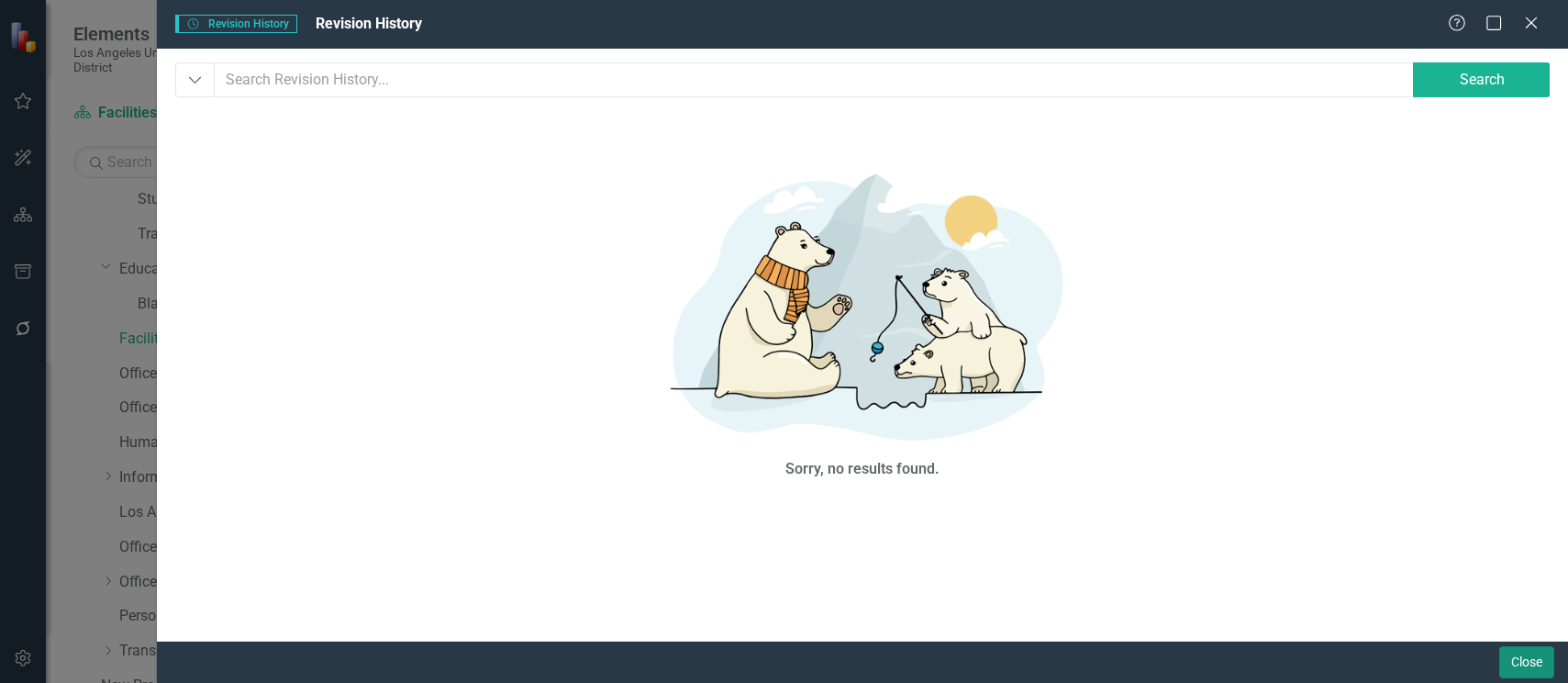
click at [1529, 655] on button "Close" at bounding box center [1527, 663] width 56 height 33
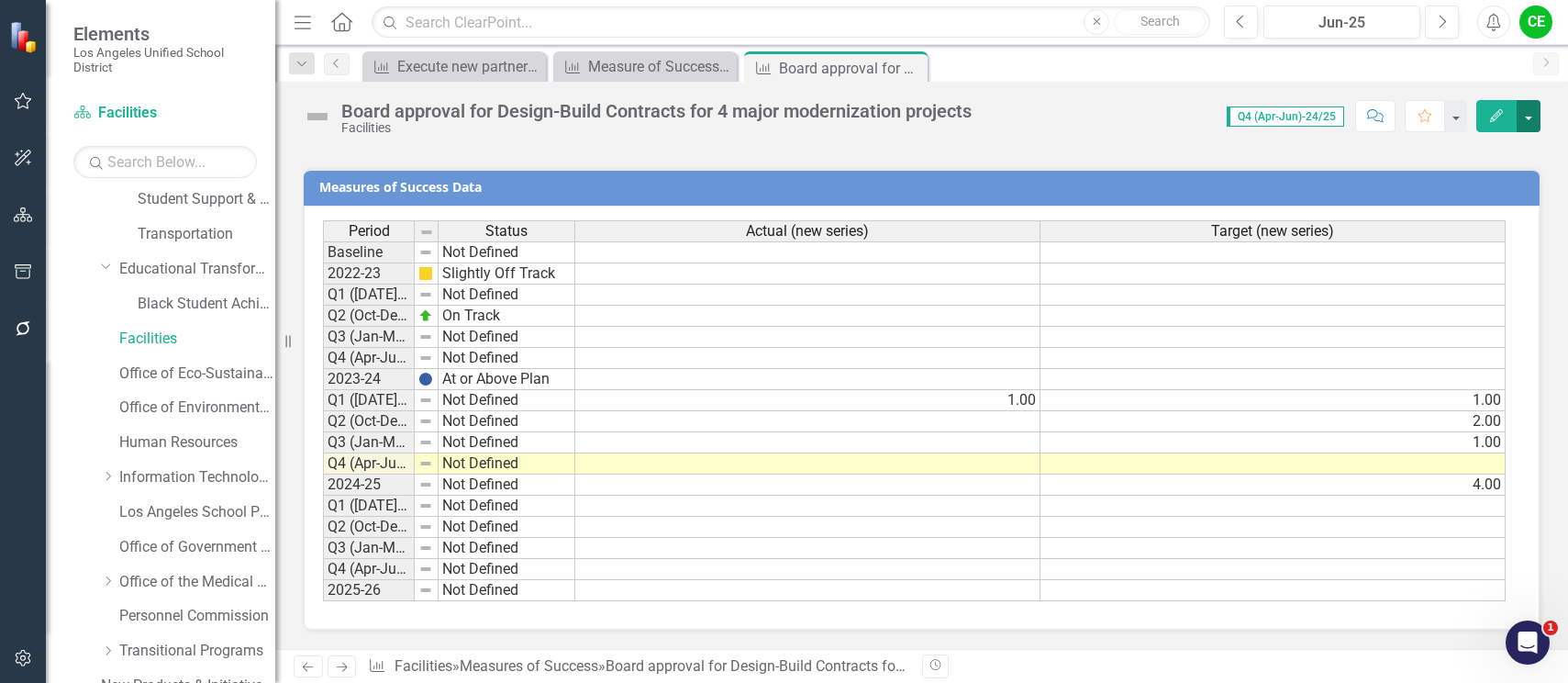
click at [1529, 120] on button "button" at bounding box center [1529, 116] width 24 height 33
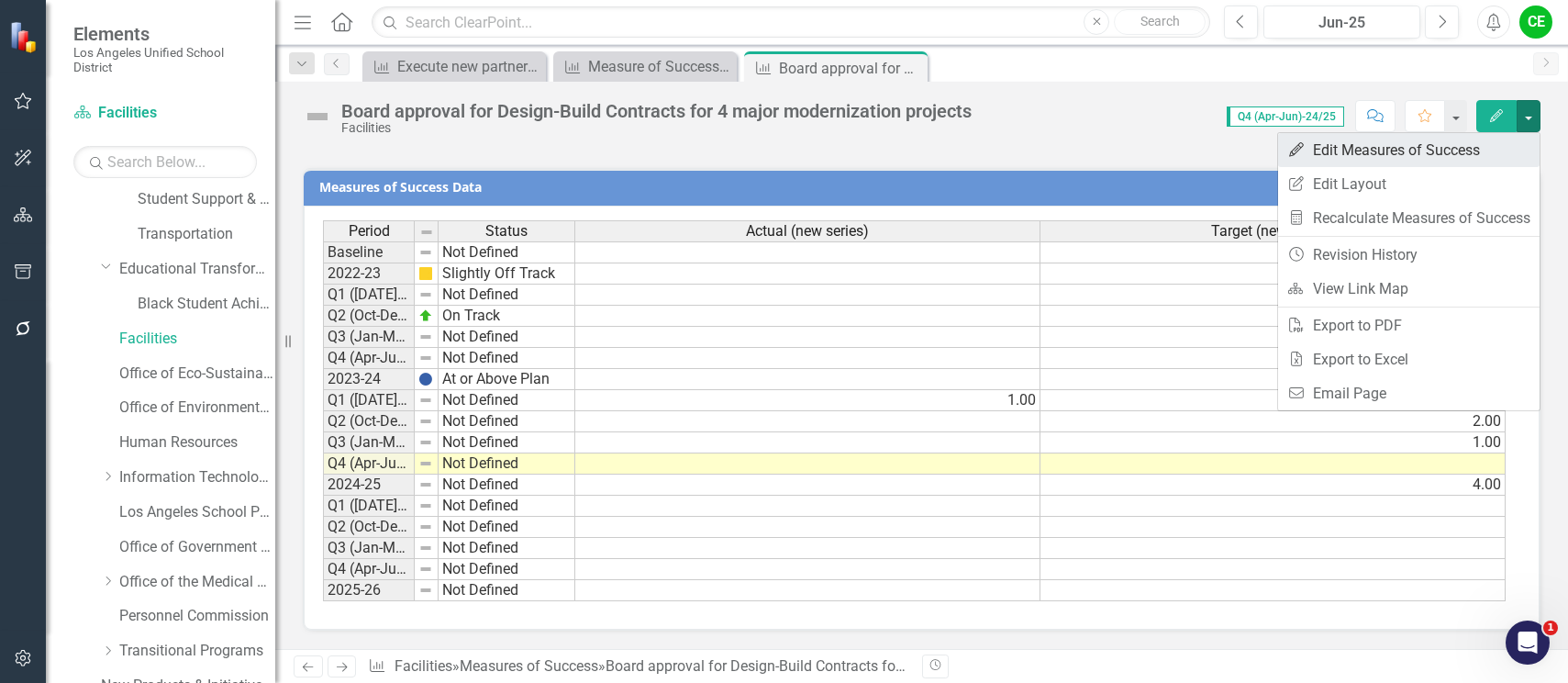
click at [1389, 147] on link "Edit Edit Measures of Success" at bounding box center [1408, 149] width 261 height 34
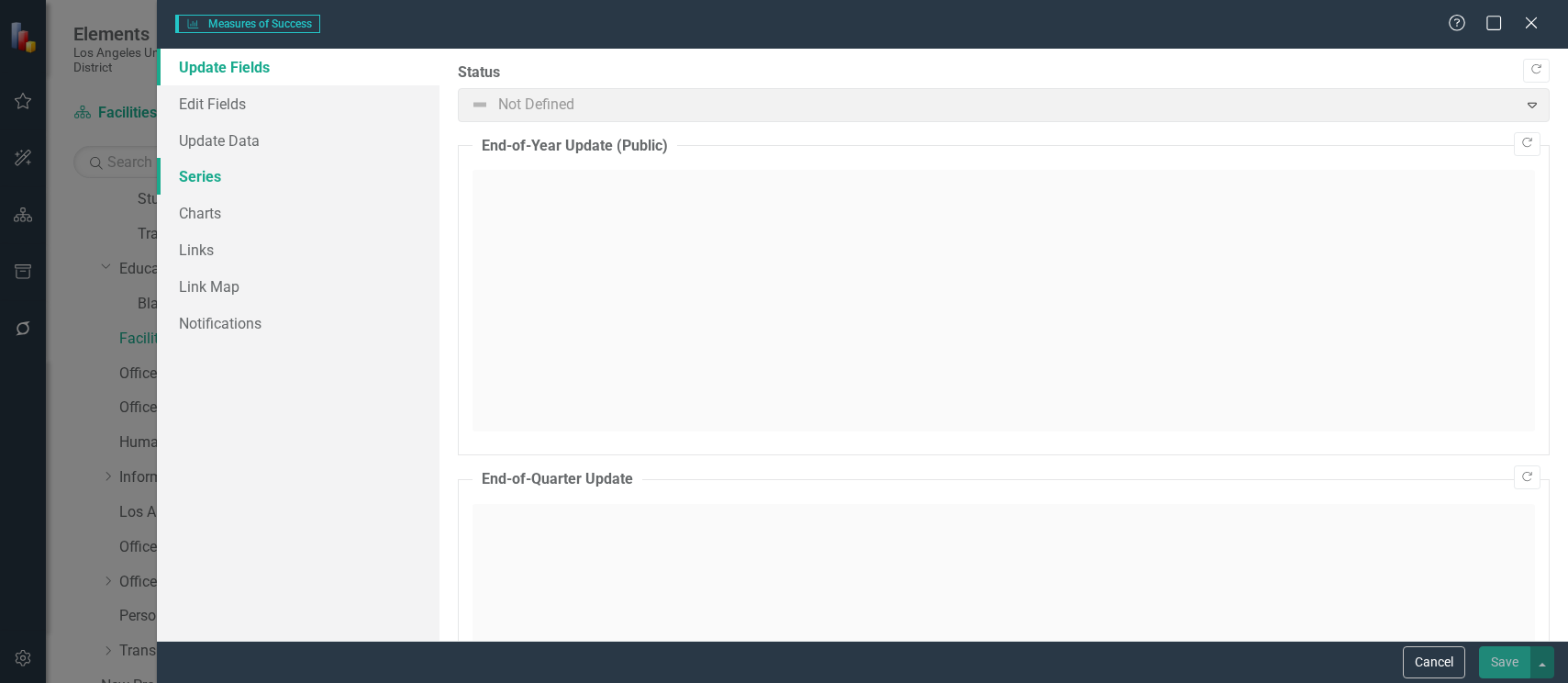
click at [190, 169] on link "Series" at bounding box center [298, 176] width 282 height 36
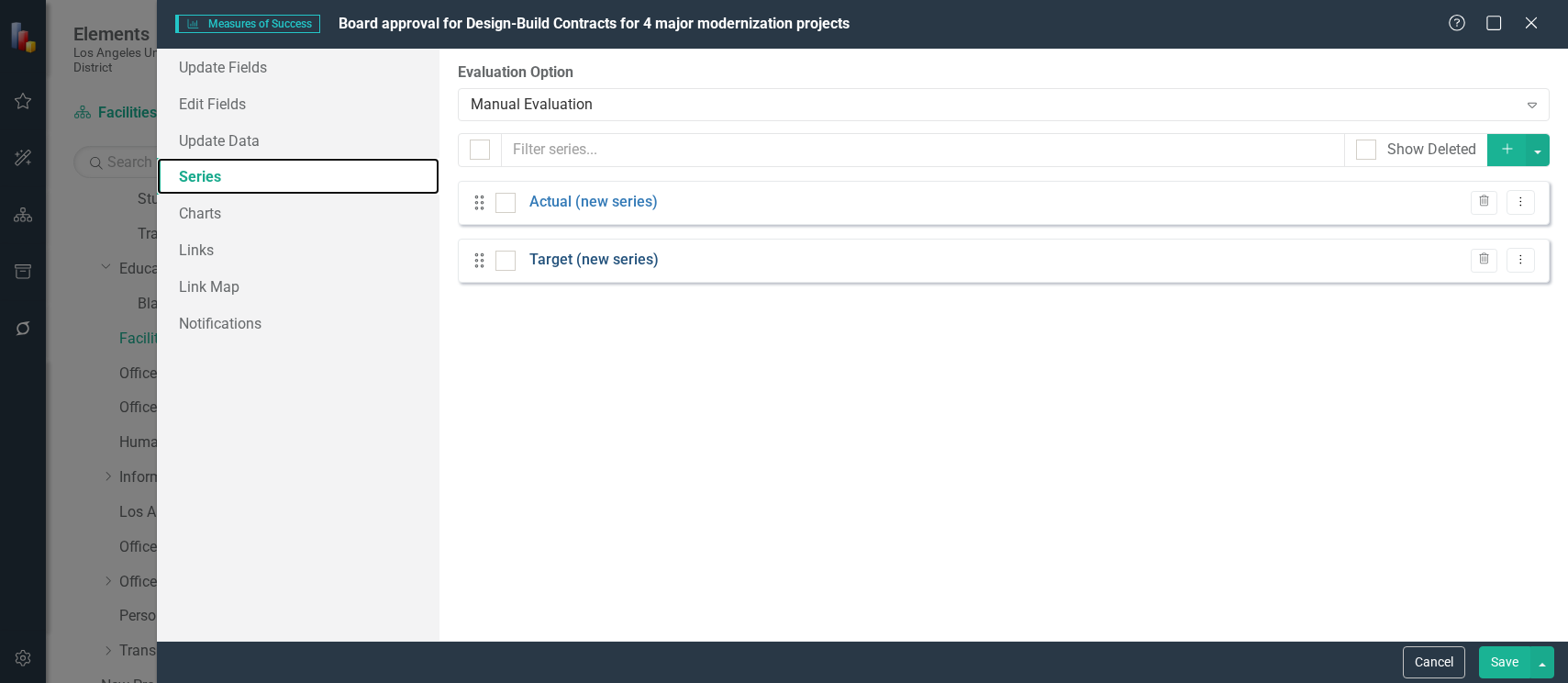
scroll to position [0, 0]
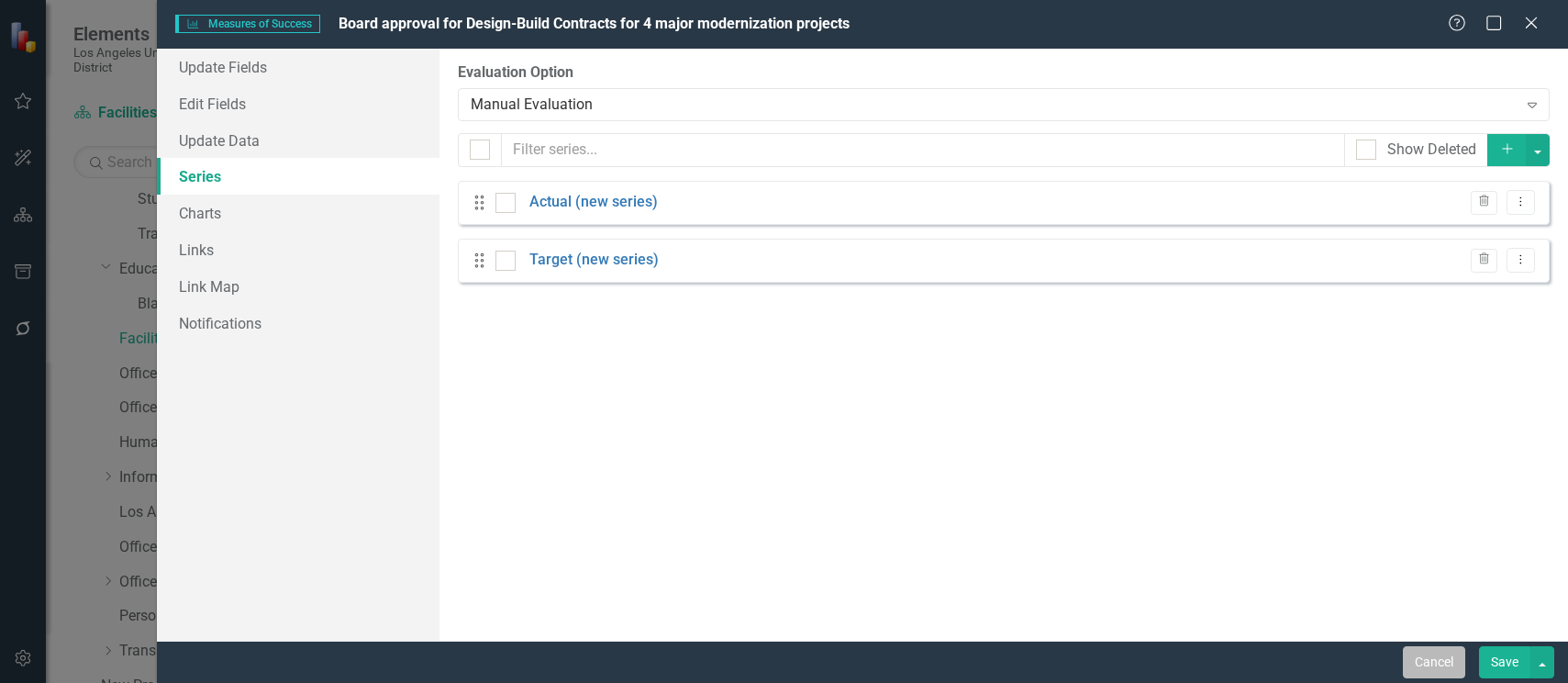
click at [1438, 666] on button "Cancel" at bounding box center [1434, 663] width 62 height 33
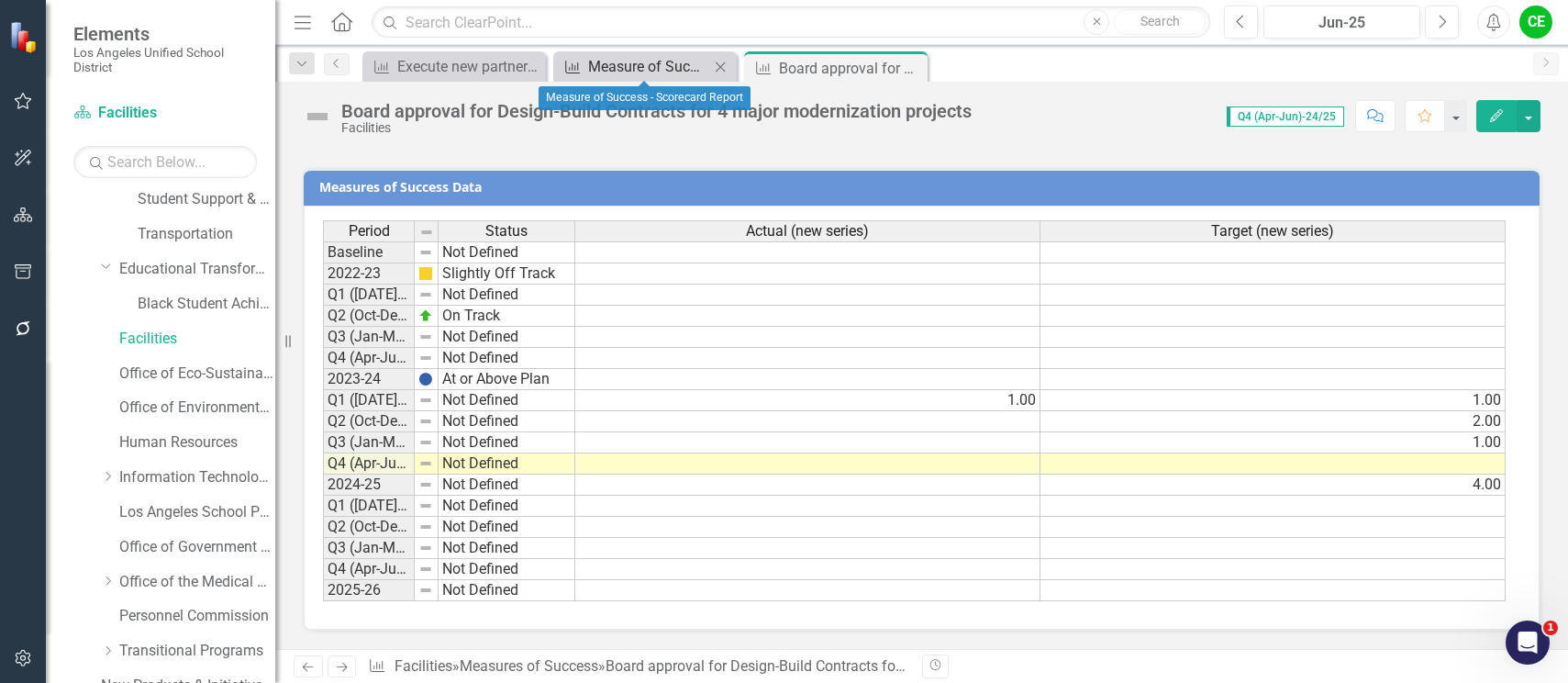
click at [652, 66] on div "Measure of Success - Scorecard Report" at bounding box center [649, 67] width 122 height 23
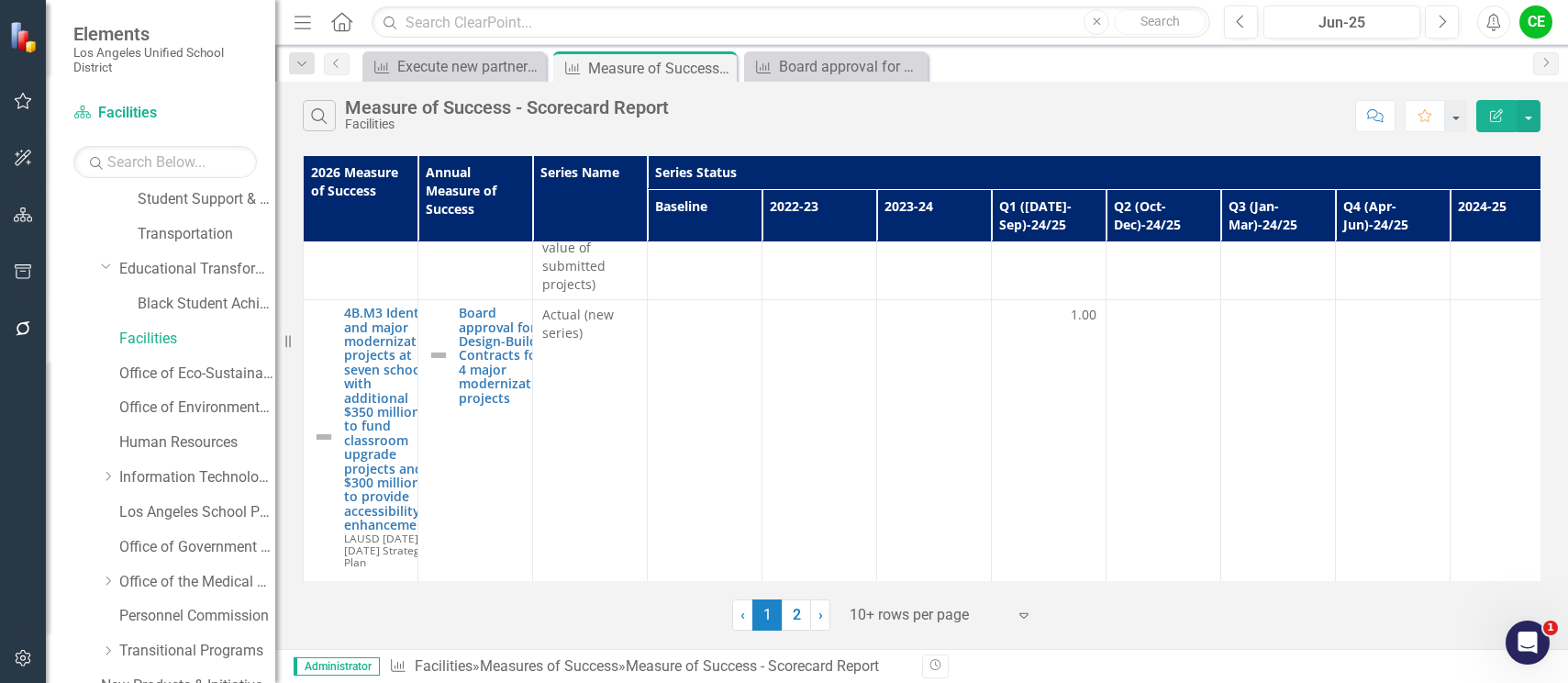
scroll to position [993, 0]
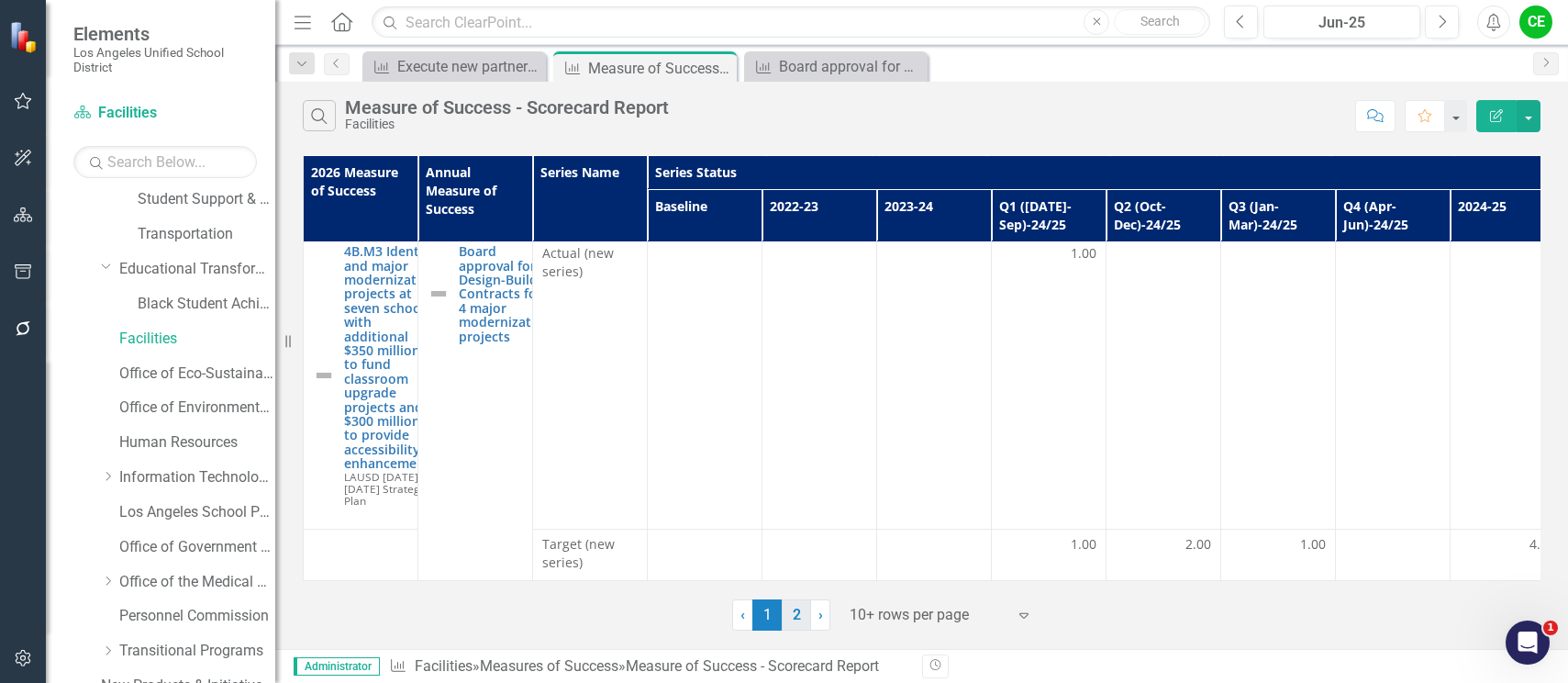
click at [795, 618] on link "2" at bounding box center [796, 615] width 30 height 32
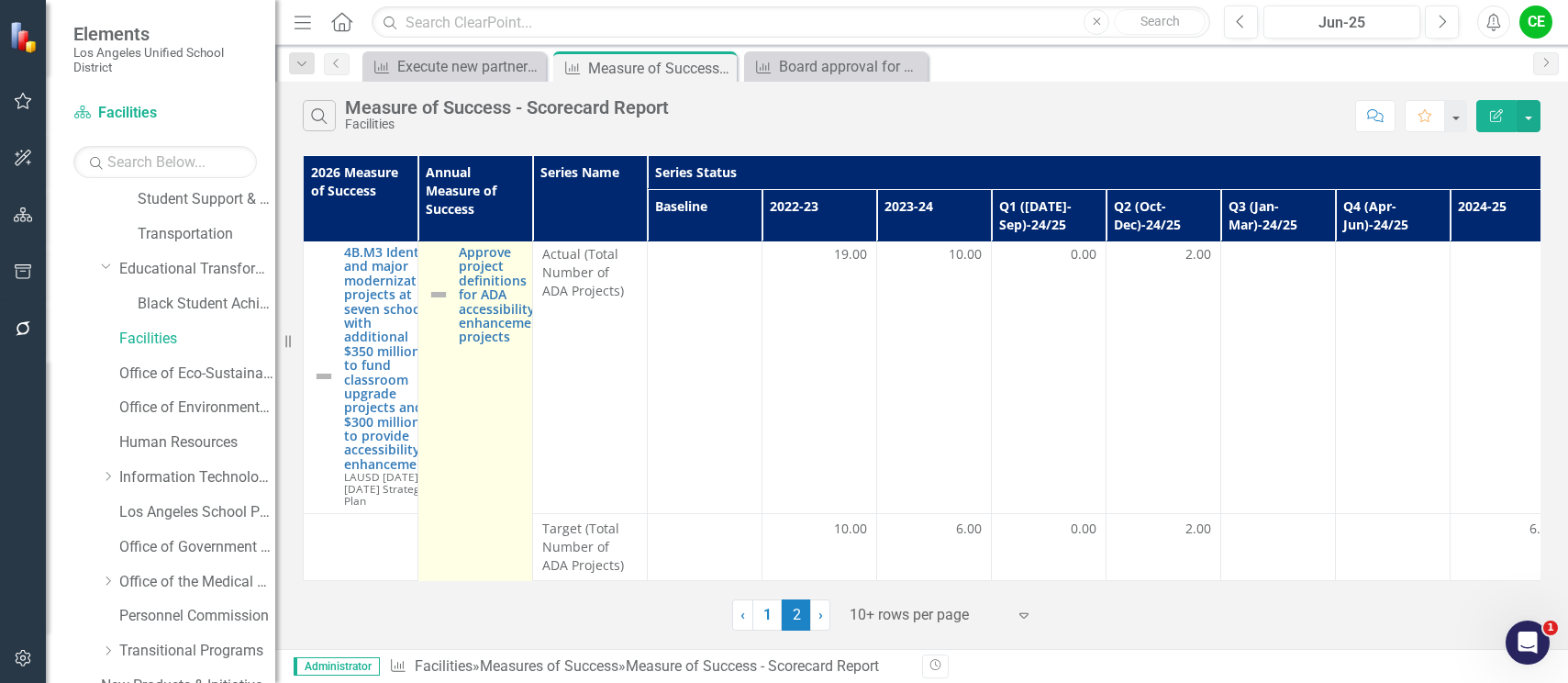
scroll to position [0, 0]
click at [459, 323] on link "Approve project definitions for ADA accessibility enhancement projects" at bounding box center [502, 298] width 86 height 100
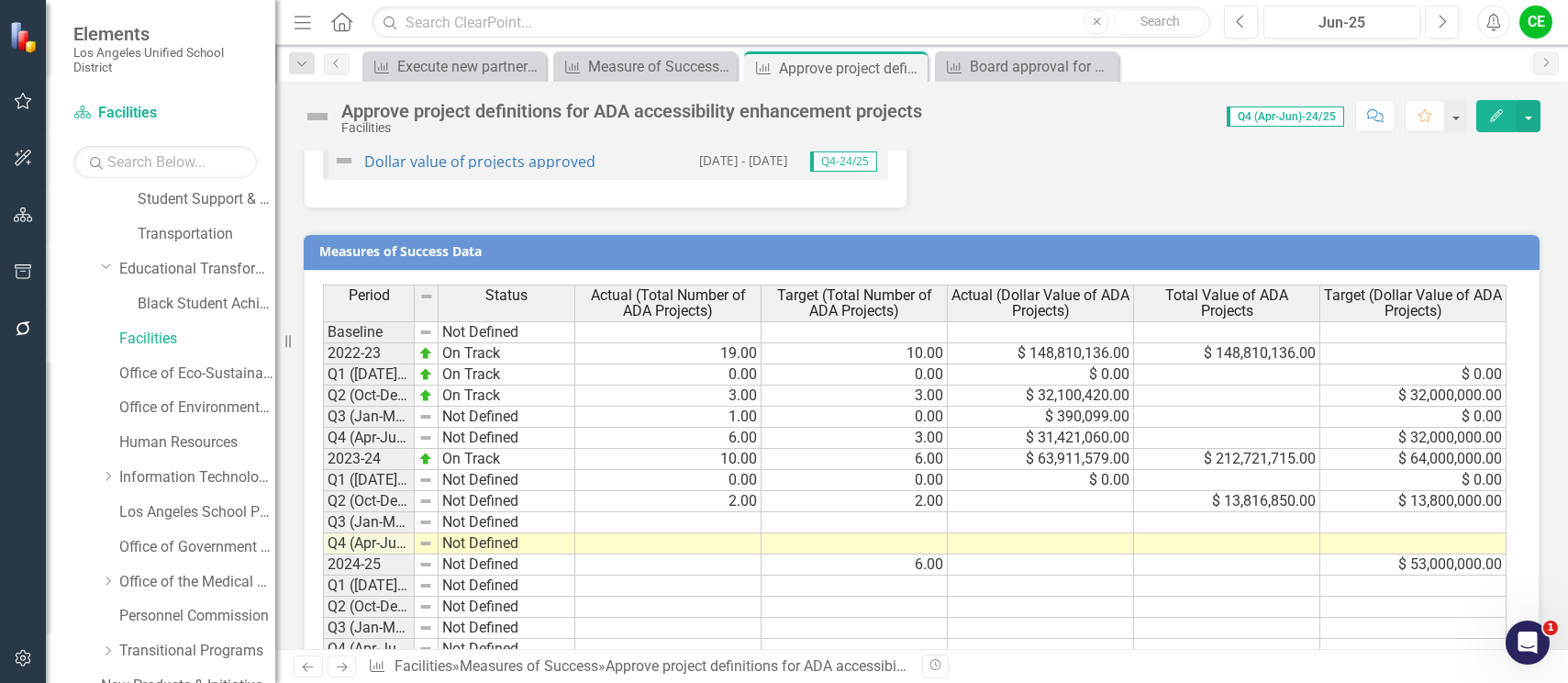
scroll to position [1191, 0]
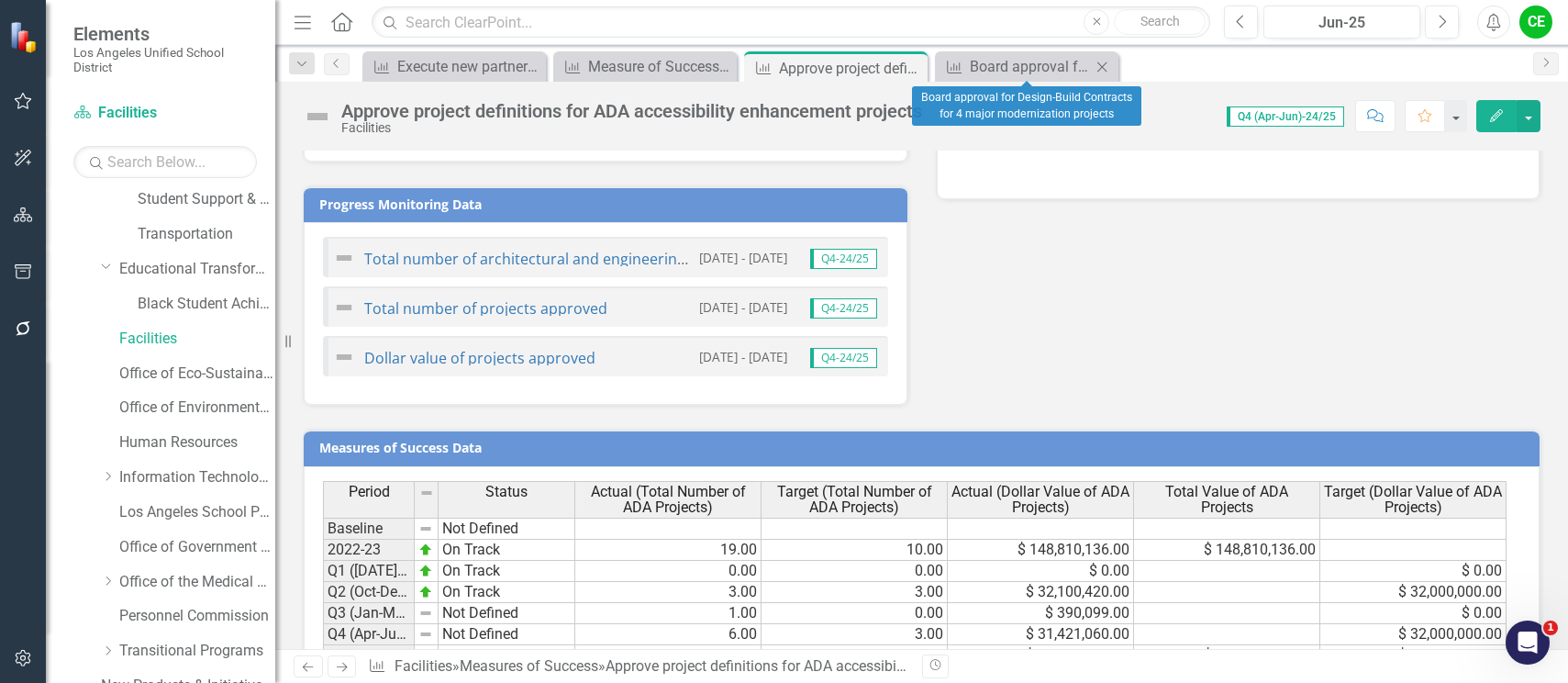
click at [1102, 64] on icon "Close" at bounding box center [1102, 66] width 18 height 14
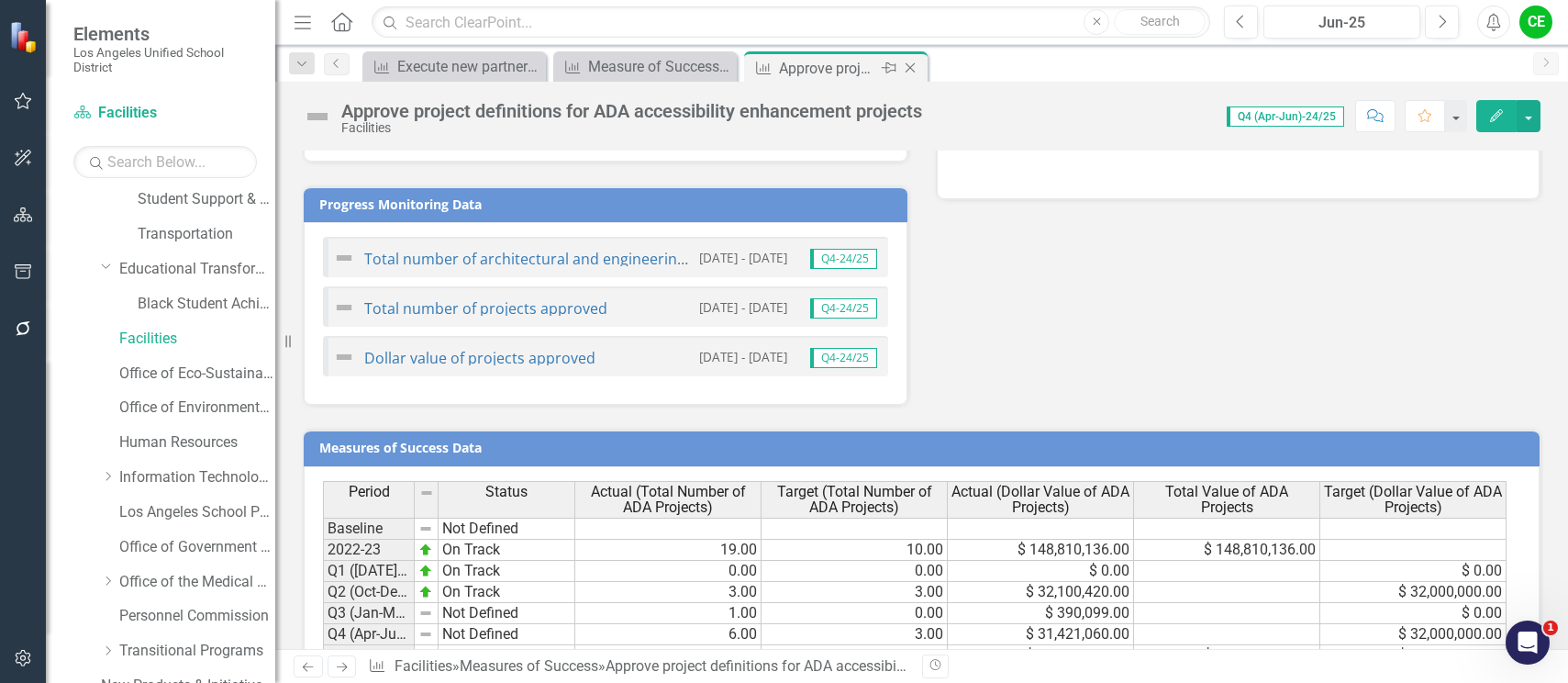
click at [909, 67] on icon at bounding box center [910, 68] width 11 height 11
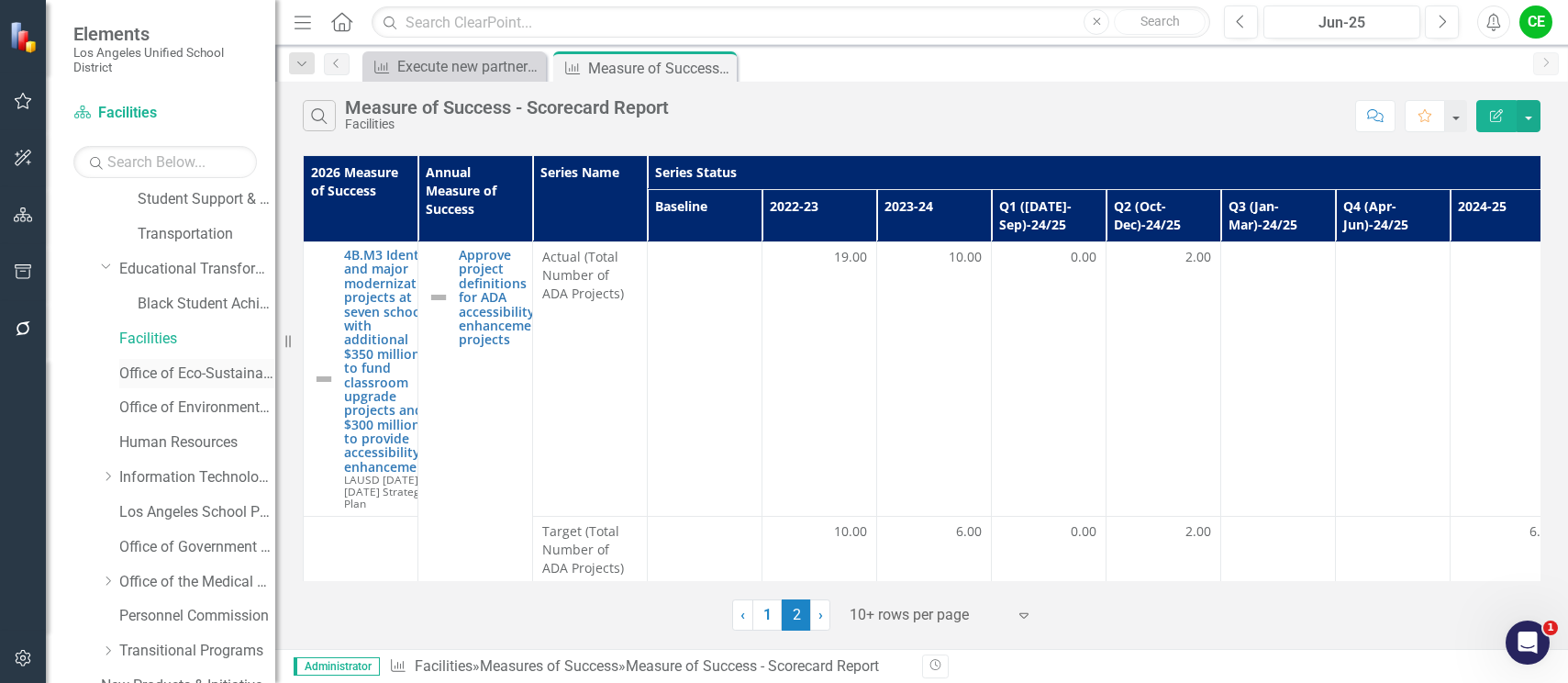
click at [150, 364] on link "Office of Eco-Sustainability" at bounding box center [197, 375] width 156 height 21
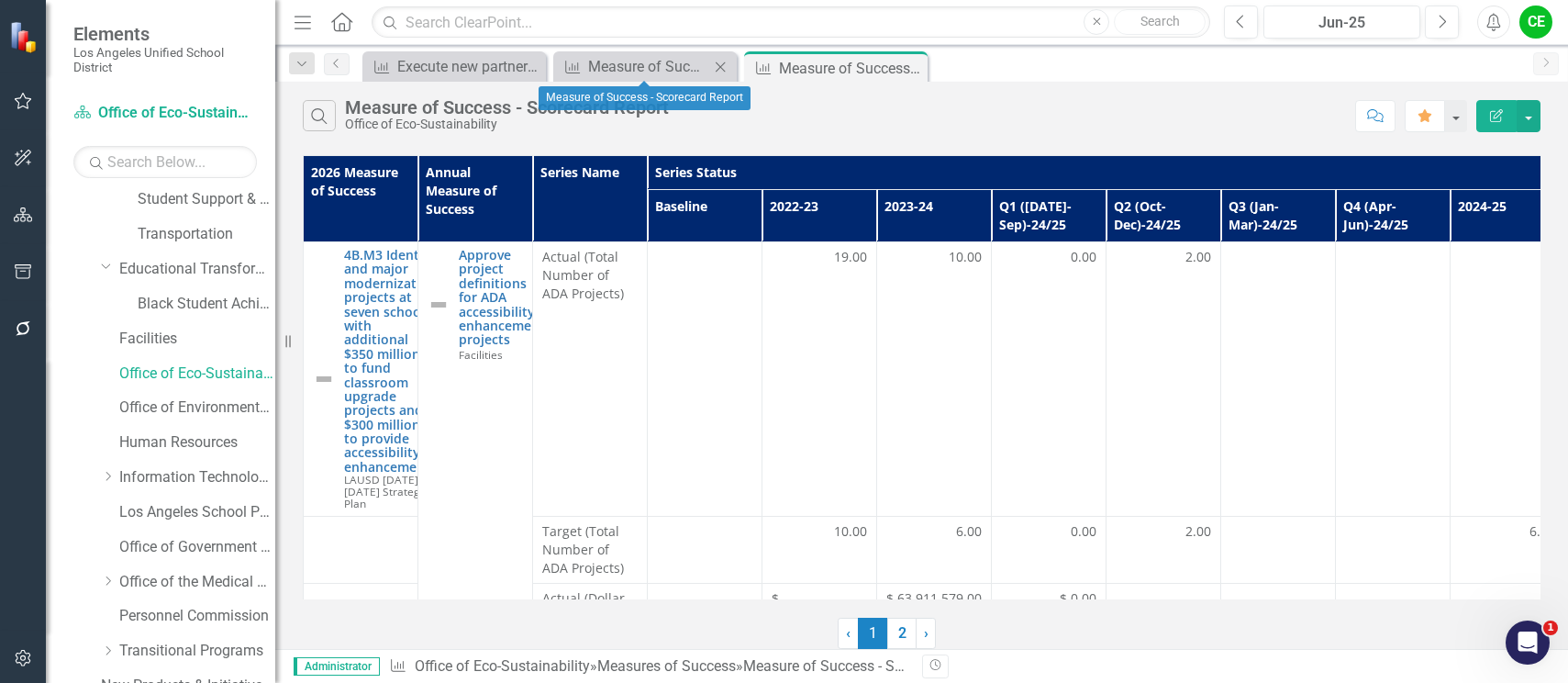
click at [722, 66] on icon at bounding box center [721, 66] width 11 height 11
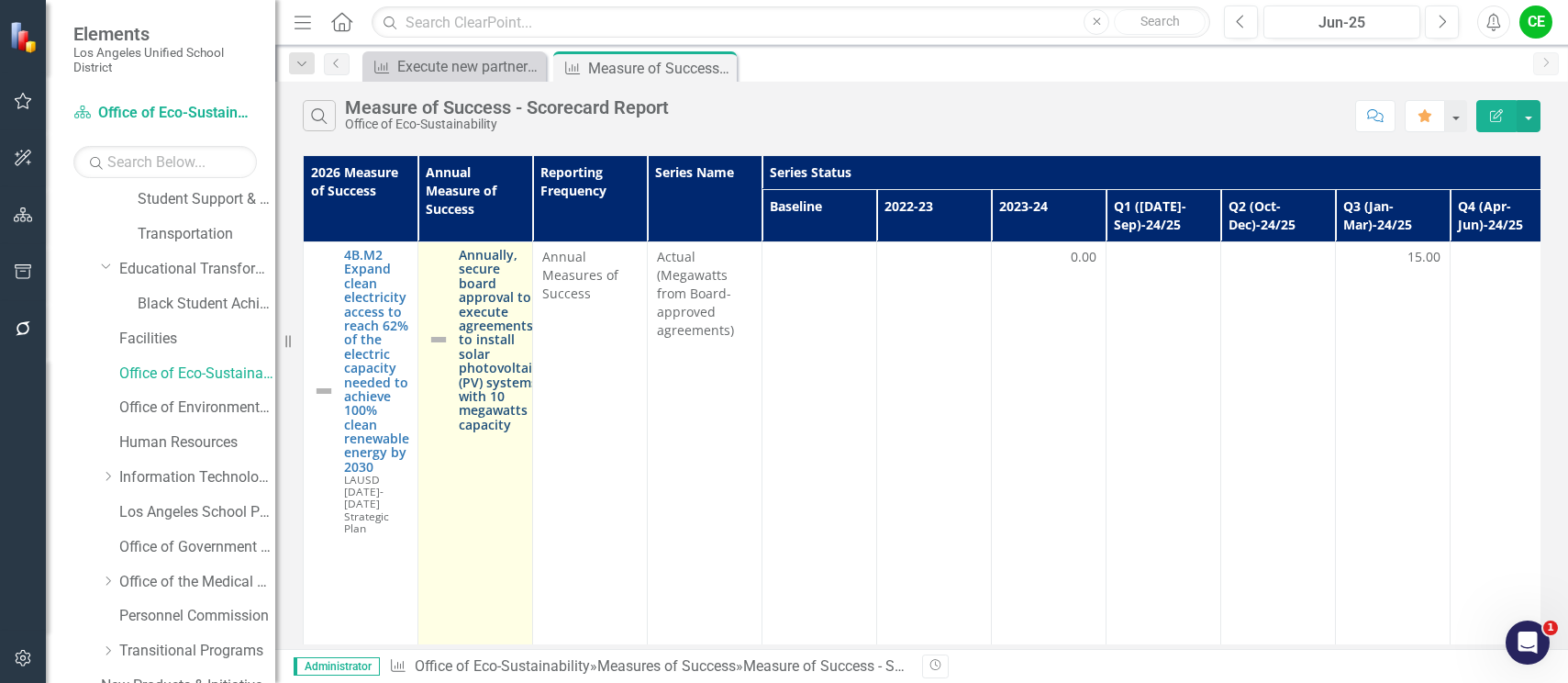
click at [493, 368] on link "Annually, secure board approval to execute agreements to install solar photovol…" at bounding box center [498, 340] width 79 height 184
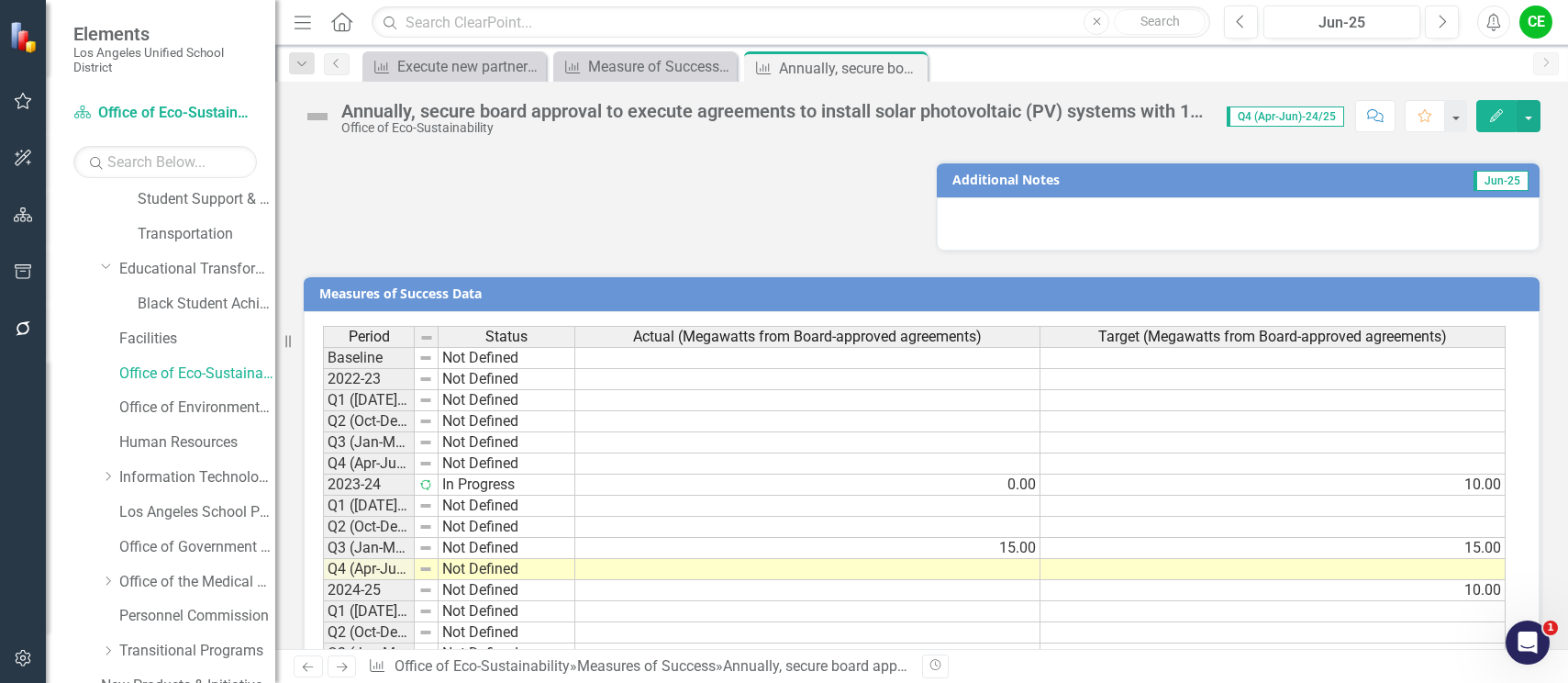
scroll to position [1391, 0]
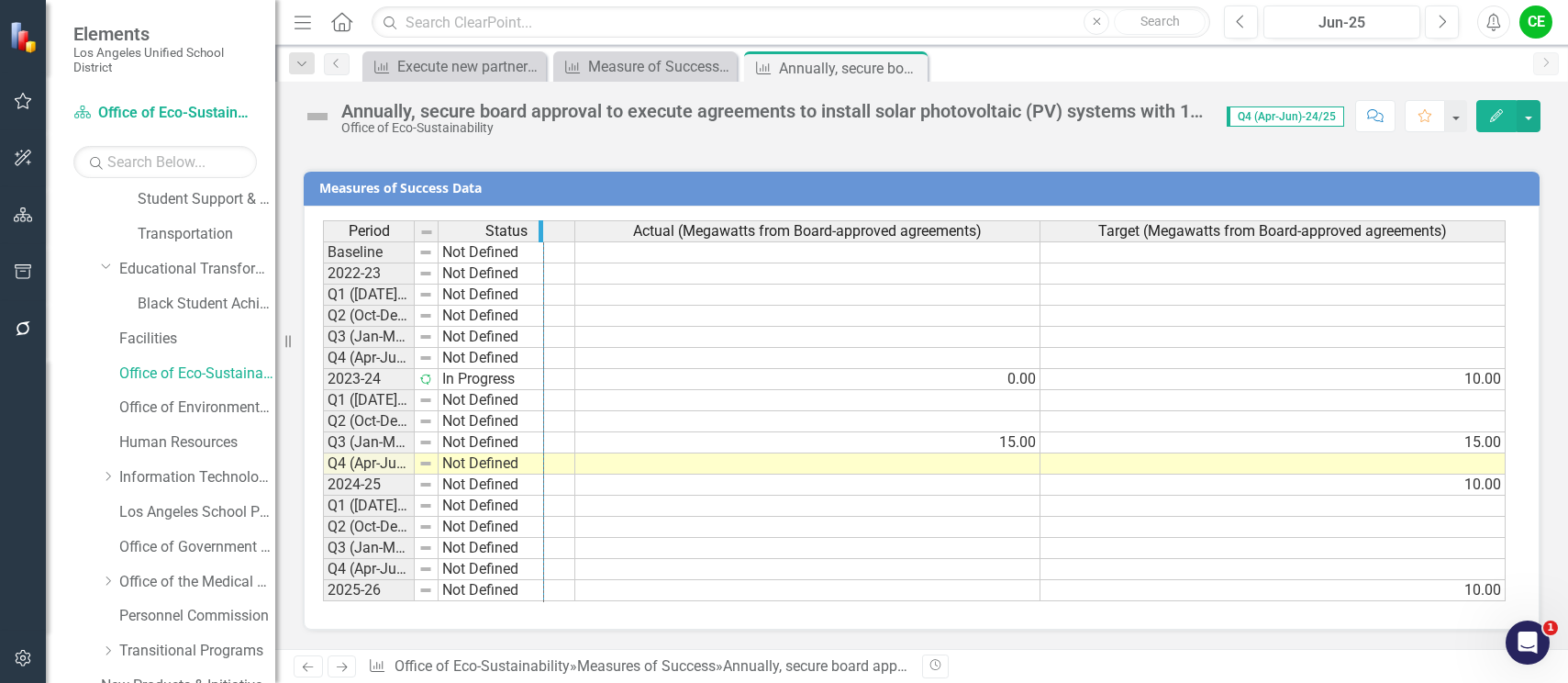
drag, startPoint x: 413, startPoint y: 233, endPoint x: 543, endPoint y: 238, distance: 130.1
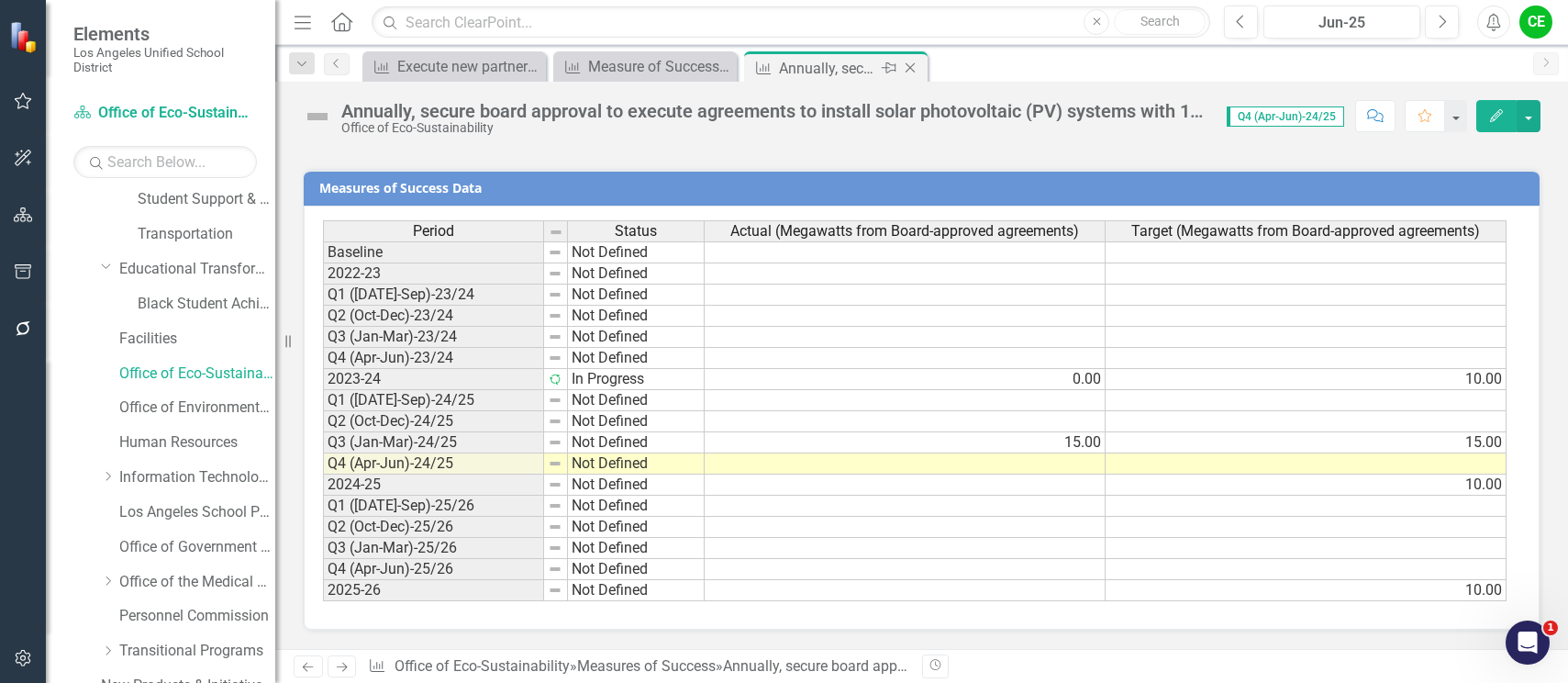
click at [907, 64] on icon "Close" at bounding box center [909, 67] width 18 height 14
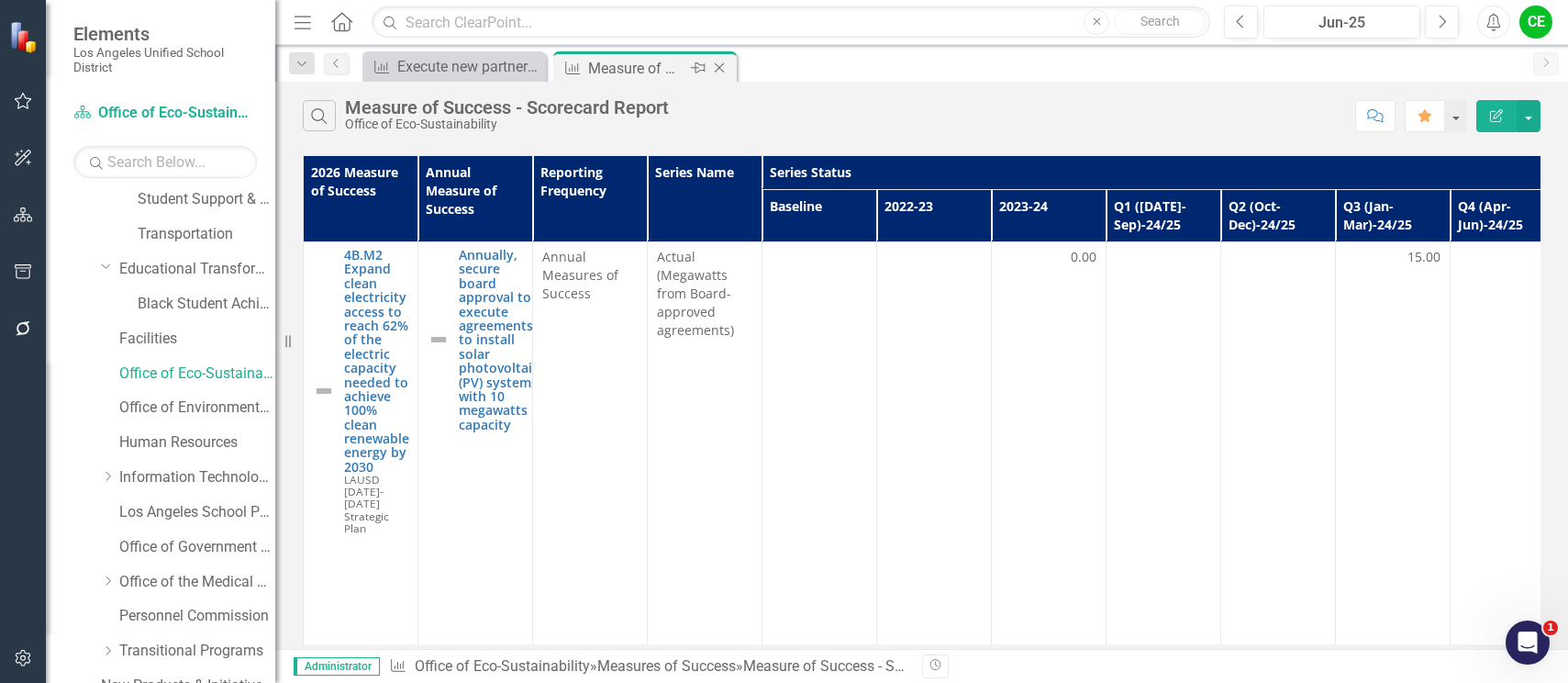
click at [724, 68] on icon "Close" at bounding box center [719, 67] width 18 height 14
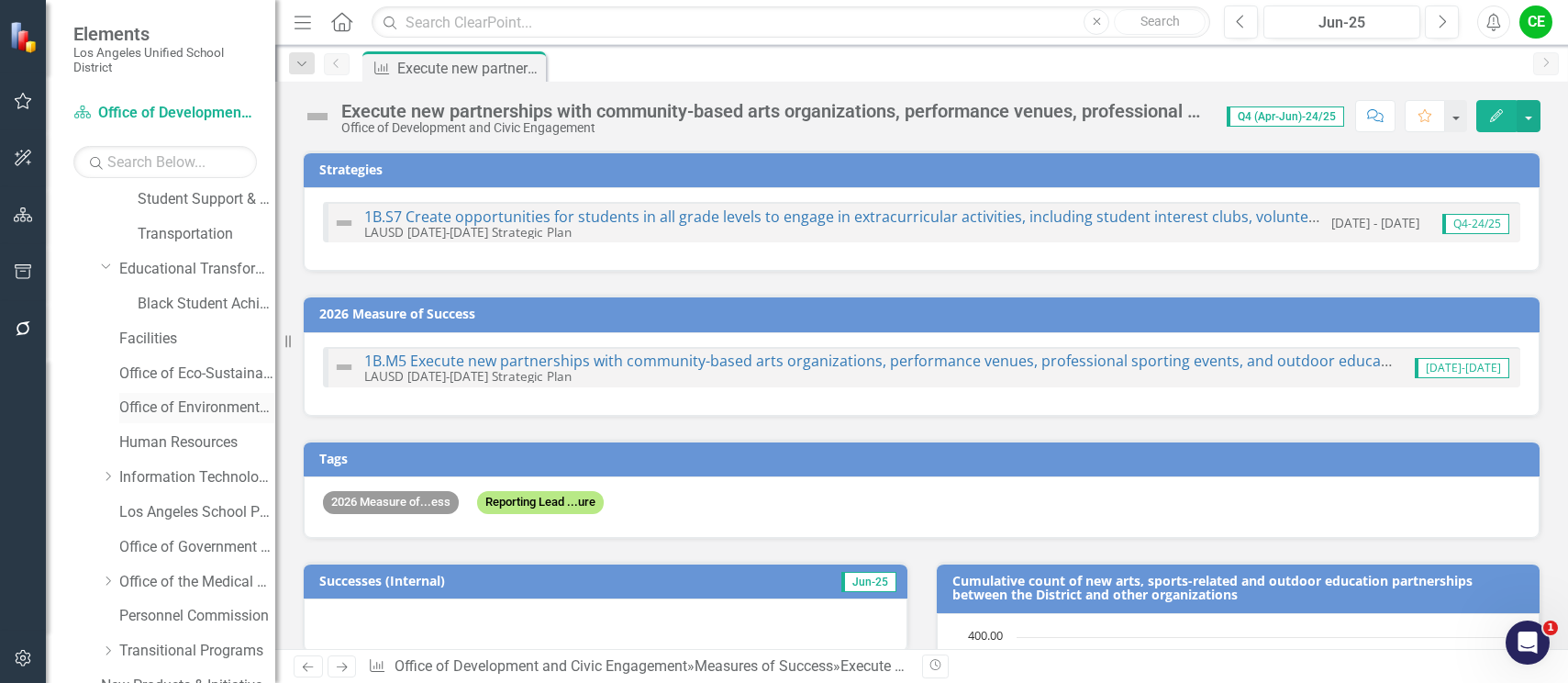
click at [200, 407] on link "Office of Environmental Health and Safety" at bounding box center [197, 408] width 156 height 21
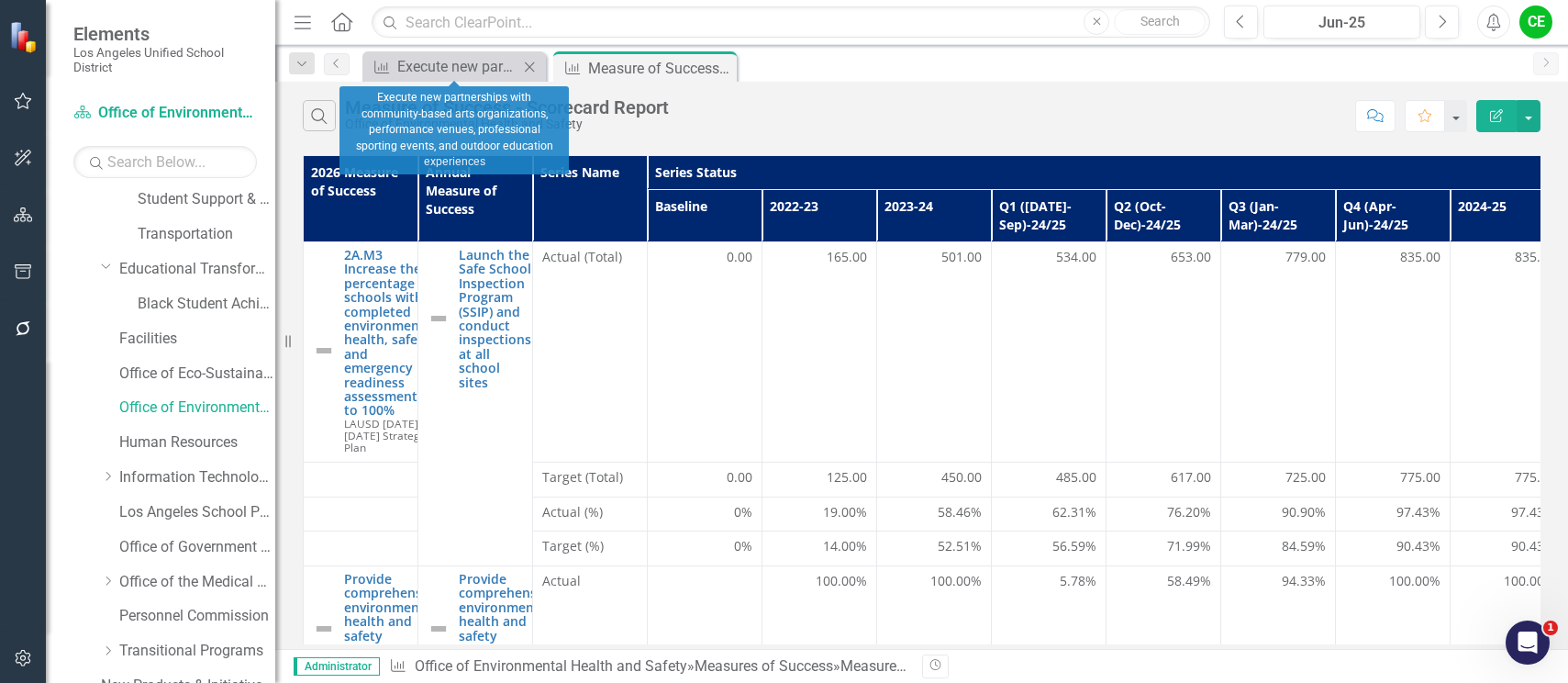
click at [525, 65] on icon "Close" at bounding box center [529, 66] width 18 height 14
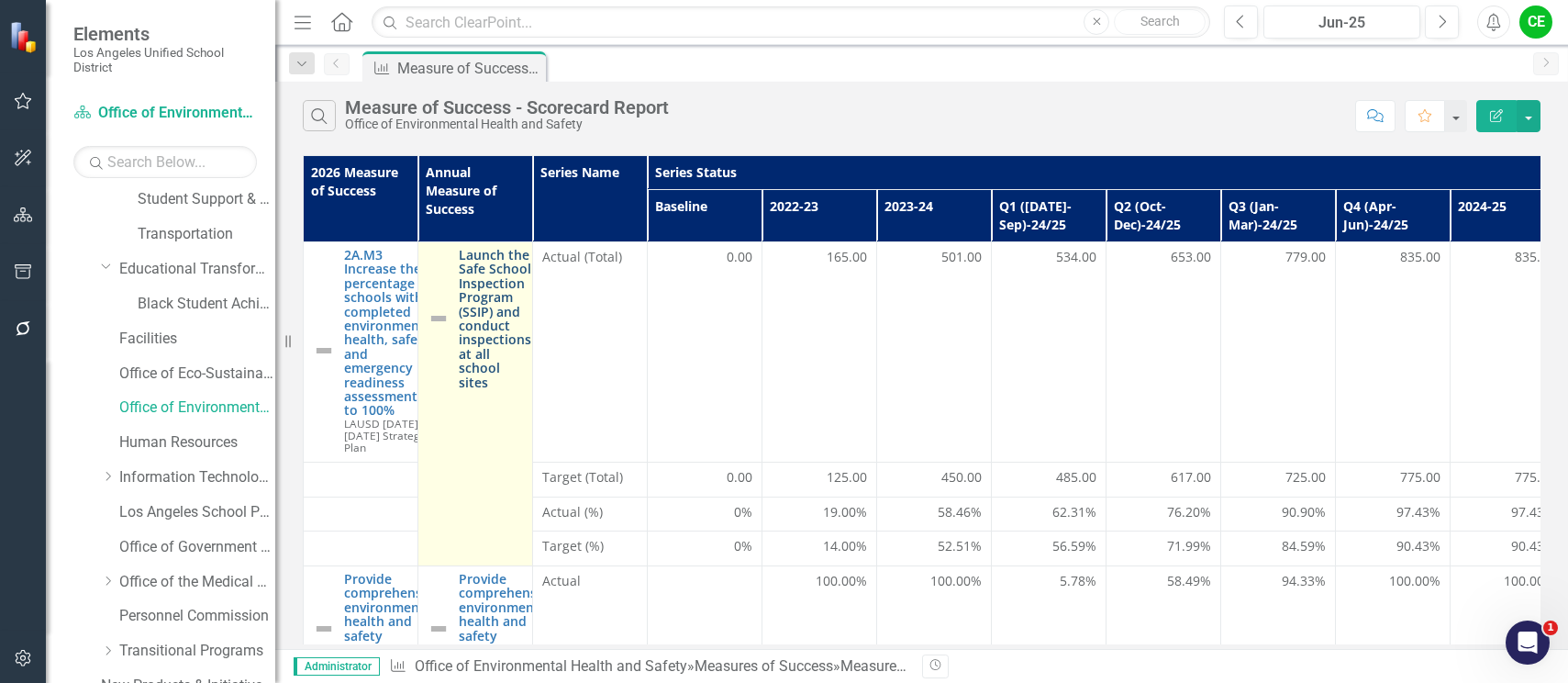
click at [489, 352] on link "Launch the Safe School Inspection Program (SSIP) and conduct inspections at all…" at bounding box center [495, 319] width 73 height 142
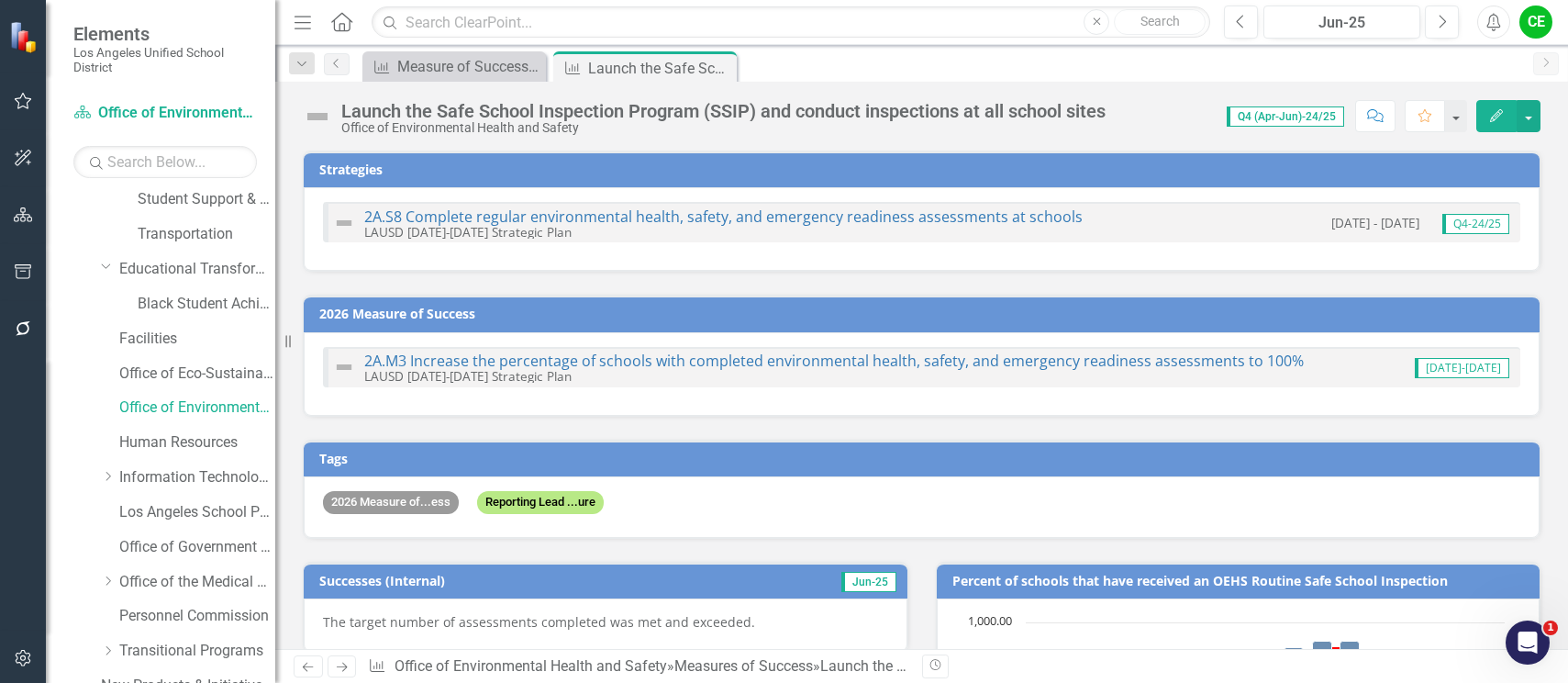
checkbox input "true"
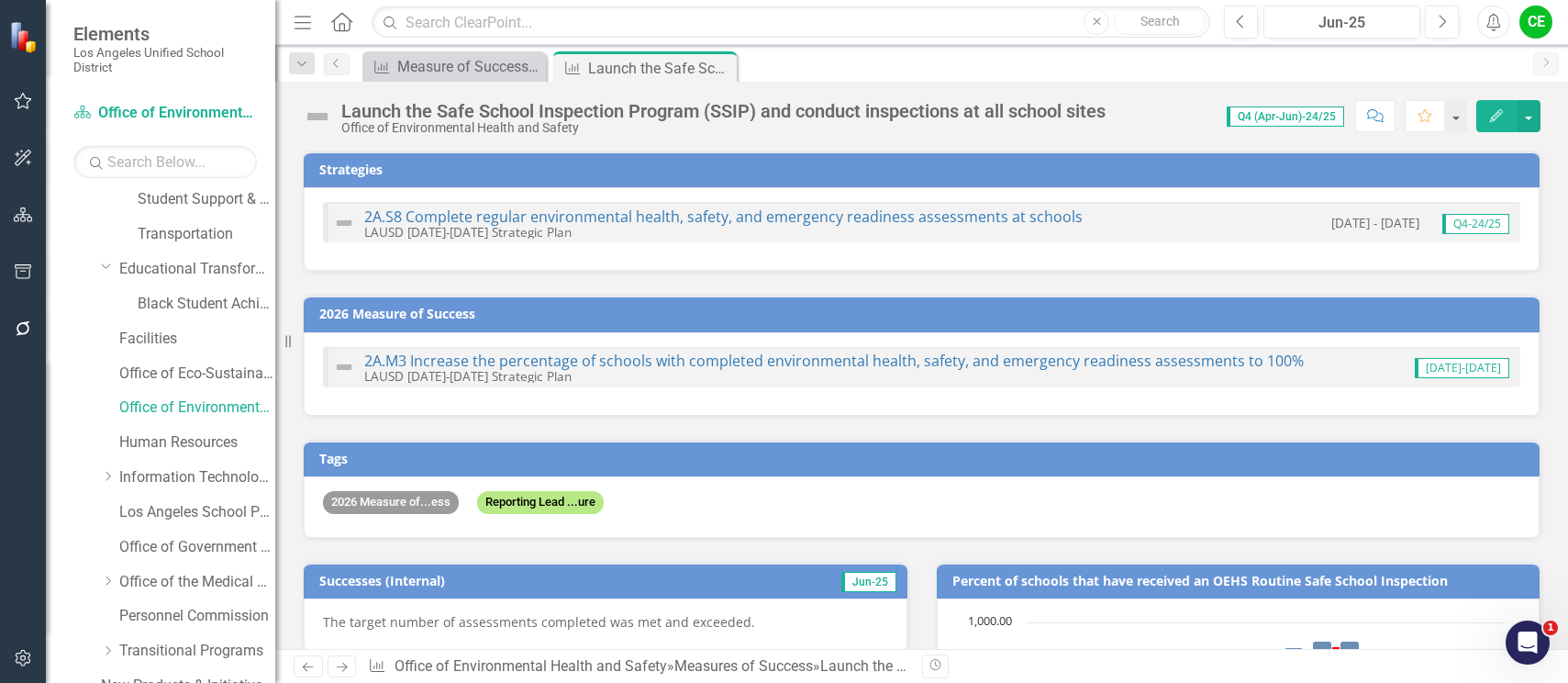
checkbox input "true"
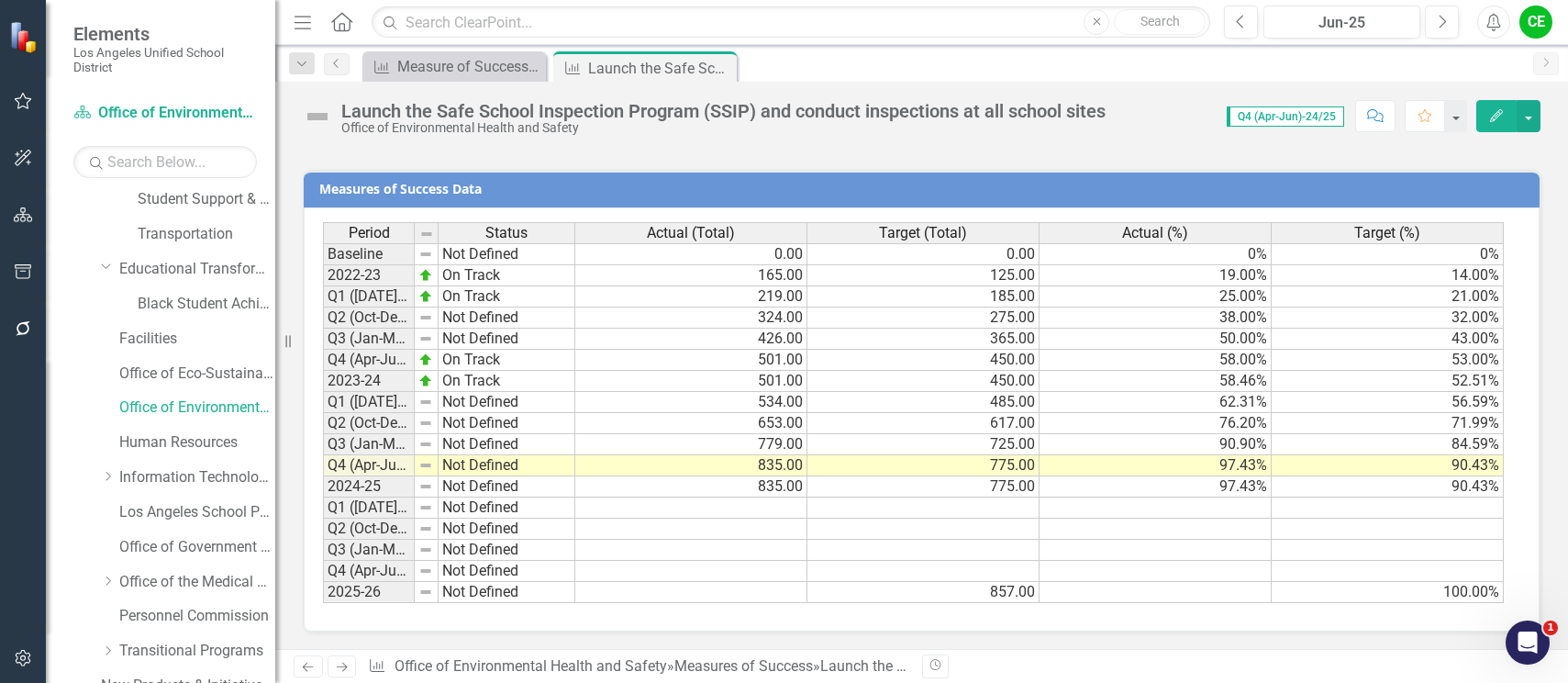
scroll to position [1601, 0]
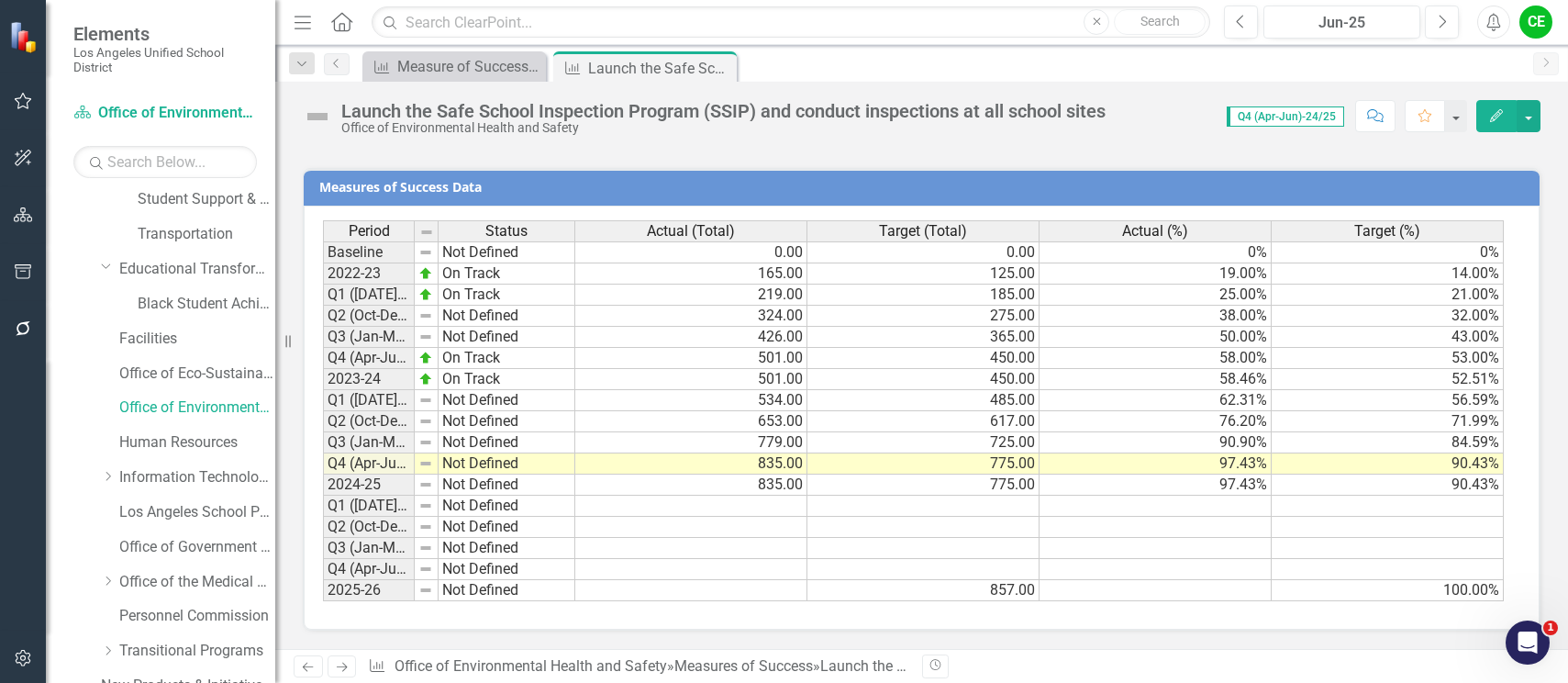
click at [760, 487] on td "835.00" at bounding box center [691, 486] width 233 height 21
click at [1120, 482] on td "97.43%" at bounding box center [1155, 486] width 233 height 21
click at [177, 440] on link "Human Resources" at bounding box center [197, 444] width 156 height 21
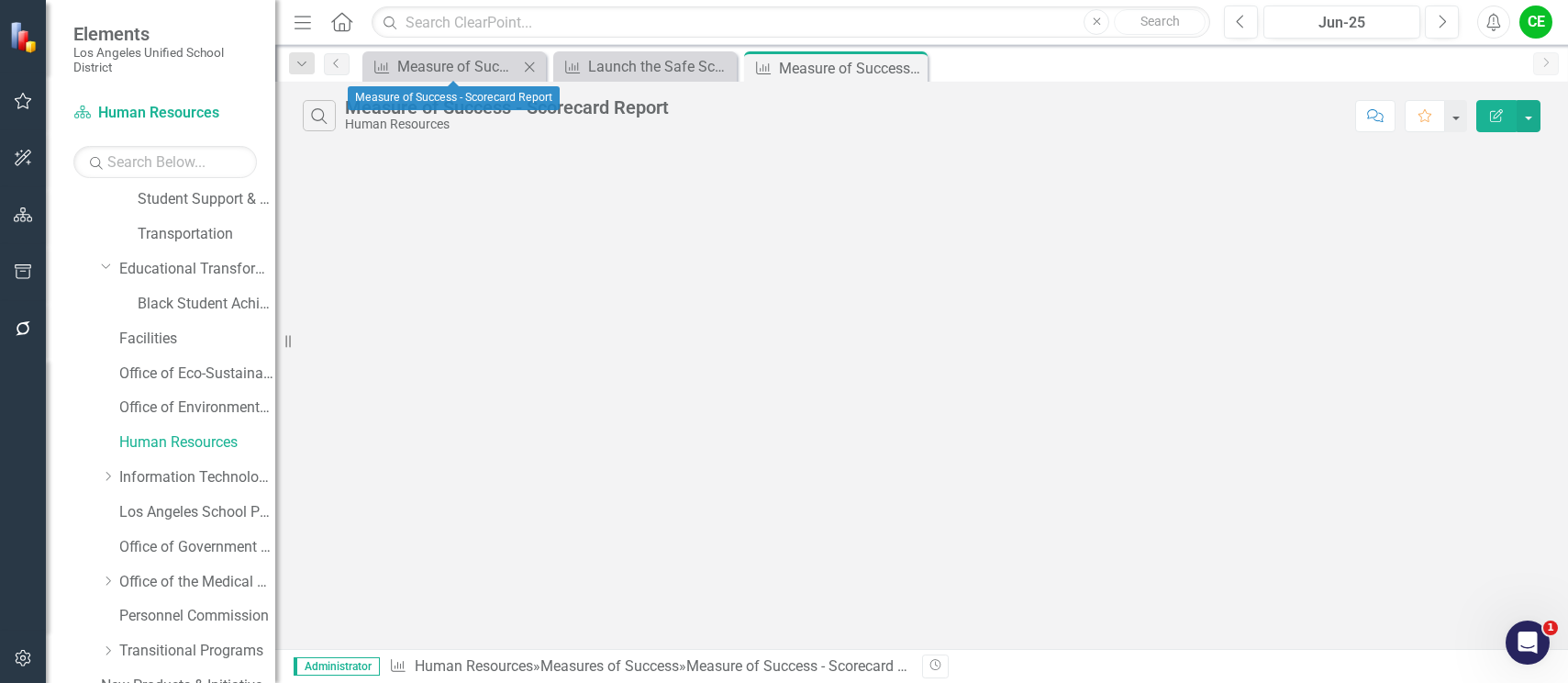
click at [526, 68] on icon "Close" at bounding box center [529, 66] width 18 height 14
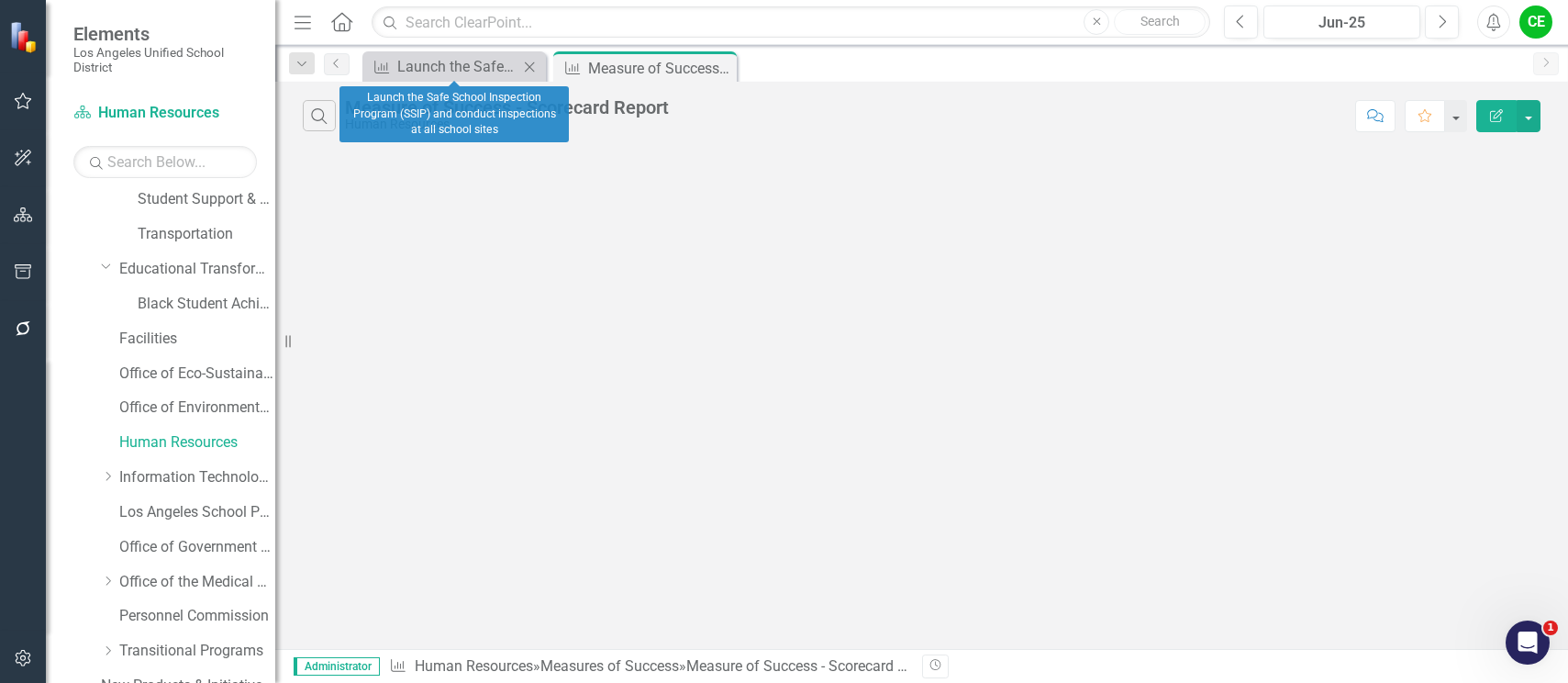
click at [526, 68] on icon "Close" at bounding box center [529, 66] width 18 height 14
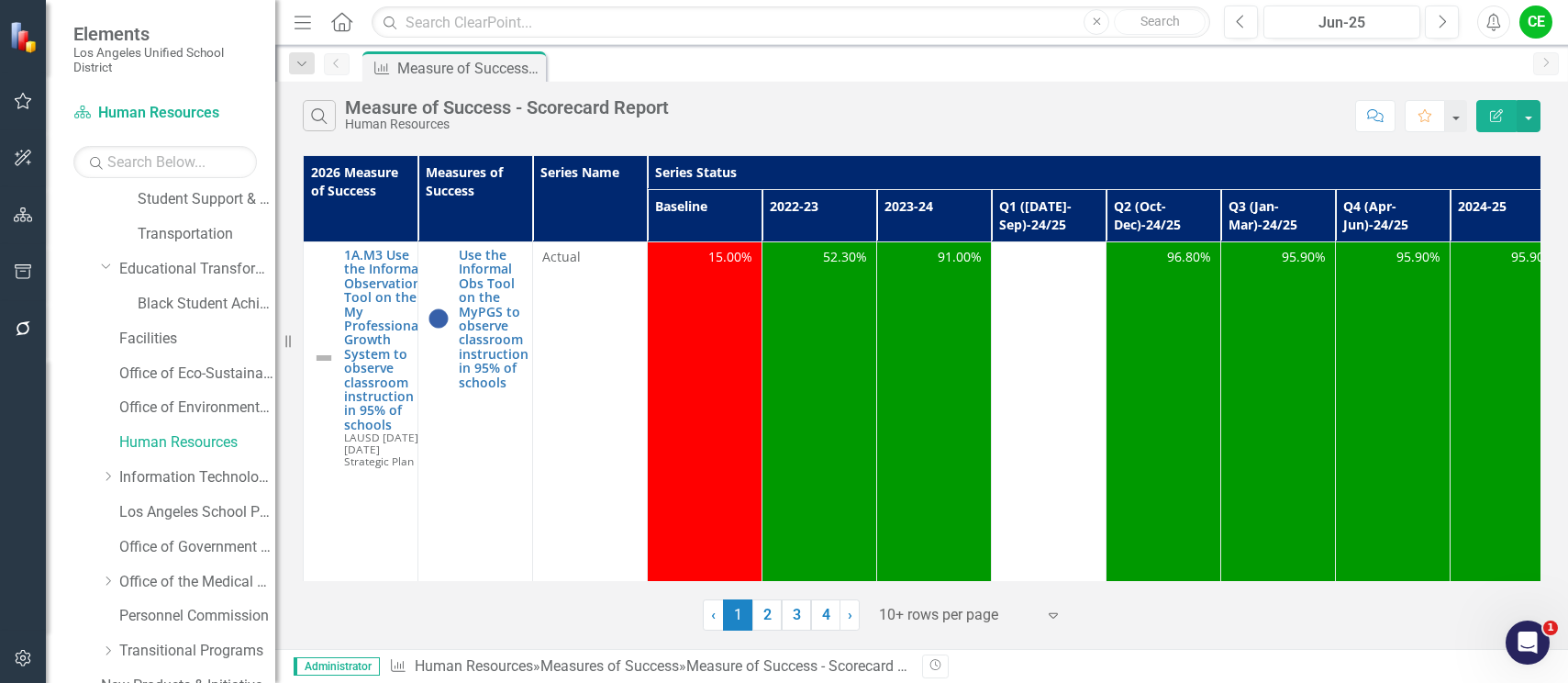
click at [1535, 26] on div "CE" at bounding box center [1536, 22] width 34 height 34
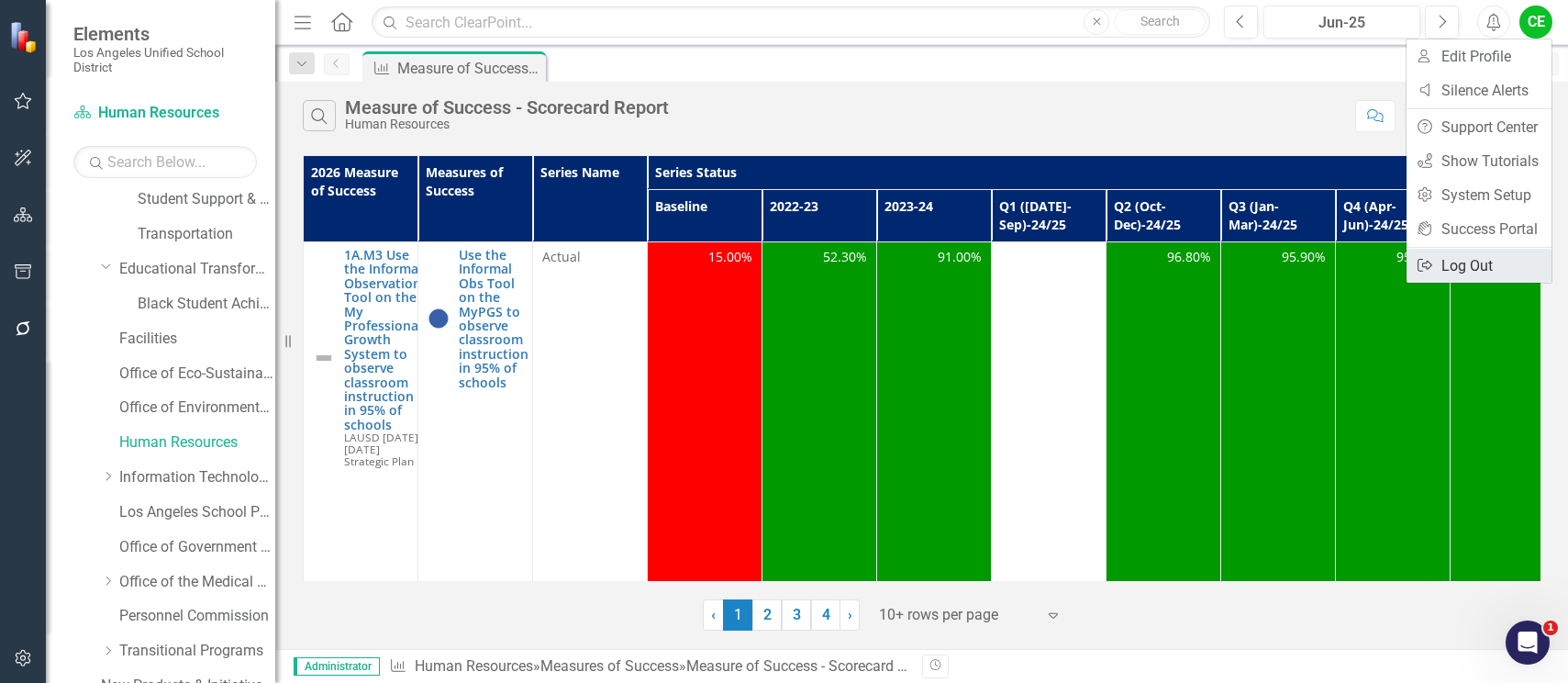
click at [1467, 264] on link "Logout Log Out" at bounding box center [1479, 265] width 145 height 34
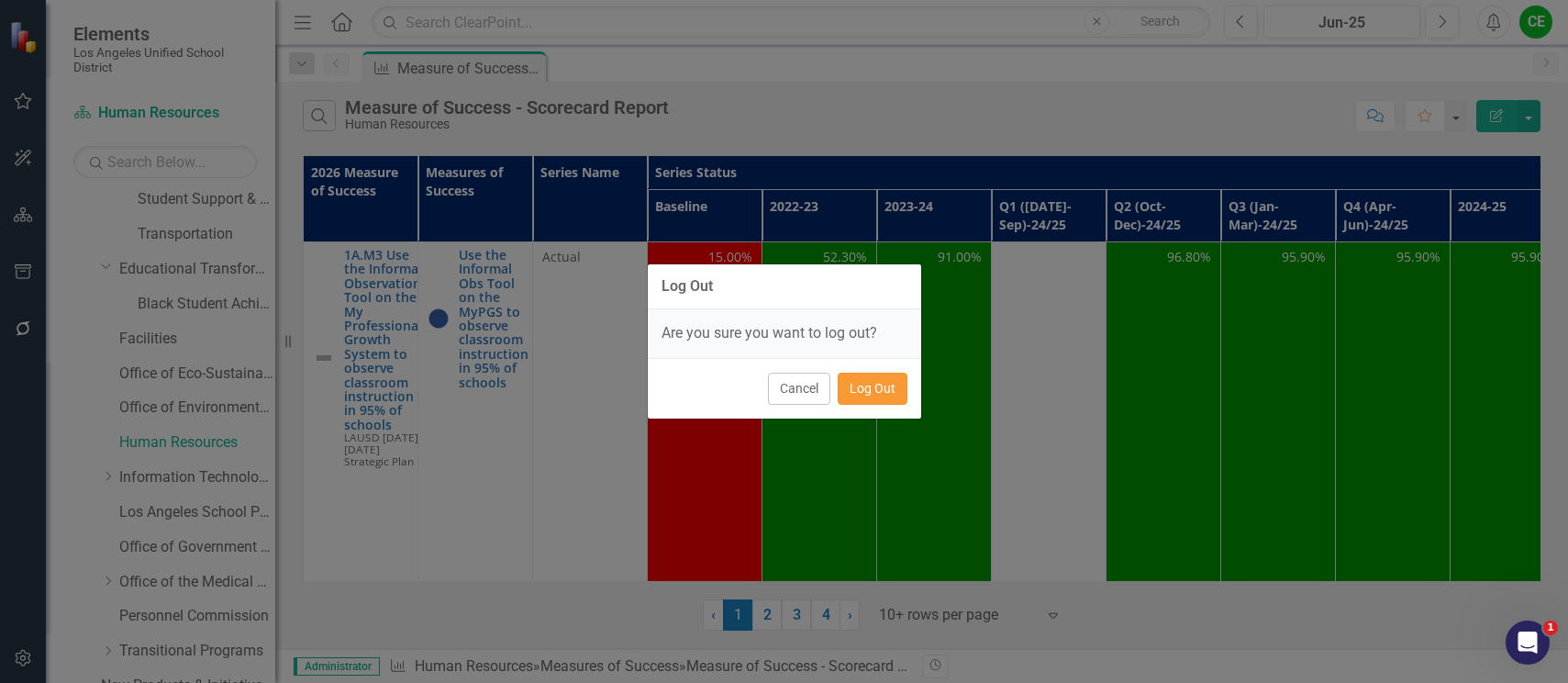
click at [877, 393] on button "Log Out" at bounding box center [872, 389] width 70 height 33
